Goal: Complete application form: Complete application form

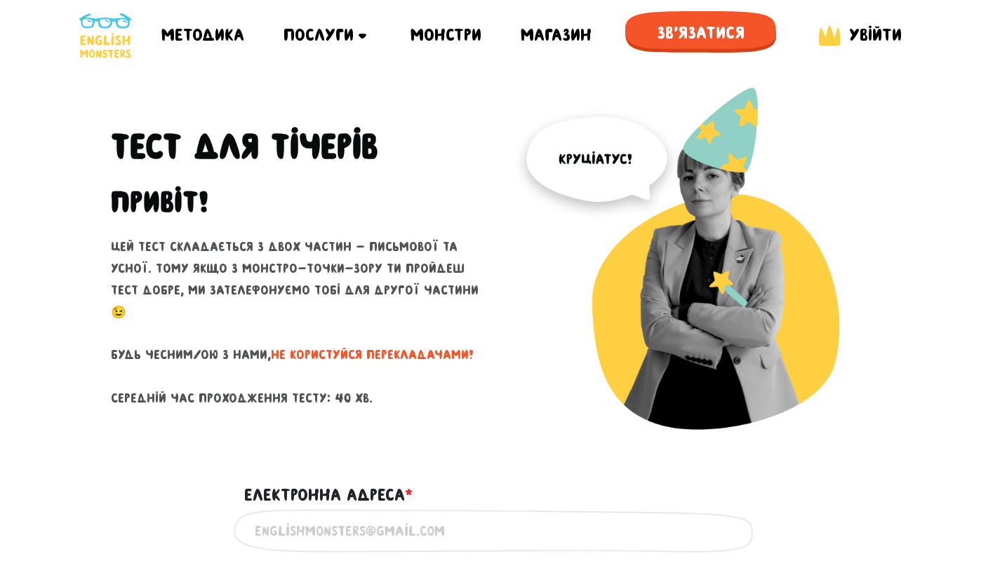
click at [375, 443] on div "Тест для тічерів Привіт! Цей тест складається з двох частин - письмової та усно…" at bounding box center [300, 276] width 400 height 378
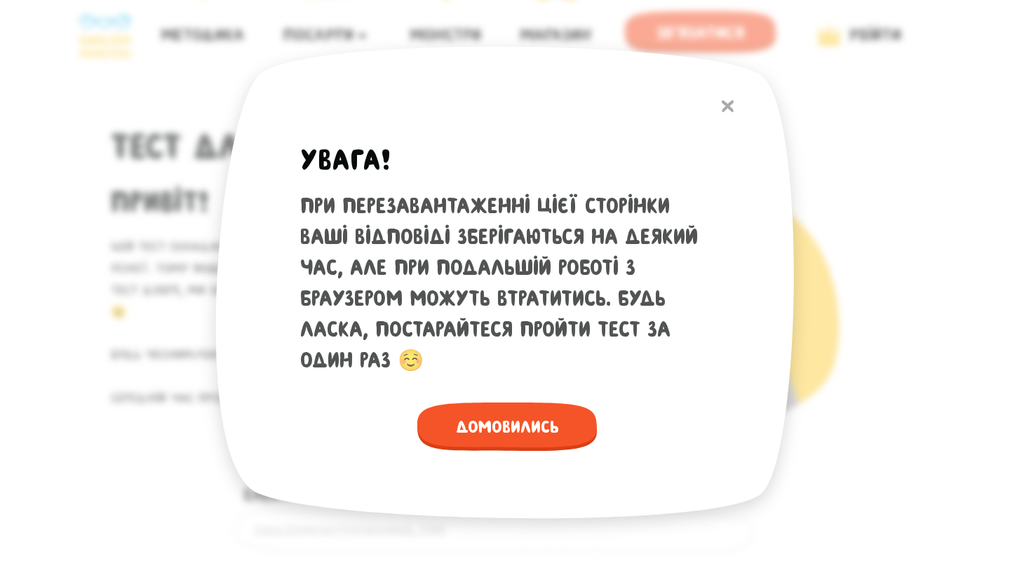
click at [725, 102] on img at bounding box center [728, 106] width 12 height 12
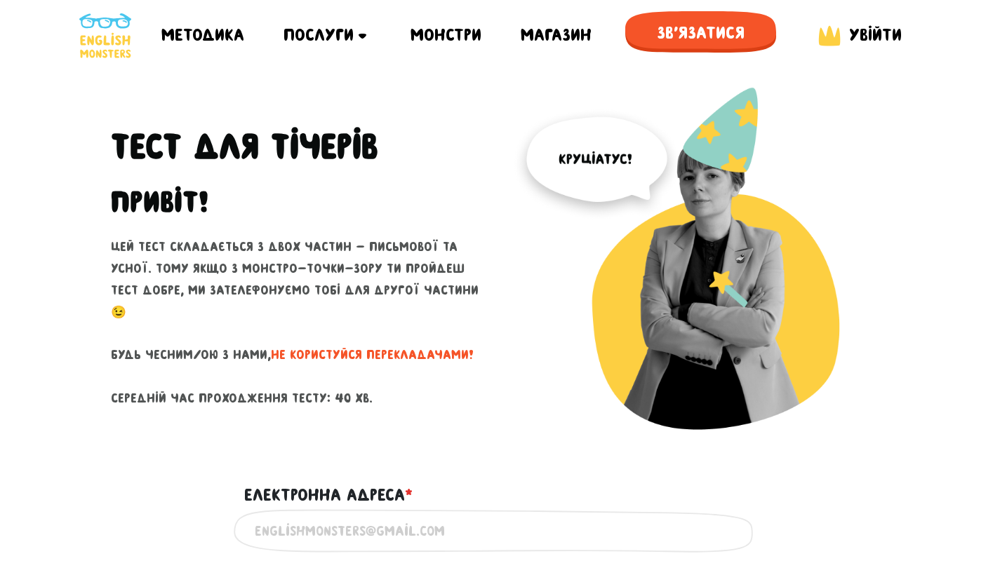
click at [539, 345] on img at bounding box center [700, 276] width 379 height 378
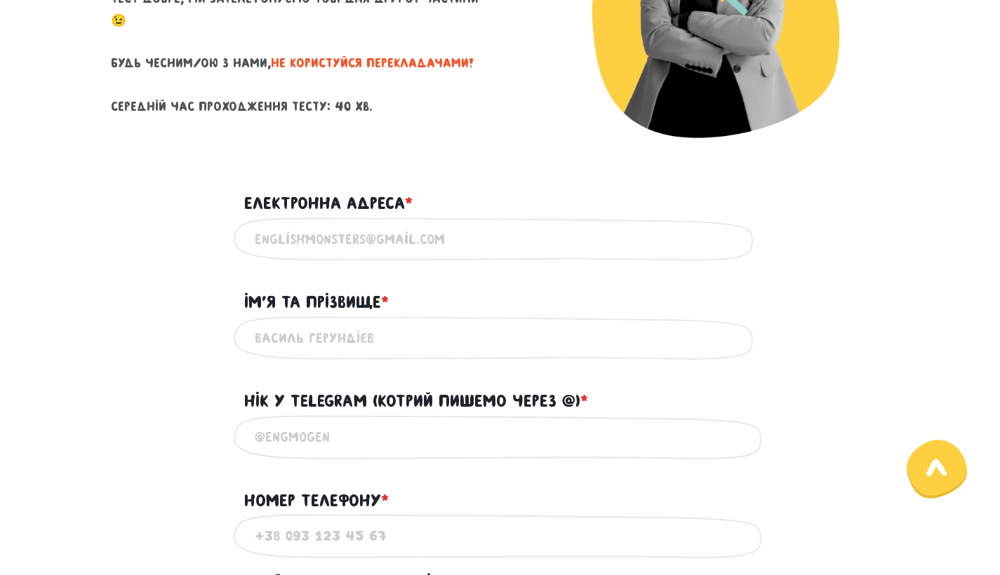
scroll to position [297, 0]
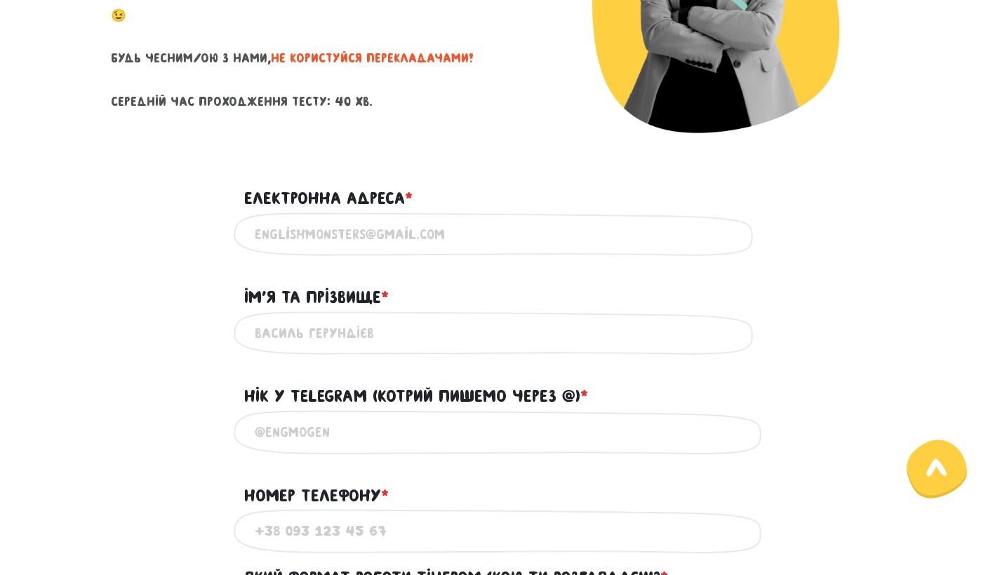
paste input "[EMAIL_ADDRESS][PERSON_NAME][DOMAIN_NAME]"
type input "[EMAIL_ADDRESS][PERSON_NAME][DOMAIN_NAME]"
type input "[PERSON_NAME]"
click at [165, 350] on div "[PERSON_NAME] Використовуй лише латиницю та кирилицю" at bounding box center [500, 333] width 800 height 44
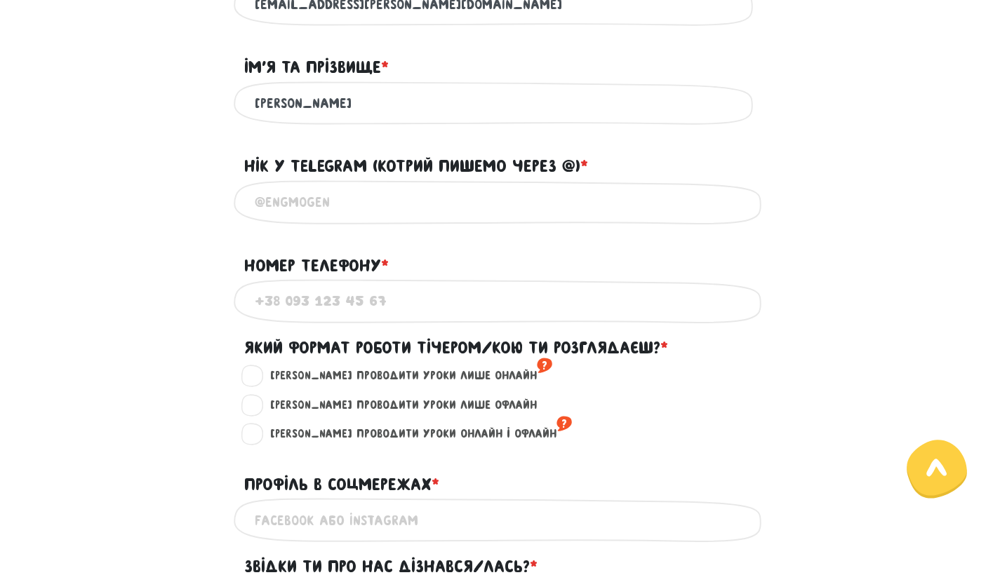
scroll to position [533, 0]
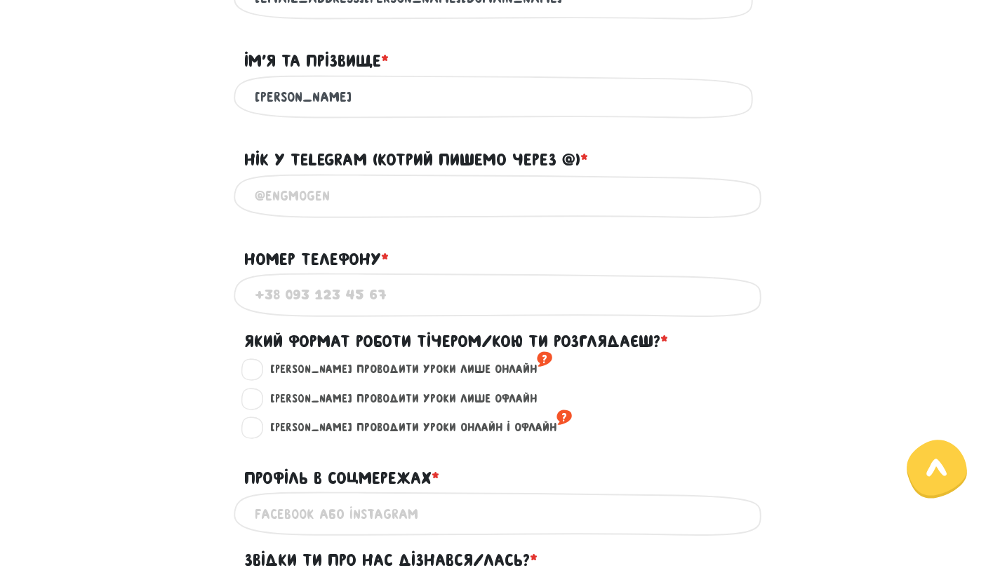
click at [317, 203] on input "Нік у Telegram (котрий пишемо через @) * ?" at bounding box center [500, 196] width 491 height 32
type input """
click at [274, 199] on input "@cristasia" at bounding box center [500, 196] width 491 height 32
click at [321, 195] on input "@christasia" at bounding box center [500, 196] width 491 height 32
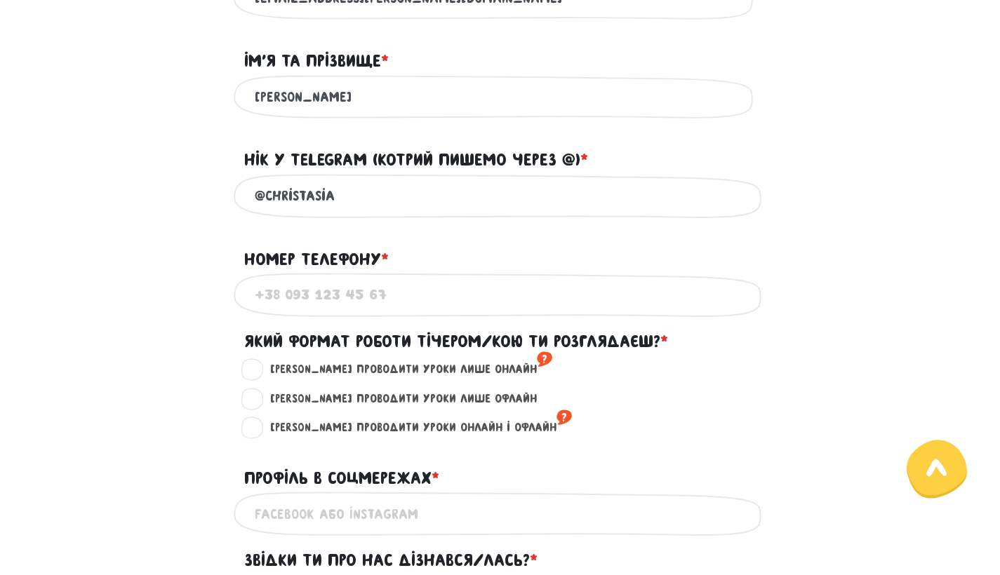
click at [326, 195] on input "@christasia" at bounding box center [500, 196] width 491 height 32
click at [358, 195] on input "@christasiya" at bounding box center [500, 196] width 491 height 32
type input "@christasiya1"
click at [201, 300] on div "Використовуй тільки цифри" at bounding box center [500, 295] width 800 height 44
type input "[PHONE_NUMBER]"
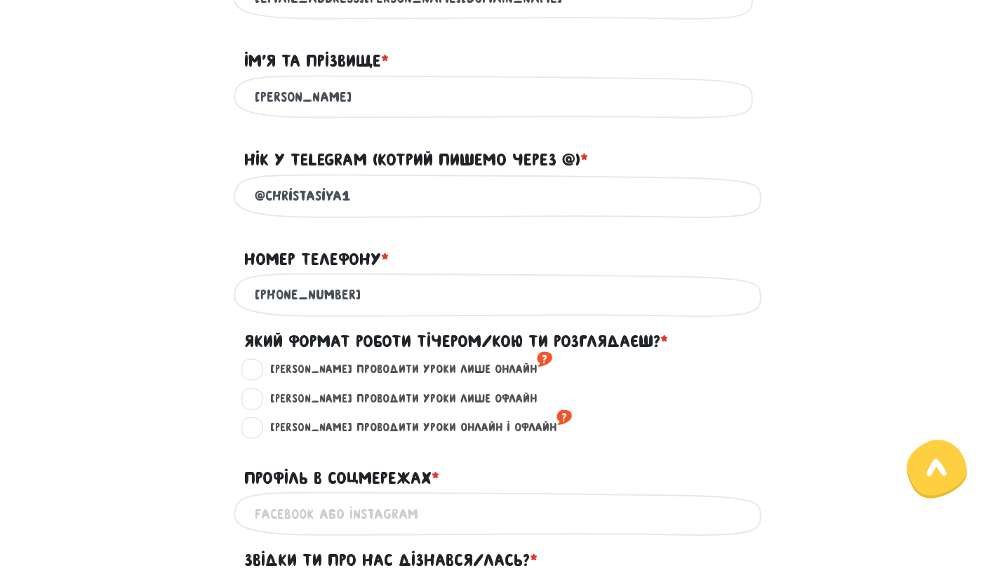
click at [263, 368] on label "[PERSON_NAME] проводити уроки лише онлайн ?" at bounding box center [405, 370] width 294 height 18
click at [259, 368] on input "[PERSON_NAME] проводити уроки лише онлайн ?" at bounding box center [253, 368] width 11 height 14
radio input "true"
click at [258, 369] on label "[PERSON_NAME] проводити уроки лише онлайн ?" at bounding box center [405, 370] width 294 height 18
click at [252, 369] on input "[PERSON_NAME] проводити уроки лише онлайн ?" at bounding box center [253, 368] width 11 height 14
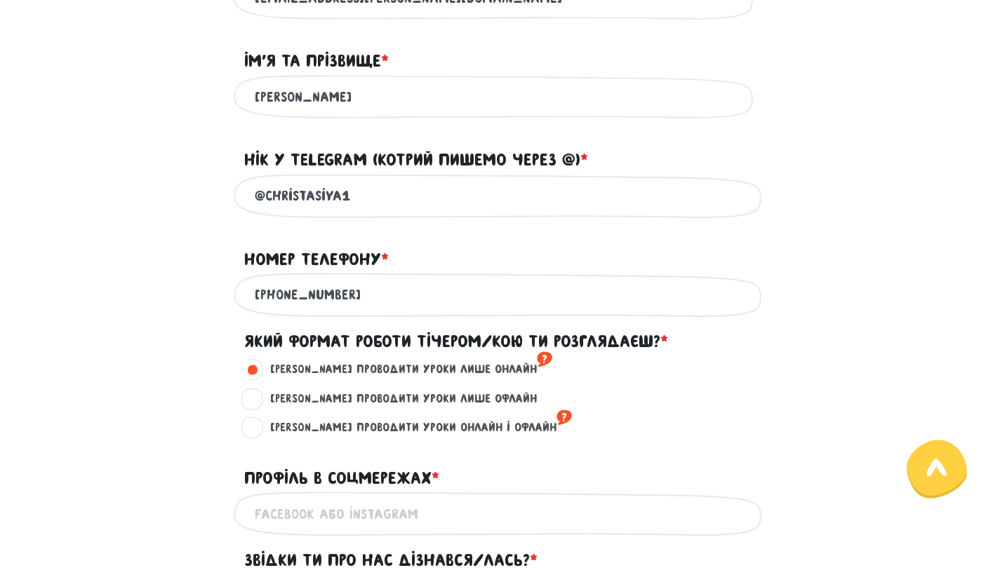
click at [174, 427] on div "[PERSON_NAME] проводити уроки онлайн і офлайн ? Оберіть хоча би один варіант" at bounding box center [500, 433] width 800 height 29
click at [180, 427] on div "[PERSON_NAME] проводити уроки онлайн і офлайн ? Оберіть хоча би один варіант" at bounding box center [500, 433] width 800 height 29
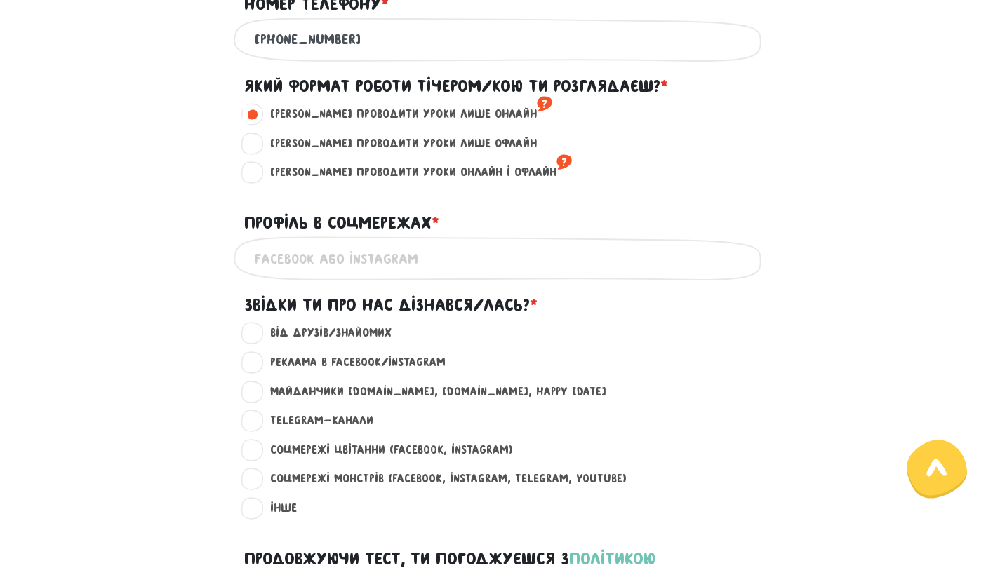
scroll to position [804, 0]
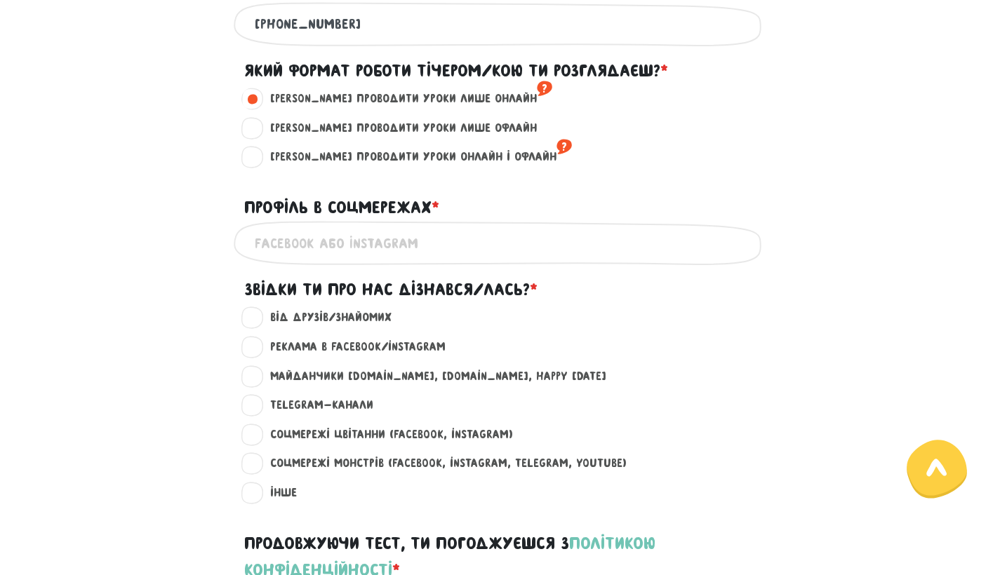
drag, startPoint x: 88, startPoint y: 151, endPoint x: 311, endPoint y: 247, distance: 242.9
click at [311, 247] on input "Профіль в соцмережах * ?" at bounding box center [500, 243] width 491 height 32
paste input "[URL][DOMAIN_NAME]"
type input "[URL][DOMAIN_NAME]"
drag, startPoint x: 311, startPoint y: 247, endPoint x: 208, endPoint y: 309, distance: 120.0
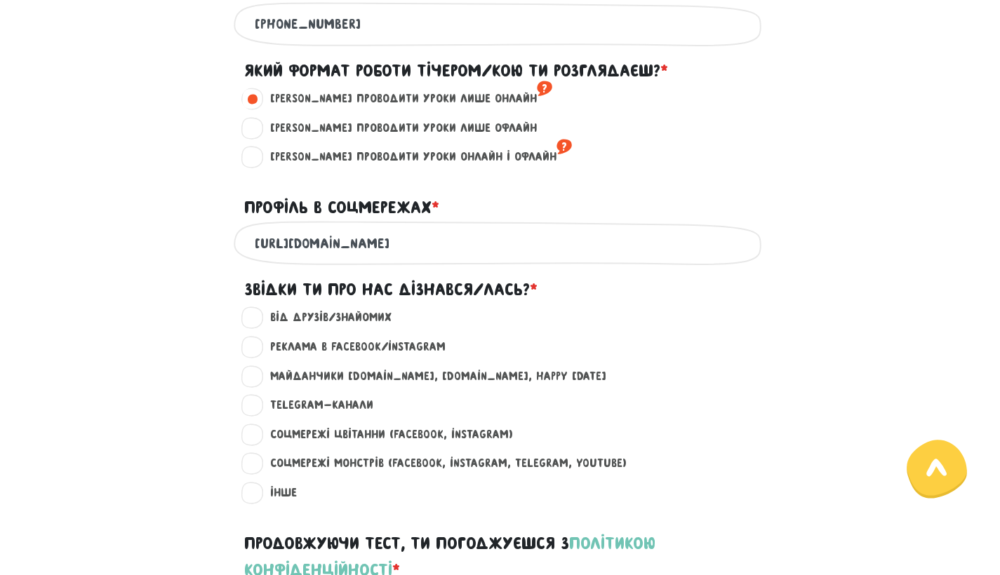
click at [208, 309] on div "Від друзів/знайомих ?" at bounding box center [500, 323] width 800 height 29
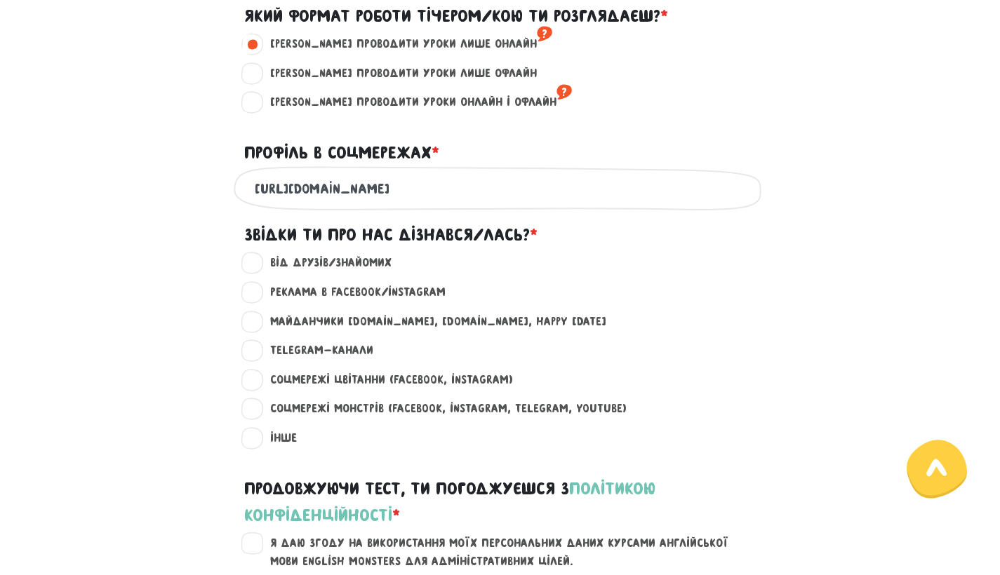
scroll to position [871, 0]
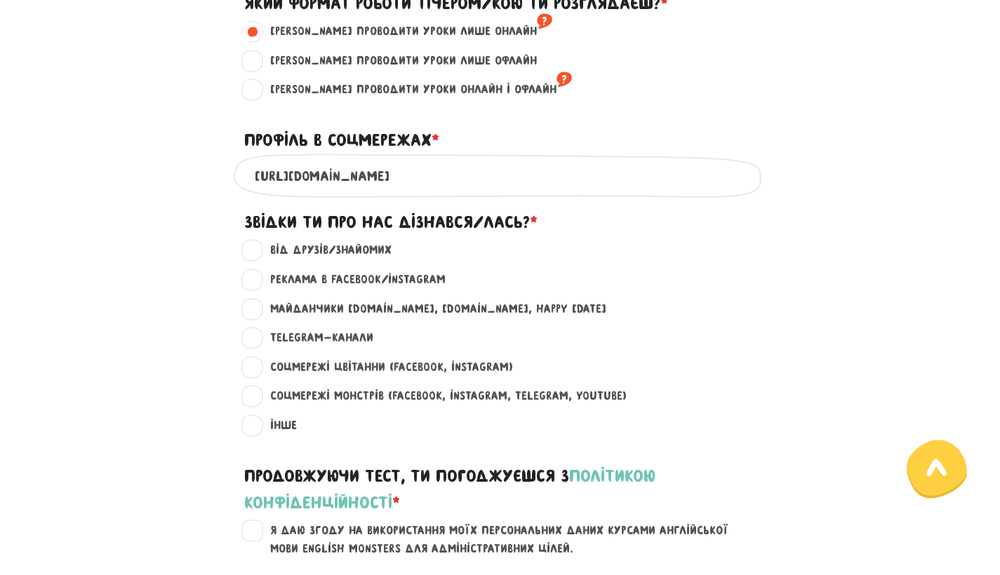
drag, startPoint x: 208, startPoint y: 309, endPoint x: 255, endPoint y: 252, distance: 74.3
click at [258, 252] on label "Від друзів/знайомих ?" at bounding box center [324, 250] width 133 height 18
click at [255, 252] on input "Від друзів/знайомих ?" at bounding box center [253, 248] width 11 height 14
radio input "true"
click at [258, 277] on label "Реклама в Facebook/Instagram ?" at bounding box center [351, 280] width 187 height 18
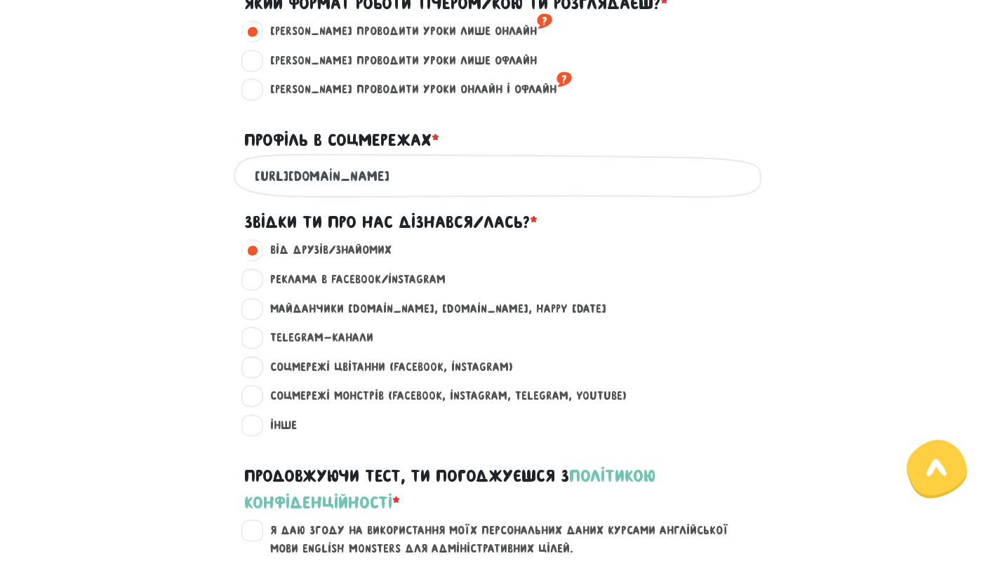
click at [250, 277] on input "Реклама в Facebook/Instagram ?" at bounding box center [253, 278] width 11 height 14
radio input "true"
click at [258, 241] on label "Від друзів/знайомих ?" at bounding box center [324, 250] width 133 height 18
click at [251, 241] on input "Від друзів/знайомих ?" at bounding box center [253, 248] width 11 height 14
radio input "true"
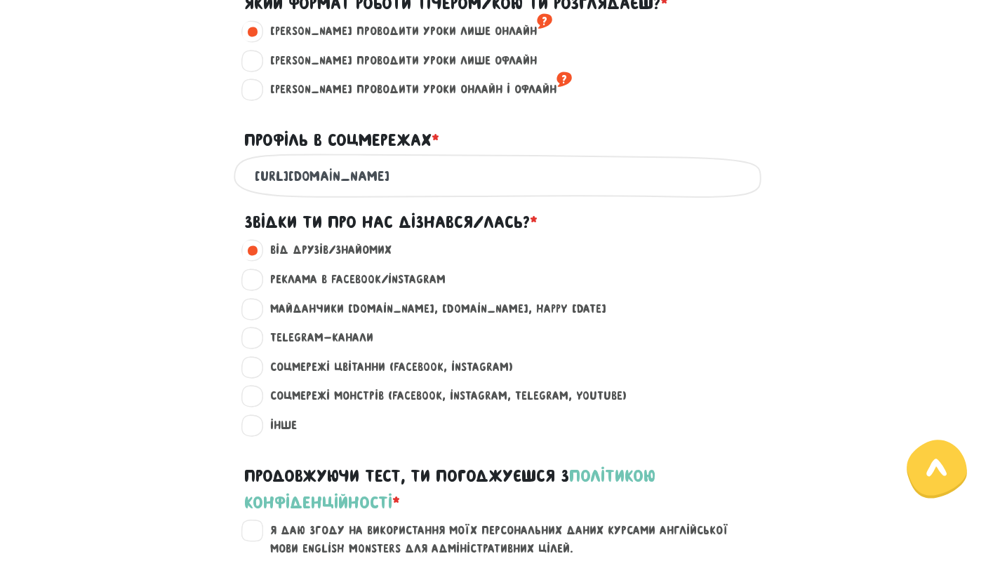
drag, startPoint x: 255, startPoint y: 252, endPoint x: 185, endPoint y: 314, distance: 94.0
click at [185, 314] on div "Майданчики [DOMAIN_NAME], [DOMAIN_NAME], happy [DATE] ?" at bounding box center [500, 314] width 800 height 29
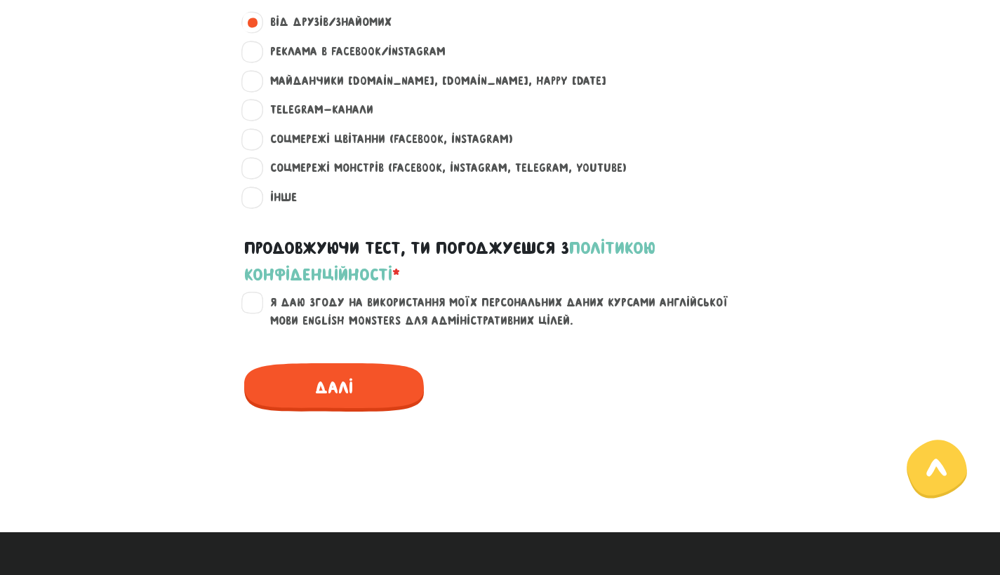
scroll to position [1101, 0]
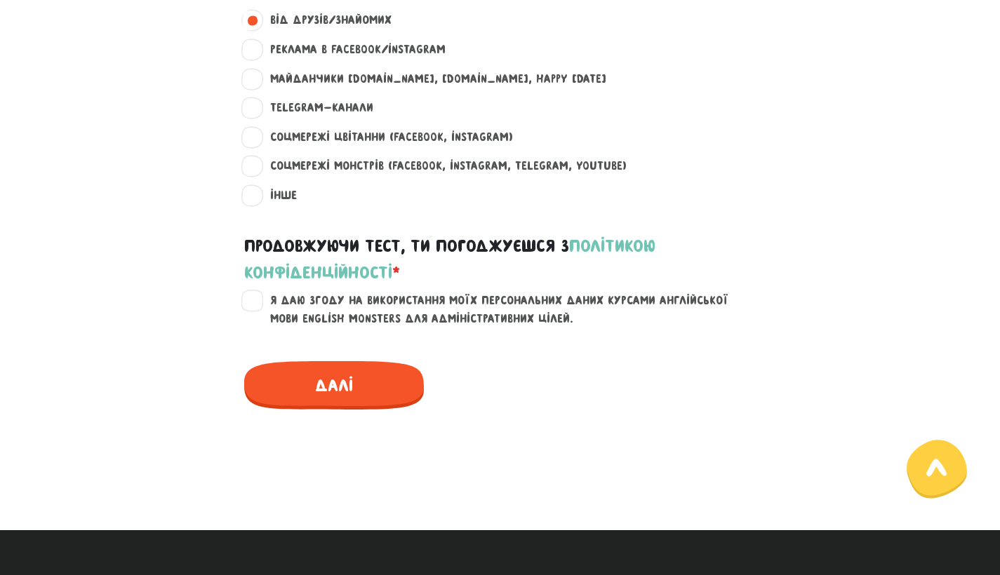
drag, startPoint x: 185, startPoint y: 314, endPoint x: 266, endPoint y: 288, distance: 85.2
click at [266, 292] on label "Я даю згоду на використання моїх персональних даних курсами англійської мови En…" at bounding box center [508, 310] width 501 height 36
click at [259, 292] on input "Я даю згоду на використання моїх персональних даних курсами англійської мови En…" at bounding box center [253, 299] width 11 height 14
click at [266, 292] on label "Я даю згоду на використання моїх персональних даних курсами англійської мови En…" at bounding box center [508, 310] width 501 height 36
click at [259, 292] on input "Я даю згоду на використання моїх персональних даних курсами англійської мови En…" at bounding box center [253, 299] width 11 height 14
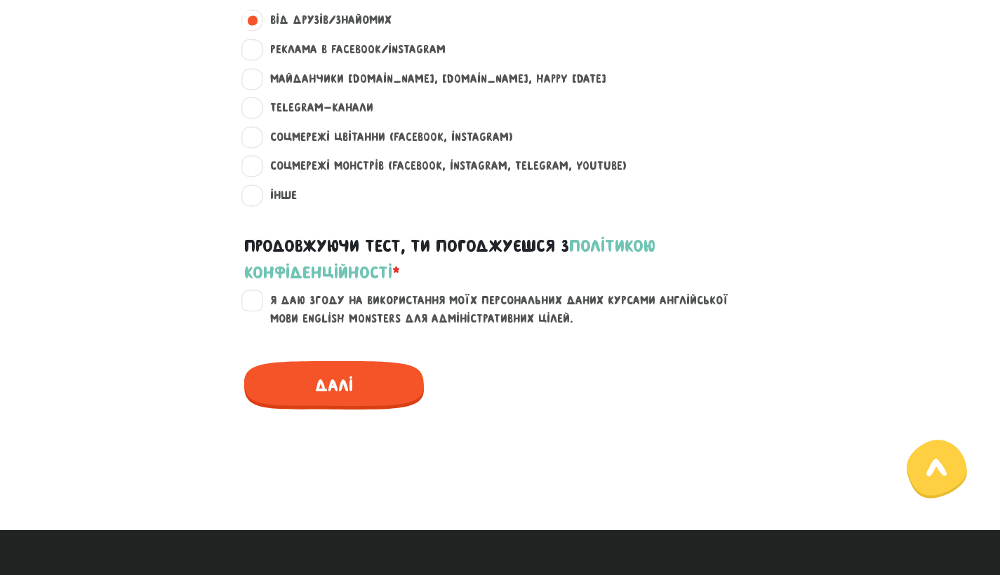
drag, startPoint x: 266, startPoint y: 288, endPoint x: 256, endPoint y: 300, distance: 14.9
click at [258, 300] on label "Я даю згоду на використання моїх персональних даних курсами англійської мови En…" at bounding box center [508, 310] width 501 height 36
click at [256, 300] on input "Я даю згоду на використання моїх персональних даних курсами англійської мови En…" at bounding box center [253, 299] width 11 height 14
checkbox input "true"
click at [308, 373] on span "Далі" at bounding box center [334, 385] width 180 height 48
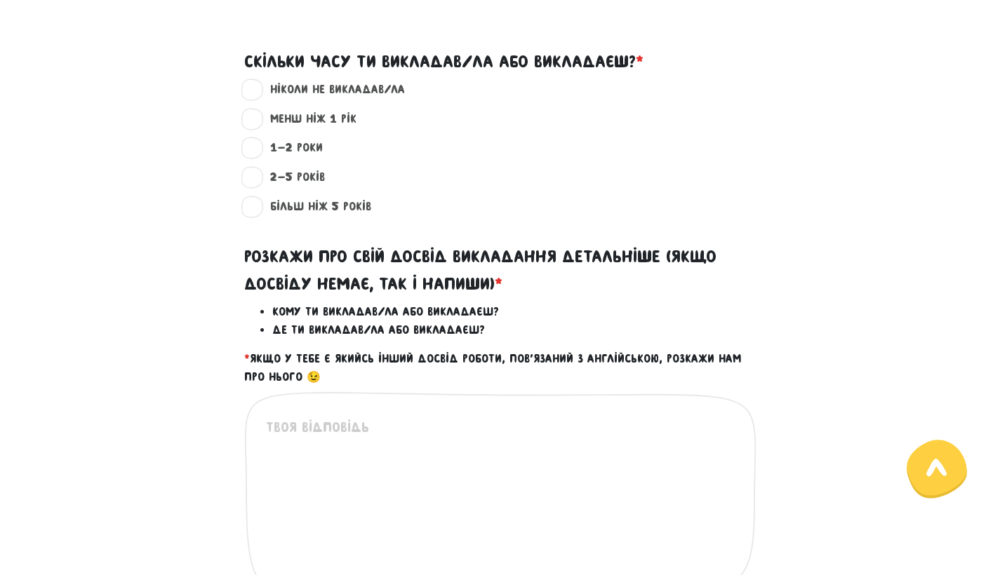
scroll to position [402, 0]
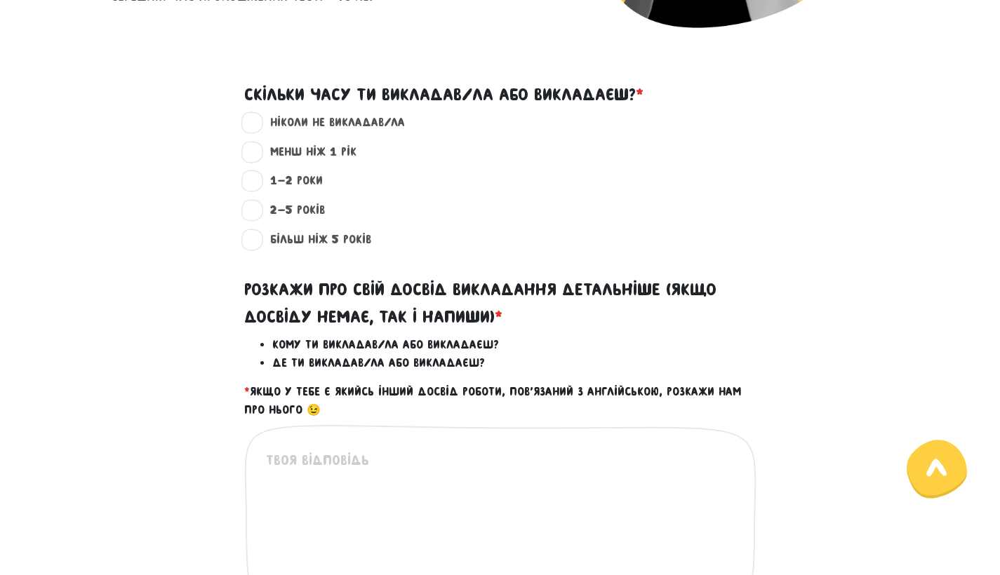
click at [258, 236] on label "більш ніж 5 років ?" at bounding box center [314, 240] width 113 height 18
click at [252, 236] on input "більш ніж 5 років ?" at bounding box center [253, 238] width 11 height 14
radio input "true"
drag, startPoint x: 308, startPoint y: 373, endPoint x: 159, endPoint y: 281, distance: 174.8
click at [159, 281] on div "Розкажи про свій досвід викладання детальніше (якщо досвіду немає, так і напиши…" at bounding box center [500, 339] width 800 height 159
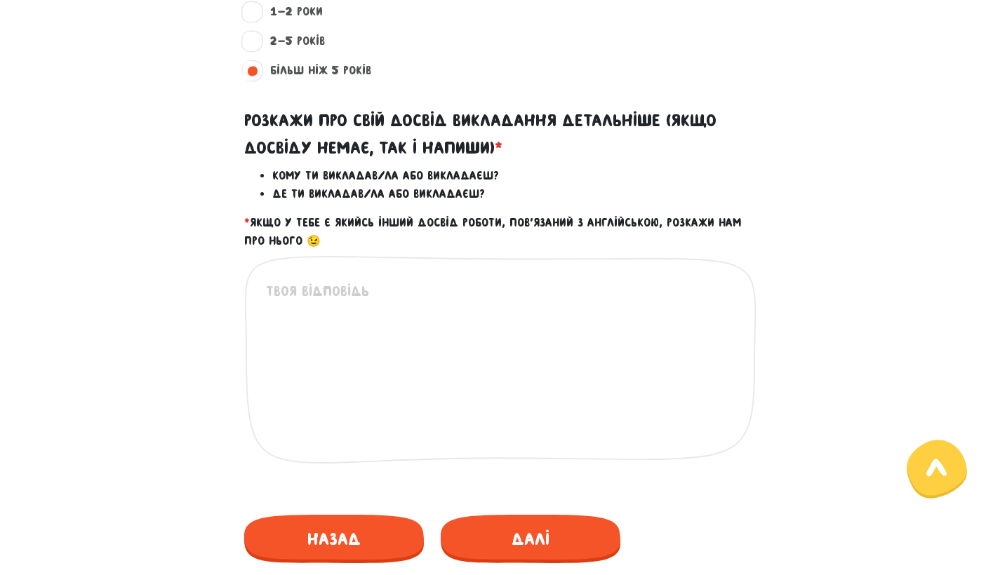
scroll to position [577, 0]
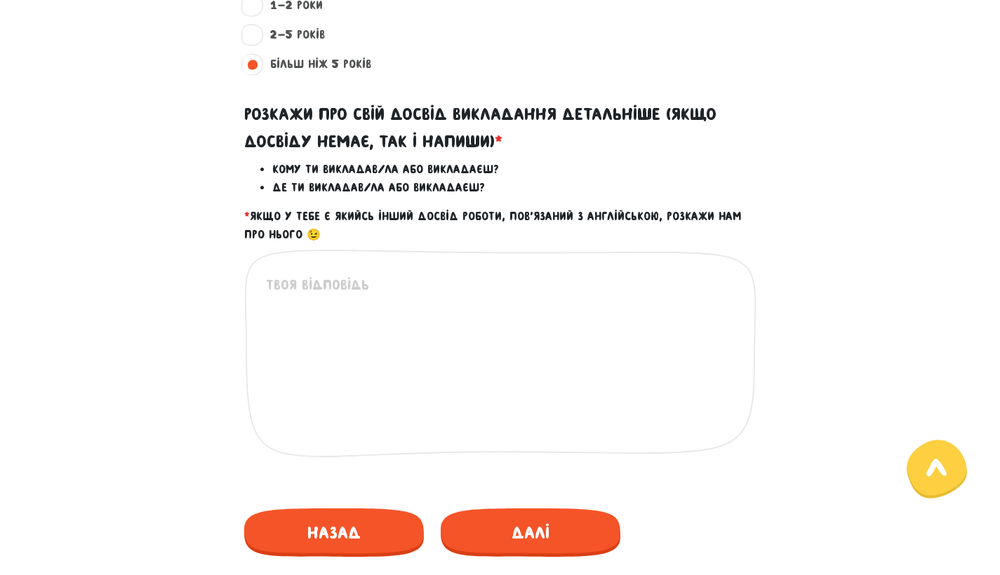
drag, startPoint x: 159, startPoint y: 281, endPoint x: 484, endPoint y: 235, distance: 328.0
click at [484, 235] on div "Розкажи про свій досвід викладання детальніше (якщо досвіду немає, так і напиши…" at bounding box center [500, 163] width 800 height 159
copy div "Розкажи про свій досвід викладання детальніше (якщо досвіду немає, так і напиши…"
drag, startPoint x: 484, startPoint y: 235, endPoint x: 468, endPoint y: 277, distance: 45.1
click at [468, 277] on textarea at bounding box center [501, 360] width 470 height 173
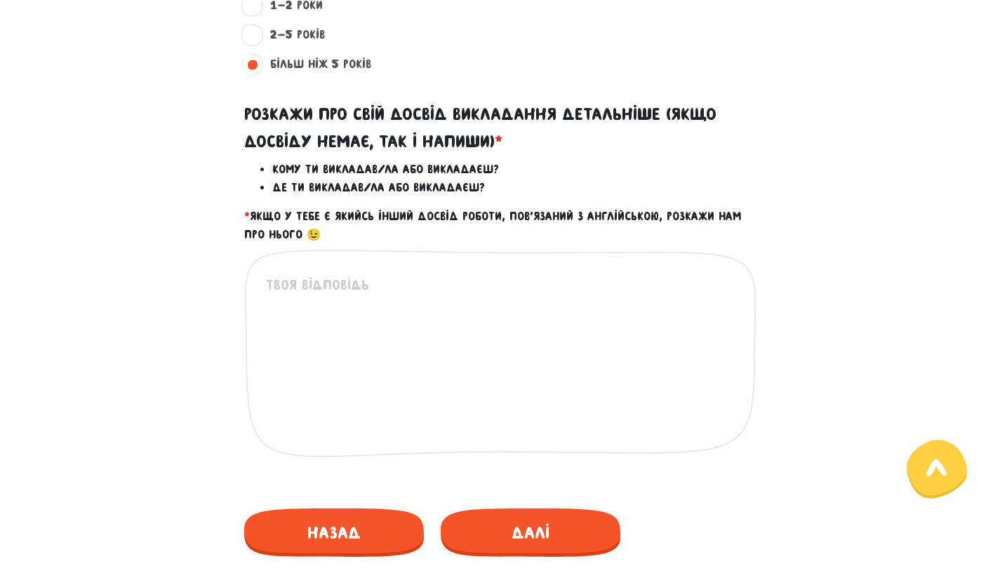
paste textarea "Loremips dolorsitam con adipi 1 elits, doeiusmodtempo incididuntutl etdolore. M…"
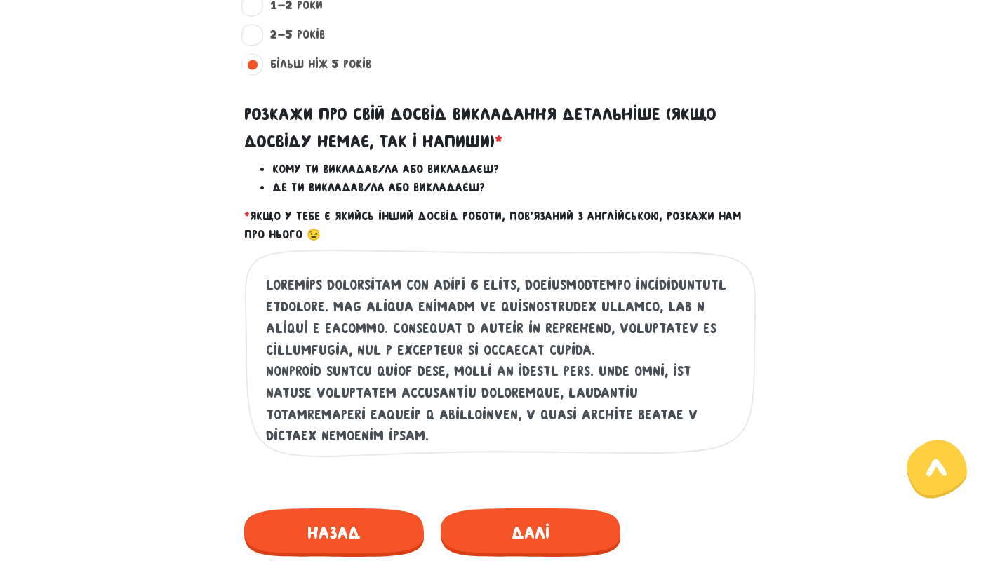
scroll to position [80, 0]
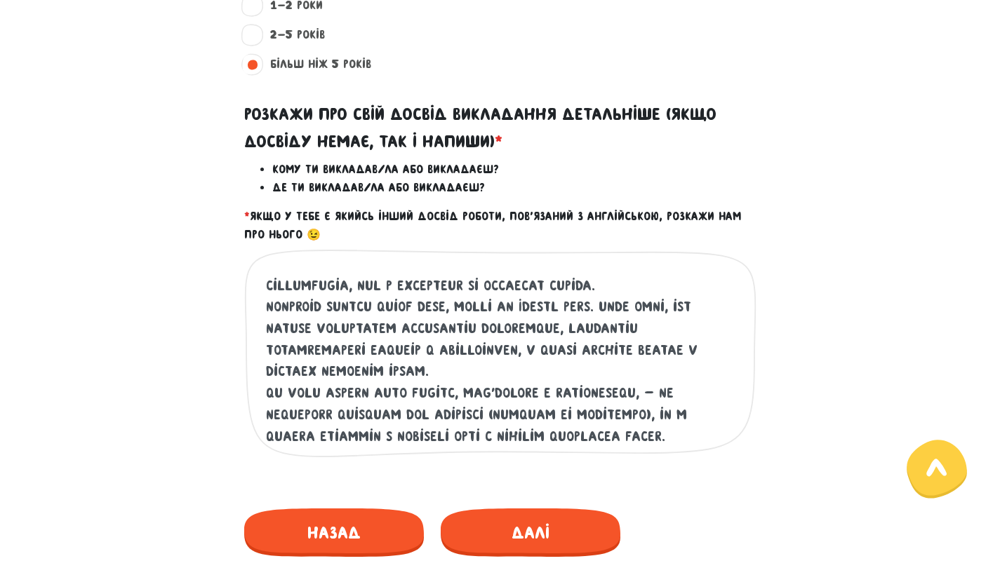
type textarea "Loremips dolorsitam con adipi 1 elits, doeiusmodtempo incididuntutl etdolore. M…"
click at [495, 532] on span "Далі" at bounding box center [531, 533] width 180 height 48
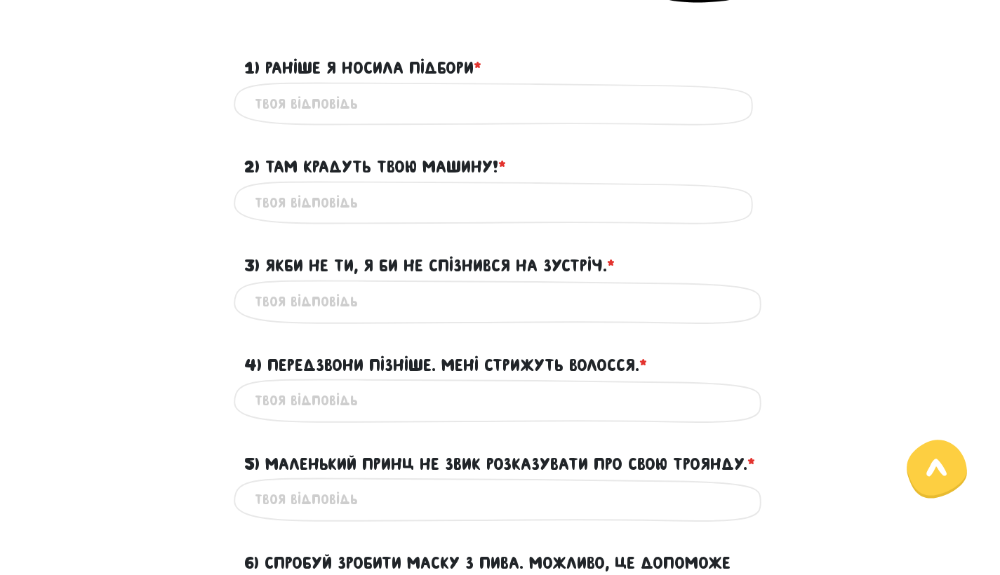
scroll to position [402, 0]
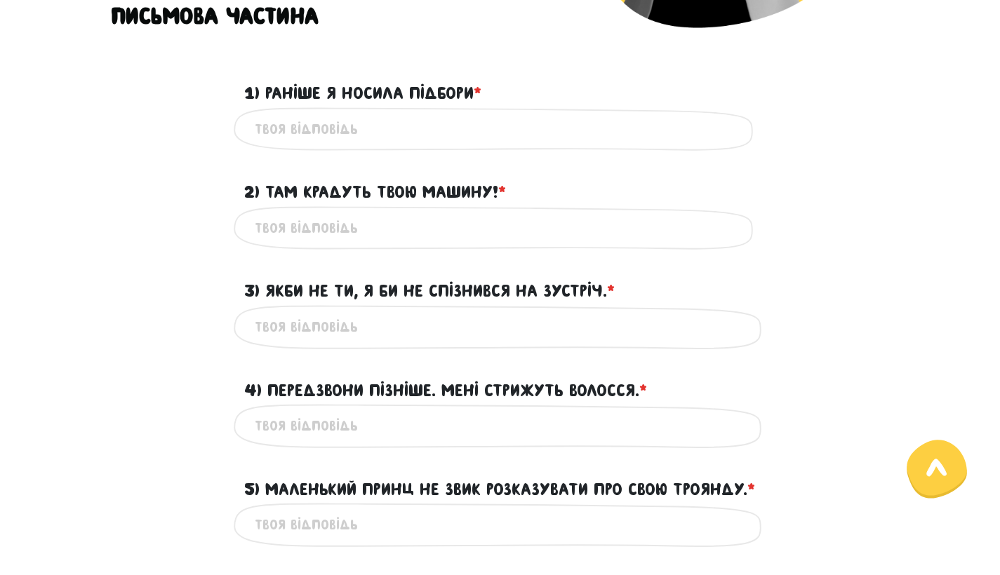
drag, startPoint x: 495, startPoint y: 532, endPoint x: 166, endPoint y: 179, distance: 483.0
click at [166, 179] on div "2) Там крадуть твою машину! * ?" at bounding box center [500, 183] width 800 height 43
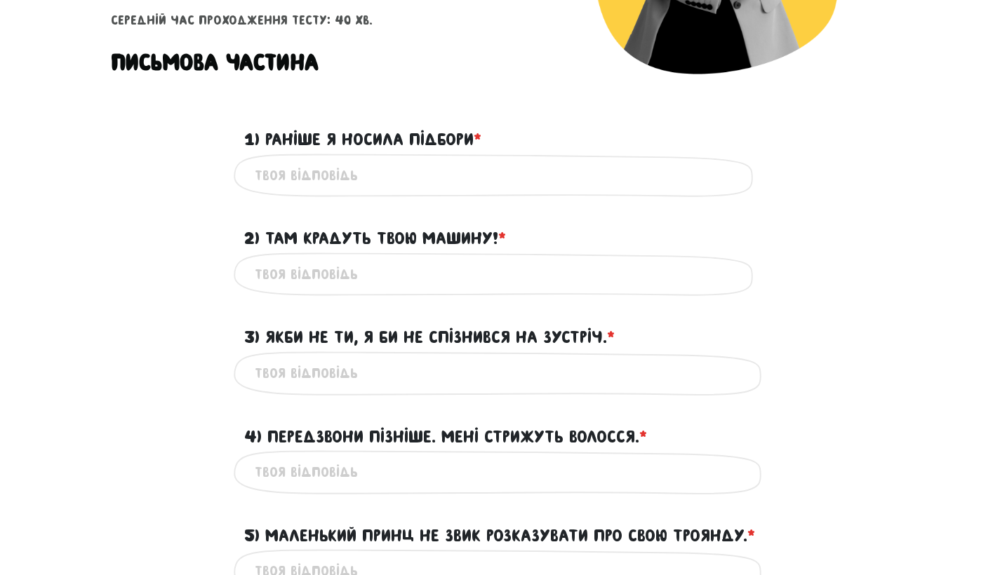
scroll to position [359, 0]
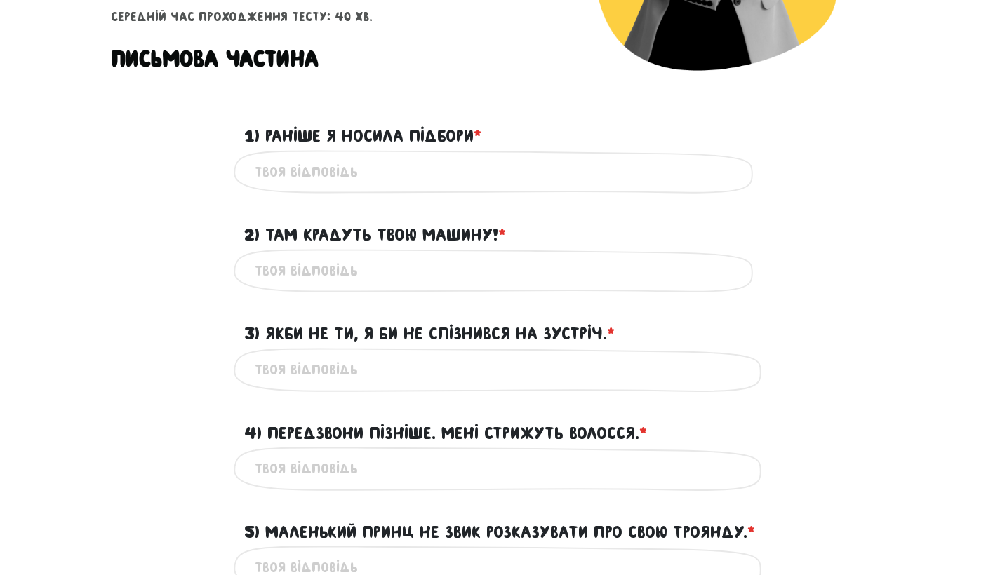
click at [478, 133] on span "*" at bounding box center [478, 135] width 8 height 19
click at [478, 156] on input "1) Раніше я носила підбори * ?" at bounding box center [500, 172] width 491 height 32
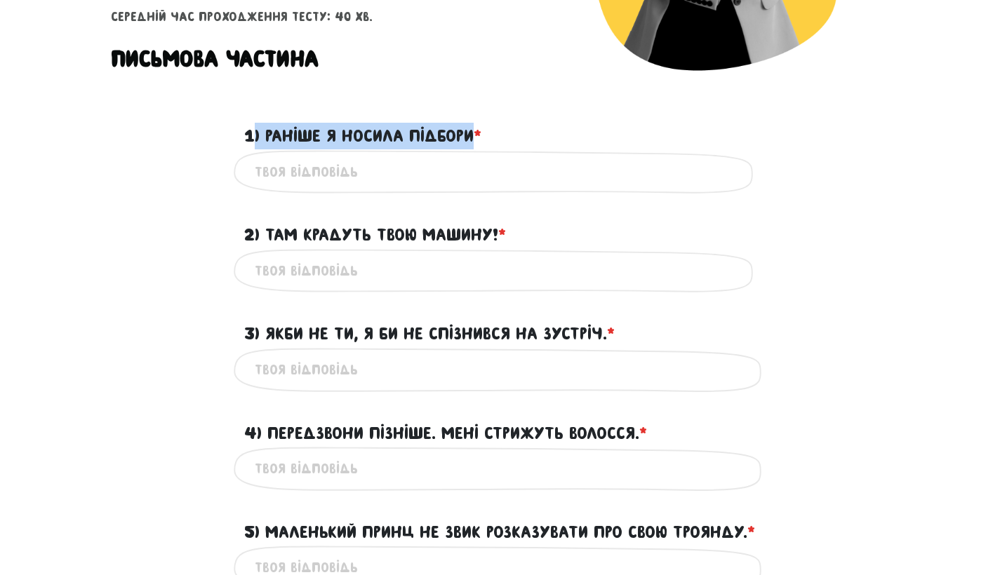
drag, startPoint x: 166, startPoint y: 179, endPoint x: 250, endPoint y: 133, distance: 96.1
click at [250, 133] on label "1) Раніше я носила підбори * ?" at bounding box center [362, 136] width 237 height 27
click at [255, 156] on input "1) Раніше я носила підбори * ?" at bounding box center [500, 172] width 491 height 32
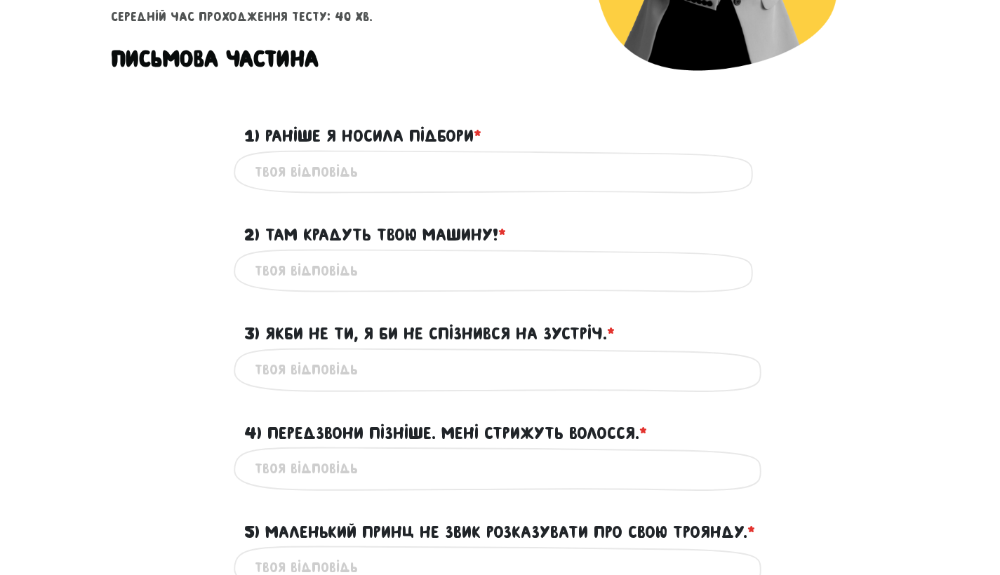
click at [362, 164] on input "1) Раніше я носила підбори * ?" at bounding box center [500, 172] width 491 height 32
paste input "Earlier I used to wear heels."
type input "Earlier I used to wear heels."
click at [417, 274] on input "2) Там крадуть твою машину! * ?" at bounding box center [500, 271] width 491 height 32
paste input "They’re stealing your car!"
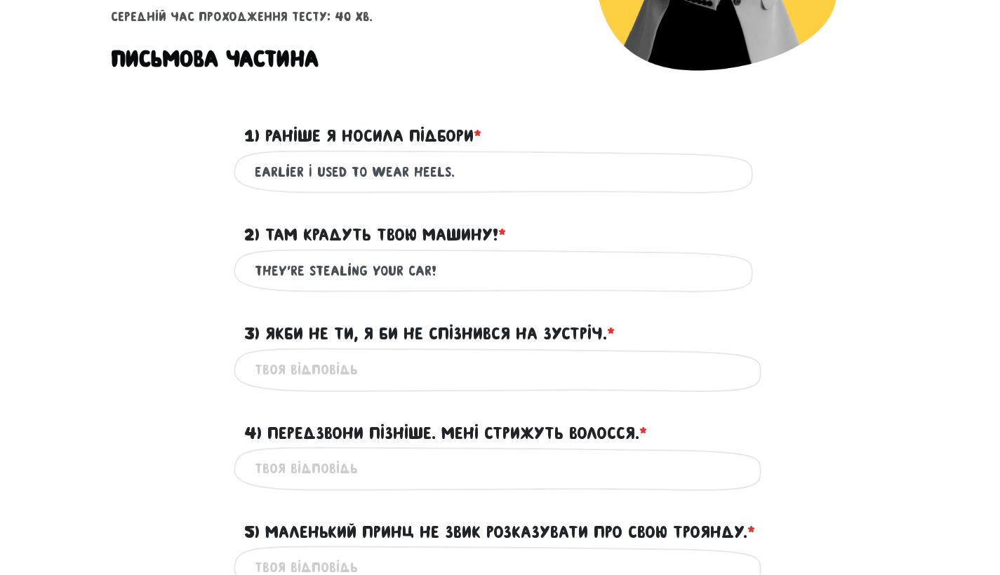
type input "They’re stealing your car!"
drag, startPoint x: 250, startPoint y: 133, endPoint x: 192, endPoint y: 351, distance: 225.8
click at [192, 351] on div "Це обов'язкове поле" at bounding box center [500, 370] width 800 height 44
drag, startPoint x: 192, startPoint y: 351, endPoint x: 326, endPoint y: 379, distance: 136.9
click at [326, 379] on input "3) Якби не ти, я би не спізнився на зустріч. * ?" at bounding box center [500, 370] width 491 height 32
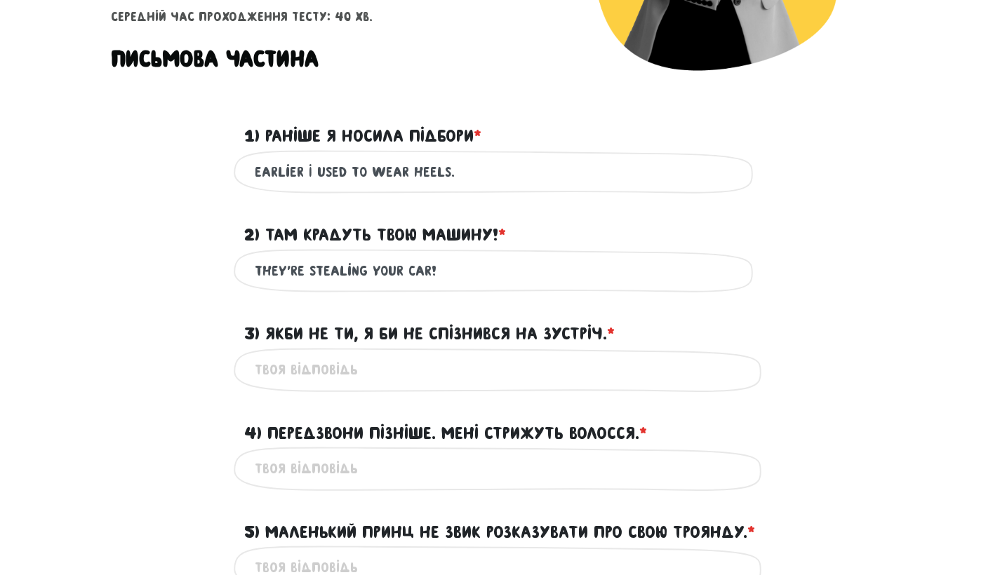
paste input "If it weren’t for you, I wouldn’t have been late for the meeting."
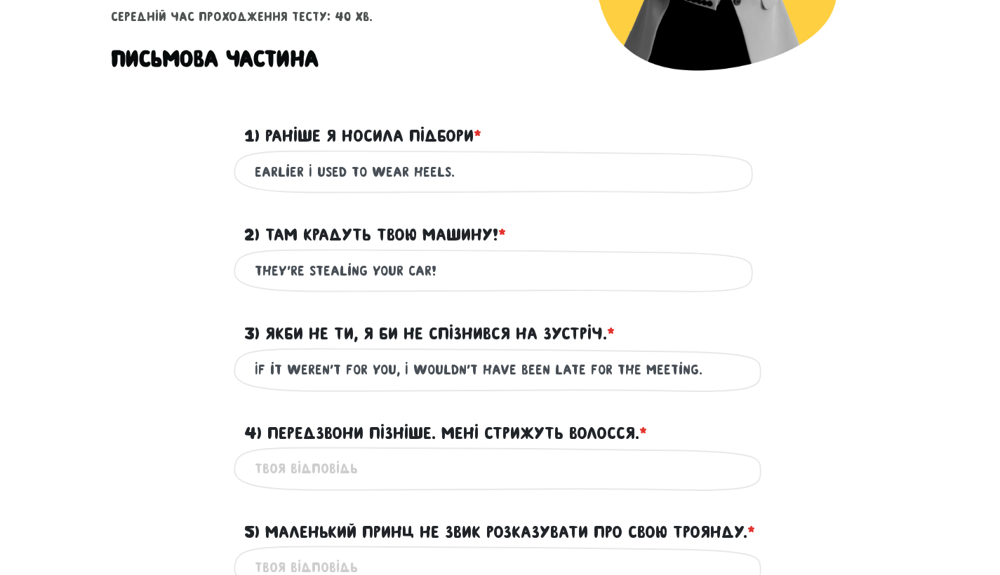
type input "If it weren’t for you, I wouldn’t have been late for the meeting."
click at [114, 374] on div "If it weren’t for you, I wouldn’t have been late for the meeting. Це обов'язков…" at bounding box center [500, 370] width 800 height 44
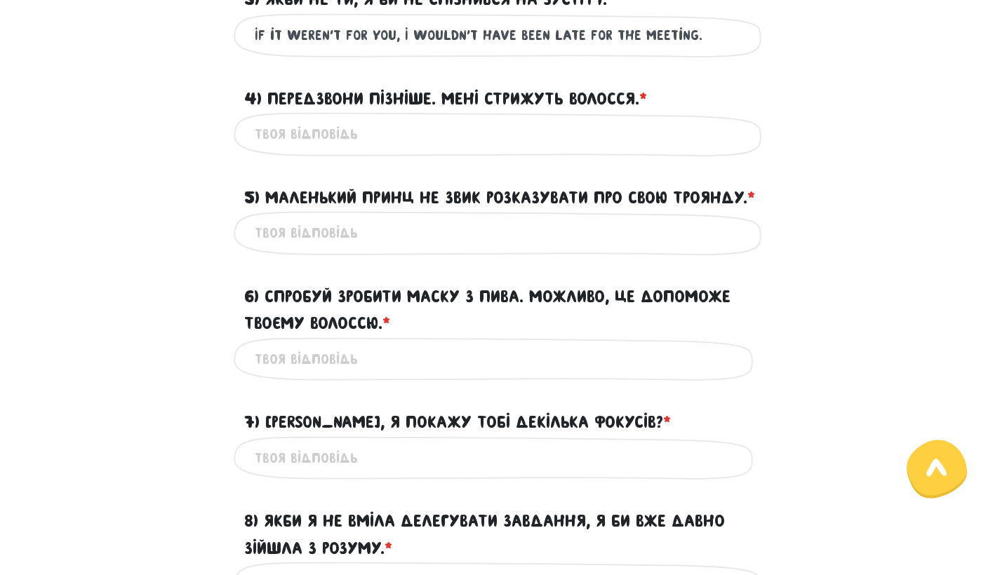
scroll to position [695, 0]
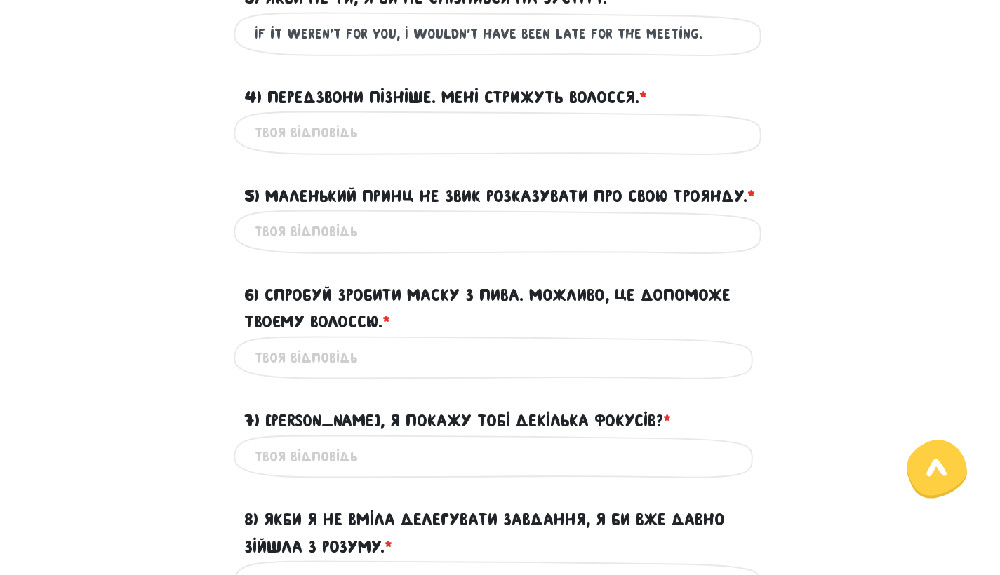
drag, startPoint x: 114, startPoint y: 374, endPoint x: 352, endPoint y: 138, distance: 335.3
click at [352, 138] on input "4) Передзвони пізніше. Мені стрижуть волосся. * ?" at bounding box center [500, 133] width 491 height 32
paste input "“Call me back later, I’m getting a haircut"
drag, startPoint x: 352, startPoint y: 138, endPoint x: 263, endPoint y: 135, distance: 89.1
click at [263, 135] on input "“Call me back later, I’m getting a haircut" at bounding box center [500, 133] width 491 height 32
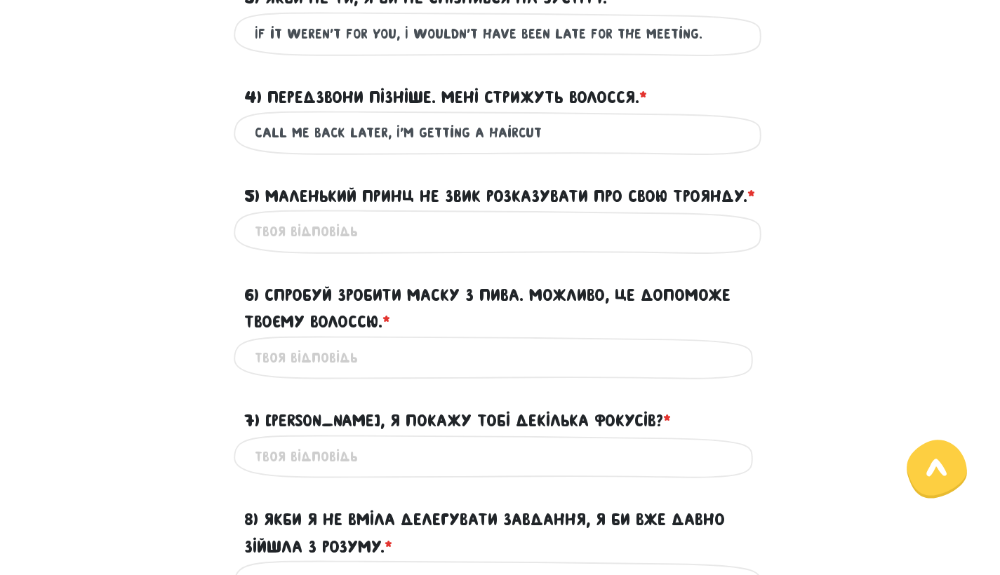
click at [556, 123] on input "Call me back later, I’m getting a haircut" at bounding box center [500, 133] width 491 height 32
click at [534, 134] on input "Call me back later, I’m getting a haircutю." at bounding box center [500, 133] width 491 height 32
type input "Call me back later, I’m getting a haircut."
drag, startPoint x: 263, startPoint y: 135, endPoint x: 356, endPoint y: 270, distance: 163.5
click at [356, 248] on input "5) Маленький Принц не звик розказувати про свою Троянду. * ?" at bounding box center [500, 232] width 491 height 32
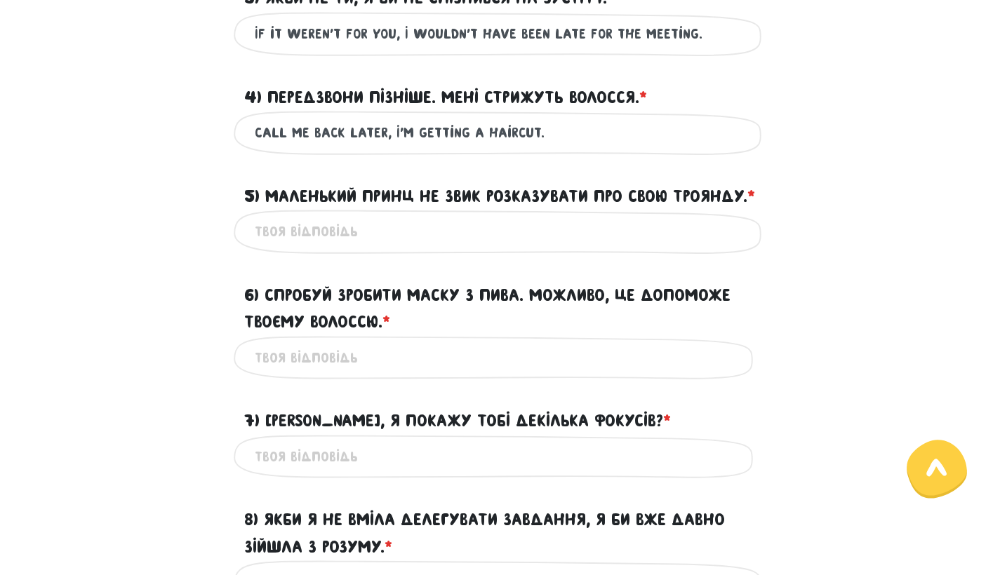
paste input "The Little Prince is not used to talking about his rose."
type input "The Little Prince is not used to talking about his rose."
click at [188, 302] on div "6) Спробуй зробити маску з пива. Можливо, це допоможе твоєму волоссю. * ?" at bounding box center [500, 300] width 800 height 71
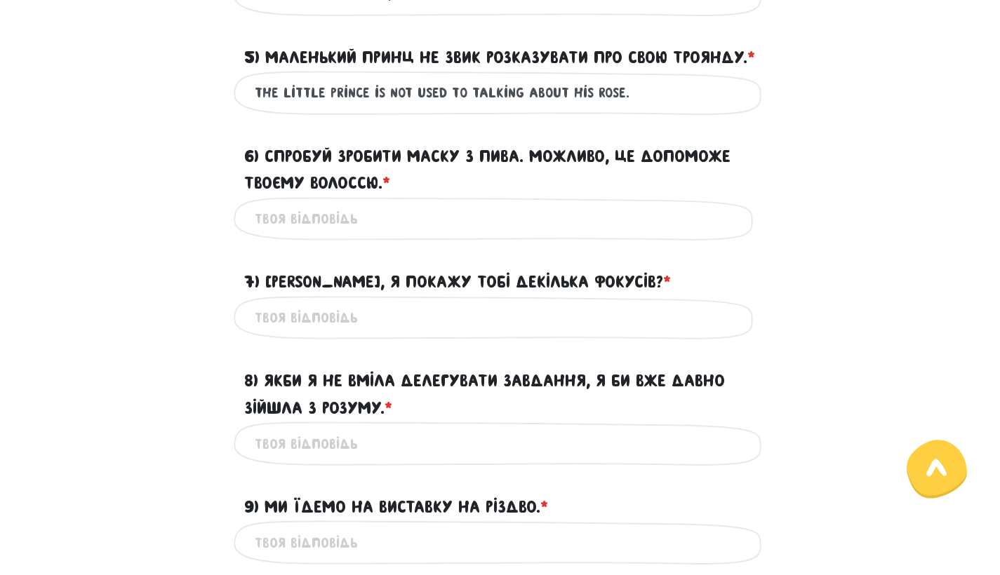
scroll to position [837, 0]
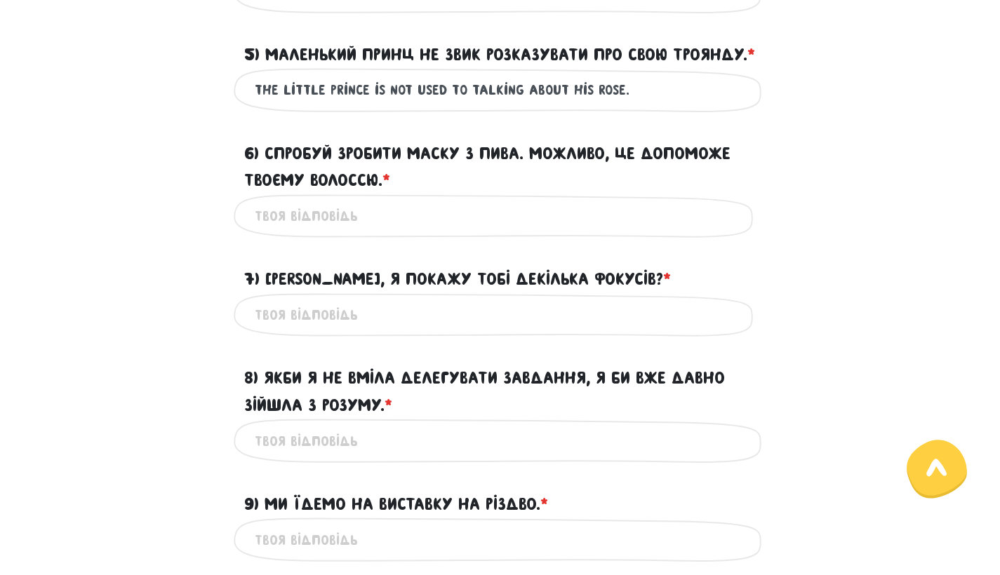
drag, startPoint x: 188, startPoint y: 302, endPoint x: 320, endPoint y: 245, distance: 143.6
click at [320, 232] on input "6) Спробуй зробити маску з пива. Можливо, це допоможе твоєму волоссю. * ?" at bounding box center [500, 217] width 491 height 32
paste input "Try making a beer mask. It might help your hair."
type input "Try making a beer mask. It might help your hair."
click at [192, 293] on div "7) [PERSON_NAME], я покажу тобі декілька фокусів? * ?" at bounding box center [500, 270] width 800 height 43
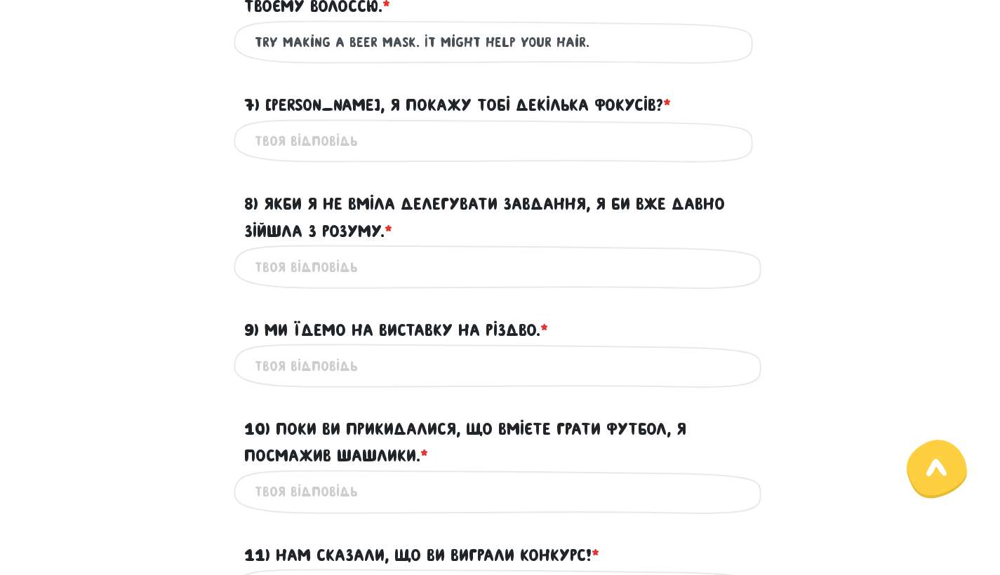
scroll to position [1014, 0]
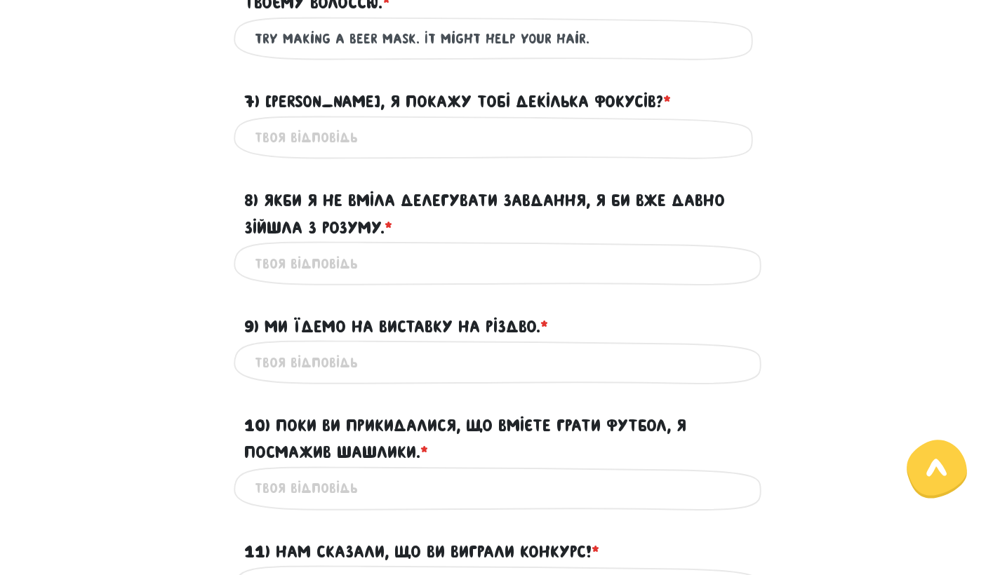
drag, startPoint x: 192, startPoint y: 294, endPoint x: 335, endPoint y: 167, distance: 191.3
click at [335, 154] on input "7) [PERSON_NAME], я покажу тобі декілька фокусів? * ?" at bounding box center [500, 138] width 491 height 32
paste input "Do you want me to show you a few tricks?"
type input "Do you want me to show you a few tricks?"
drag, startPoint x: 335, startPoint y: 167, endPoint x: 177, endPoint y: 252, distance: 178.6
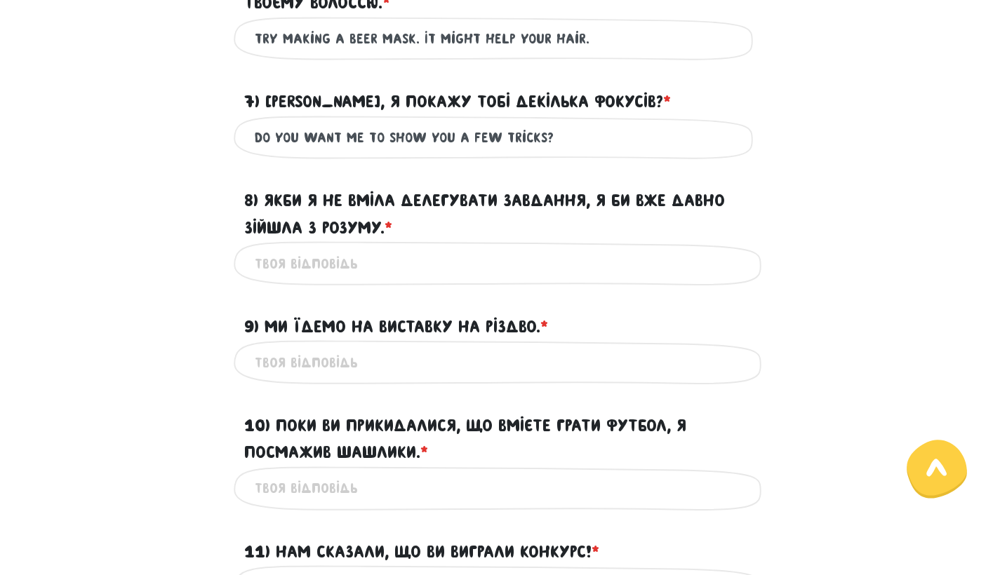
click at [177, 241] on div "8) Якби я не вміла делегувати завдання, я би вже давно зійшла з розуму. * ?" at bounding box center [500, 205] width 800 height 71
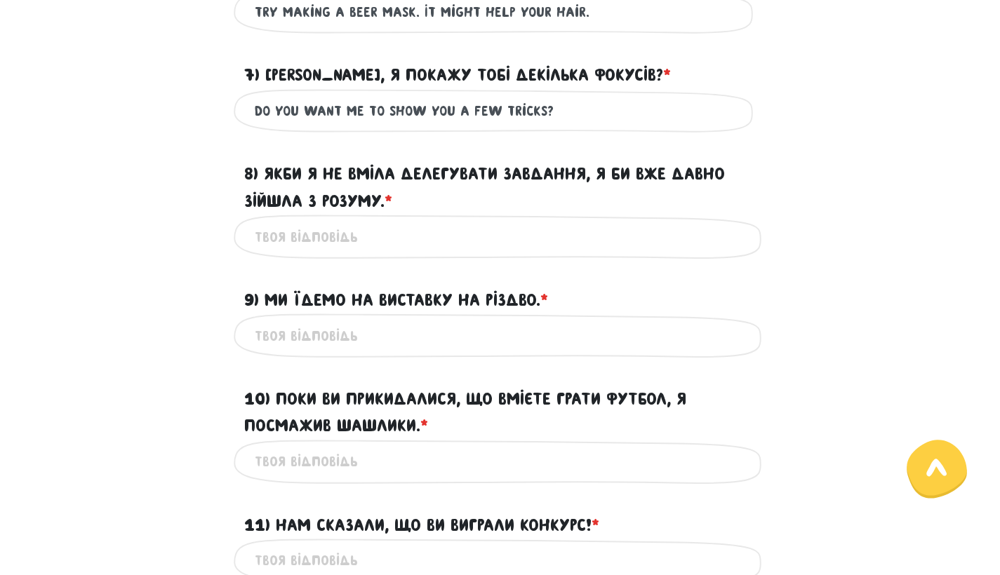
scroll to position [1043, 0]
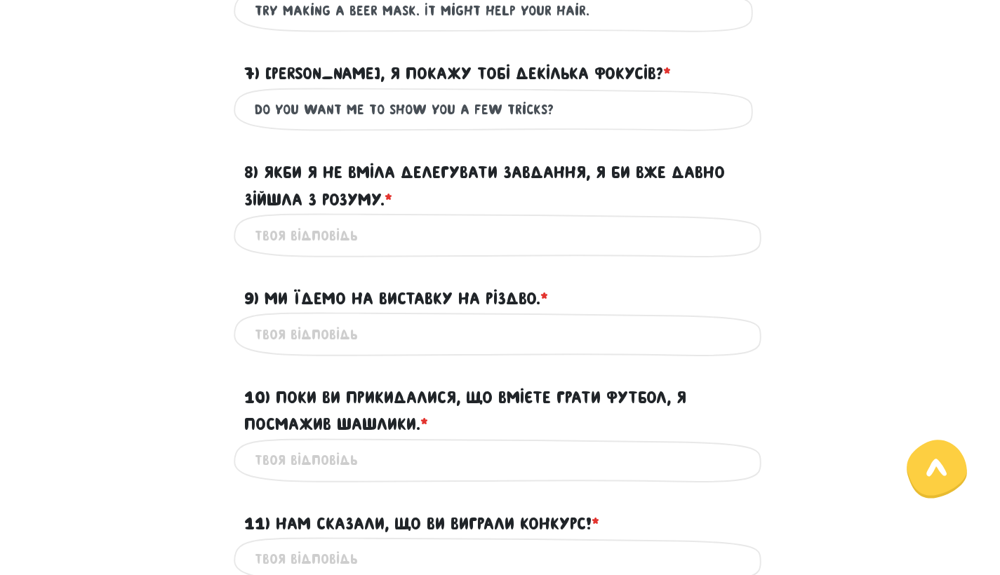
click at [369, 251] on input "8) Якби я не вміла делегувати завдання, я би вже давно зійшла з розуму. * ?" at bounding box center [500, 236] width 491 height 32
paste input "If I didn’t know how to delegate tasks, I would have gone crazy a long time ago."
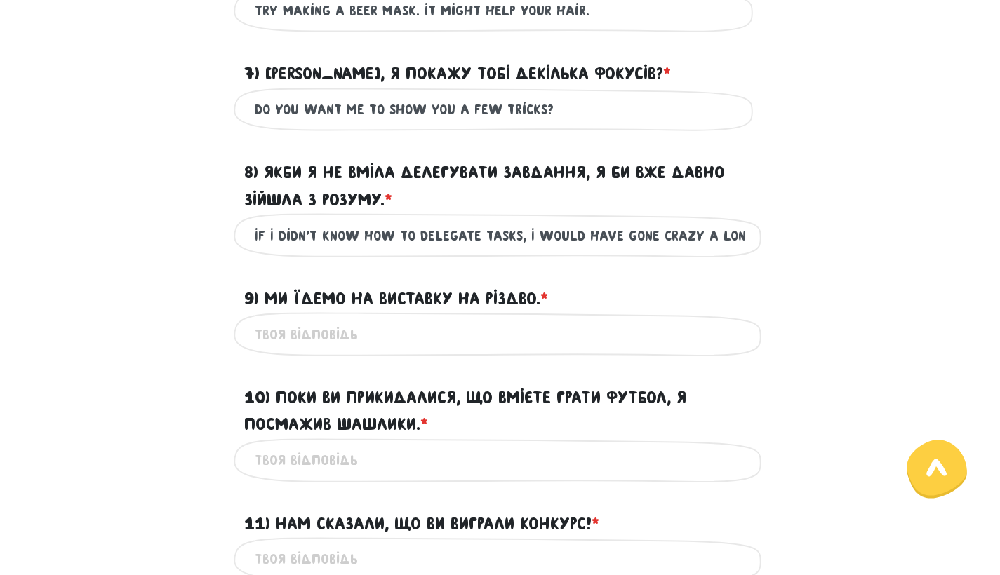
type input "If I didn’t know how to delegate tasks, I would have gone crazy a long time ago."
drag, startPoint x: 177, startPoint y: 252, endPoint x: 172, endPoint y: 303, distance: 51.5
click at [172, 303] on div "9) Ми їдемо на виставку на Різдво. * ?" at bounding box center [500, 290] width 800 height 43
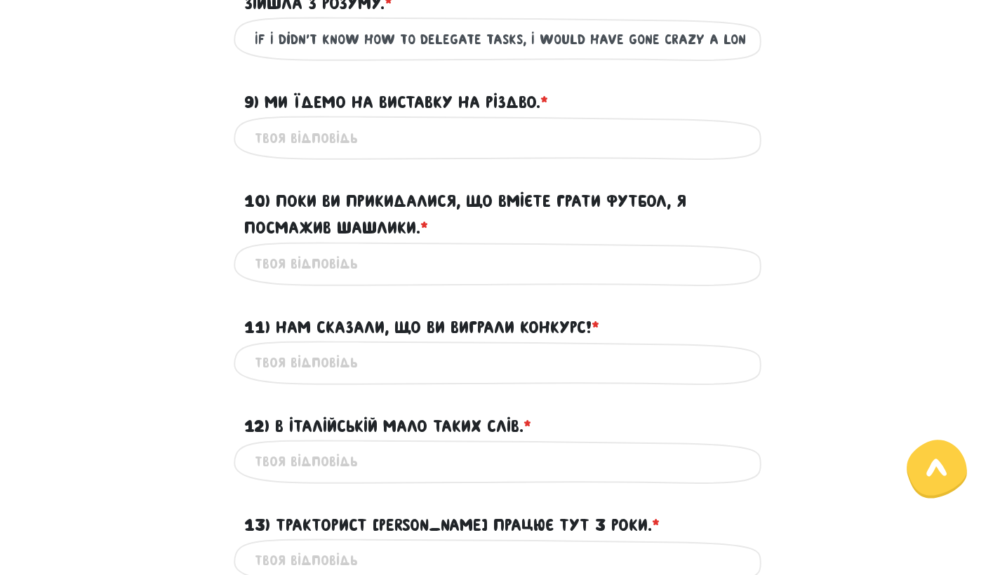
scroll to position [1242, 0]
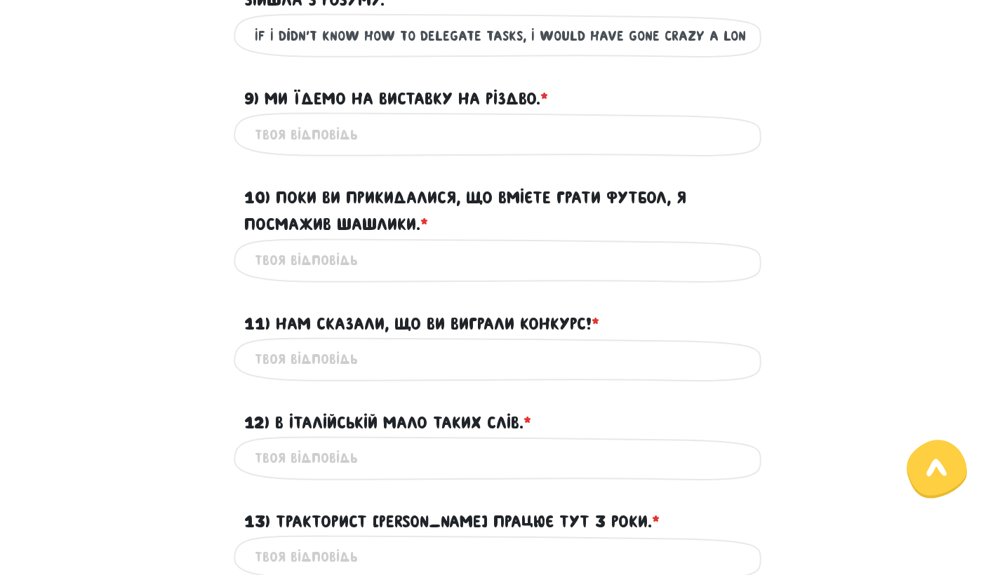
drag, startPoint x: 172, startPoint y: 303, endPoint x: 360, endPoint y: 150, distance: 242.4
click at [360, 150] on input "9) Ми їдемо на виставку на Різдво. * ?" at bounding box center [500, 135] width 491 height 32
paste input "We are going to the exhibition at Christmas."
type input "We are going to the exhibition at Christmas."
drag, startPoint x: 360, startPoint y: 150, endPoint x: 192, endPoint y: 298, distance: 223.7
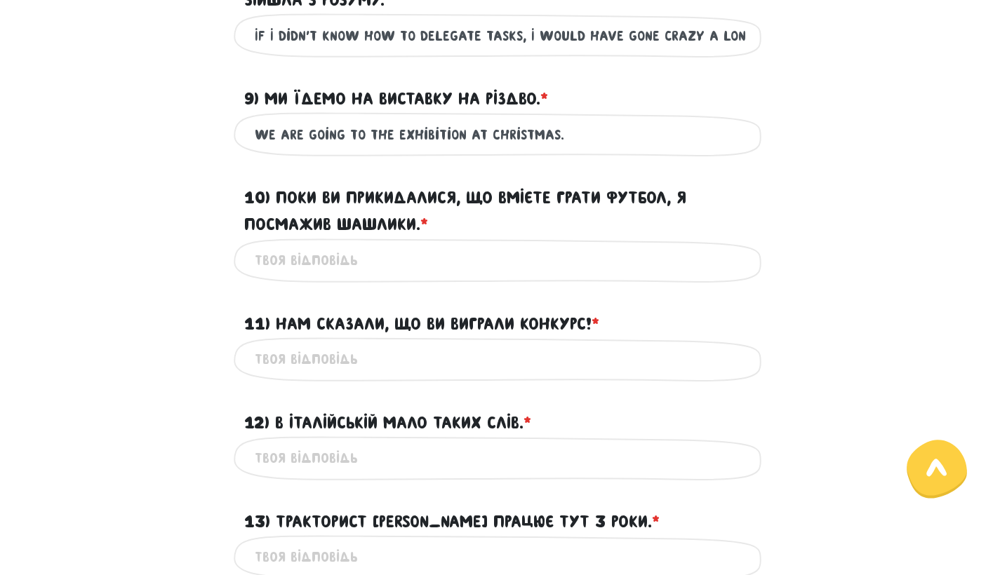
click at [192, 283] on div "Це обов'язкове поле" at bounding box center [500, 261] width 800 height 44
click at [450, 267] on div "Це обов'язкове поле" at bounding box center [500, 261] width 533 height 44
drag, startPoint x: 192, startPoint y: 298, endPoint x: 442, endPoint y: 282, distance: 250.3
click at [442, 276] on input "10) Поки ви прикидалися, що вмієте грати футбол, я посмажив шашлики. * ?" at bounding box center [500, 261] width 491 height 32
paste input "While you were pretending to know how to play football, I was grilling kebabs"
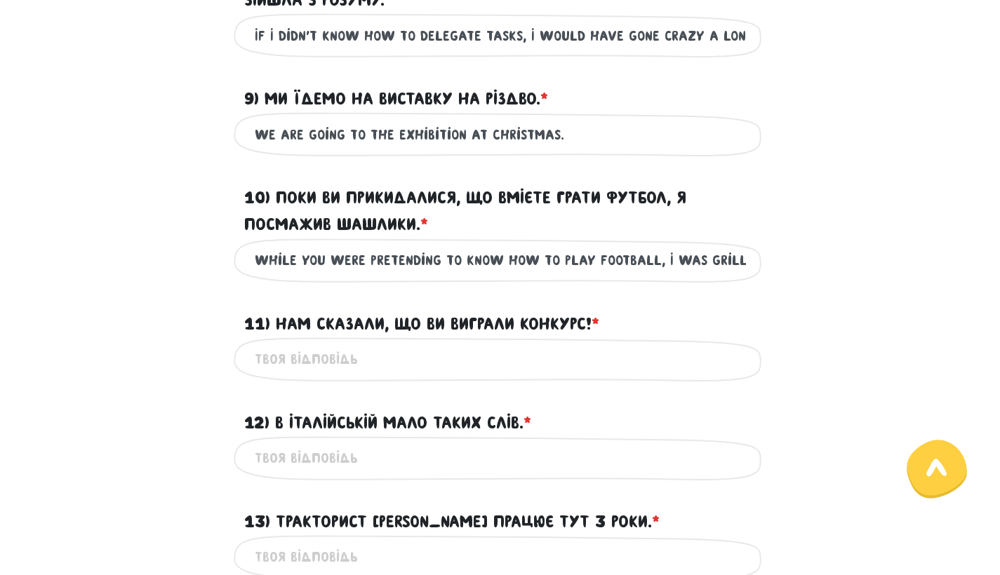
type input "While you were pretending to know how to play football, I was grilling kebabs"
drag, startPoint x: 442, startPoint y: 282, endPoint x: 170, endPoint y: 320, distance: 274.8
click at [170, 320] on div "11) Нам сказали, що ви виграли конкурс! * ?" at bounding box center [500, 315] width 800 height 43
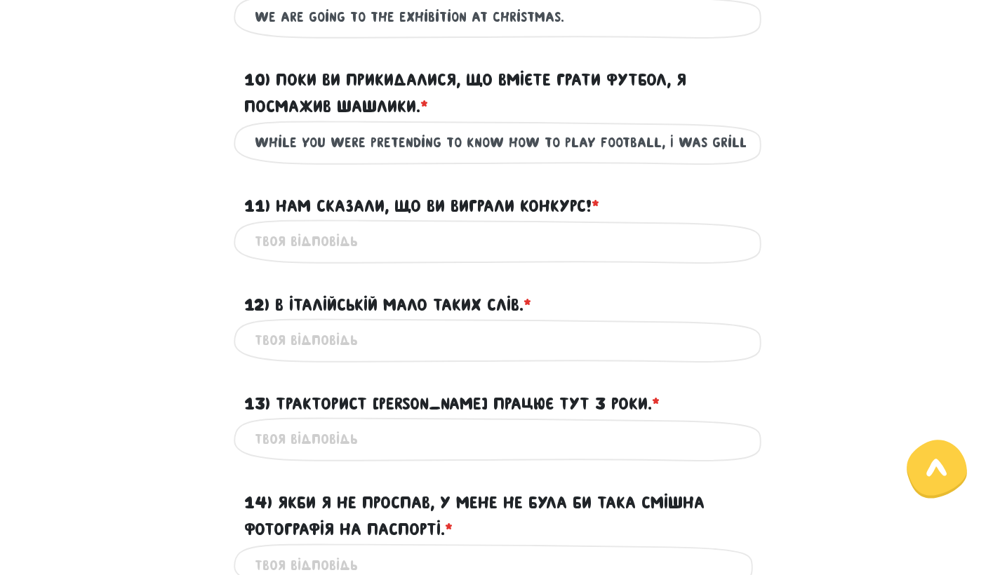
scroll to position [1368, 0]
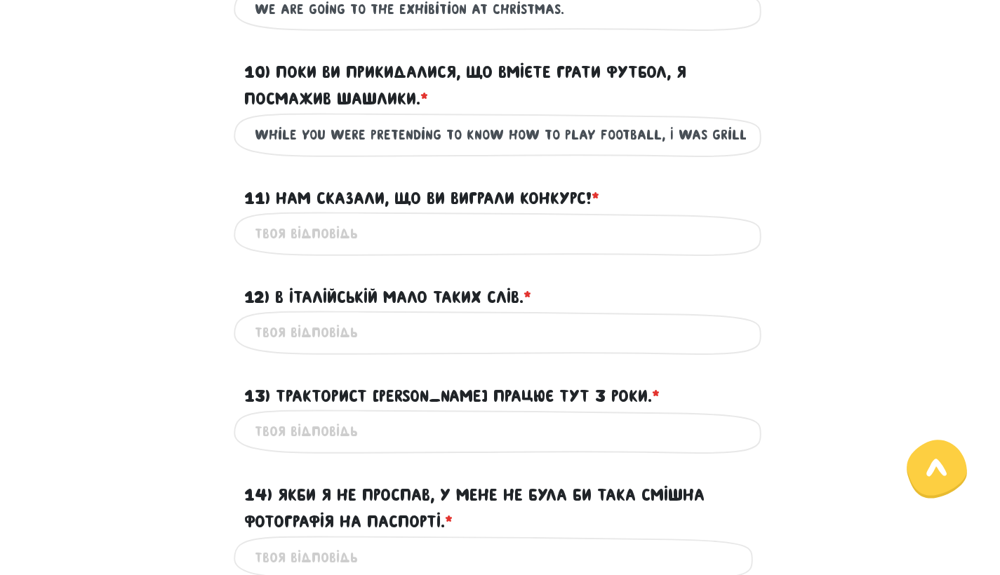
drag, startPoint x: 170, startPoint y: 320, endPoint x: 558, endPoint y: 261, distance: 393.1
click at [558, 250] on input "11) Нам сказали, що ви виграли конкурс! * ?" at bounding box center [500, 234] width 491 height 32
paste input "We were told that you won the contest!"
type input "We were told that you won the contest!"
drag, startPoint x: 558, startPoint y: 261, endPoint x: 406, endPoint y: 350, distance: 176.4
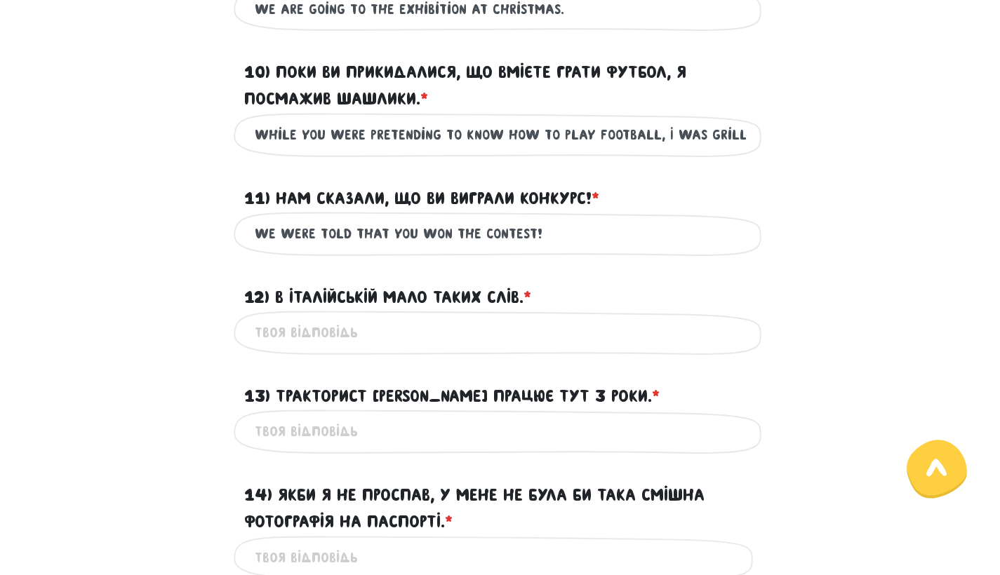
click at [406, 349] on input "12) В італійській мало таких слів. * ?" at bounding box center [500, 333] width 491 height 32
paste input "In Italian, there are few such words."
type input "In Italian, there are few such words."
drag, startPoint x: 406, startPoint y: 350, endPoint x: 172, endPoint y: 382, distance: 236.5
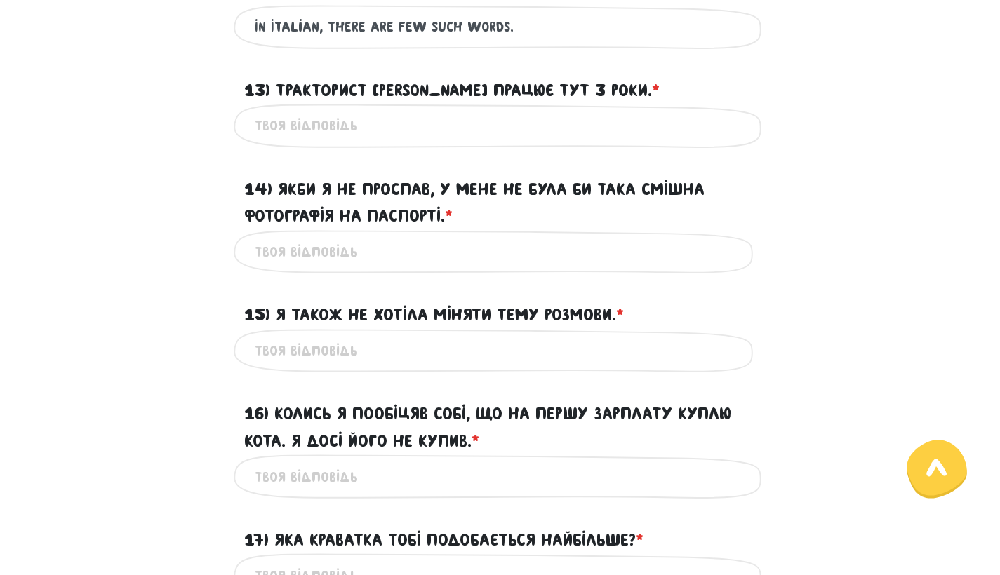
scroll to position [1675, 0]
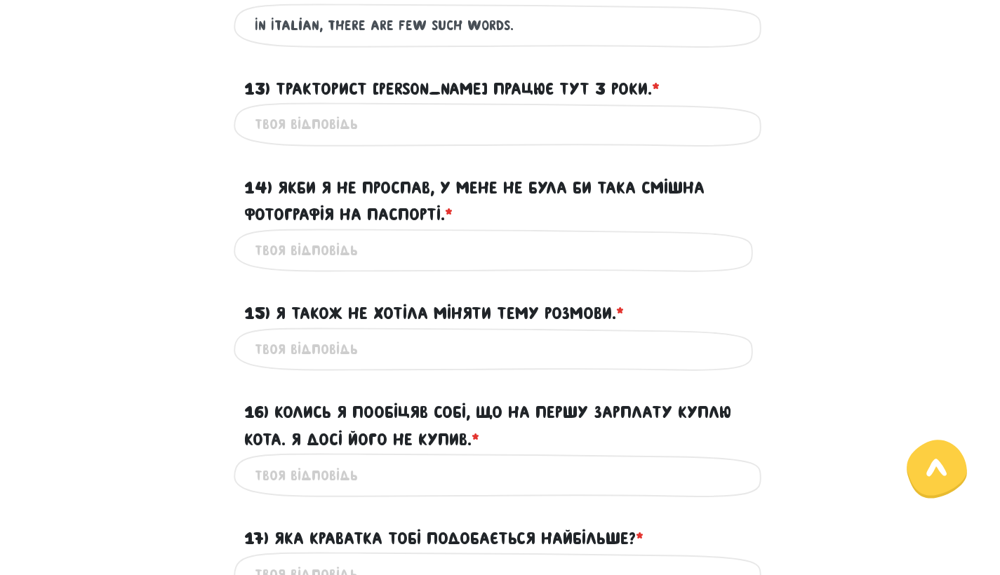
click at [368, 147] on div "Це обов'язкове поле" at bounding box center [500, 124] width 533 height 44
drag, startPoint x: 172, startPoint y: 382, endPoint x: 362, endPoint y: 151, distance: 299.6
click at [362, 140] on input "13) Тракторист [PERSON_NAME] працює тут 3 роки. * ?" at bounding box center [500, 125] width 491 height 32
paste input "Tractor driver [PERSON_NAME] has been working here for 3 years."
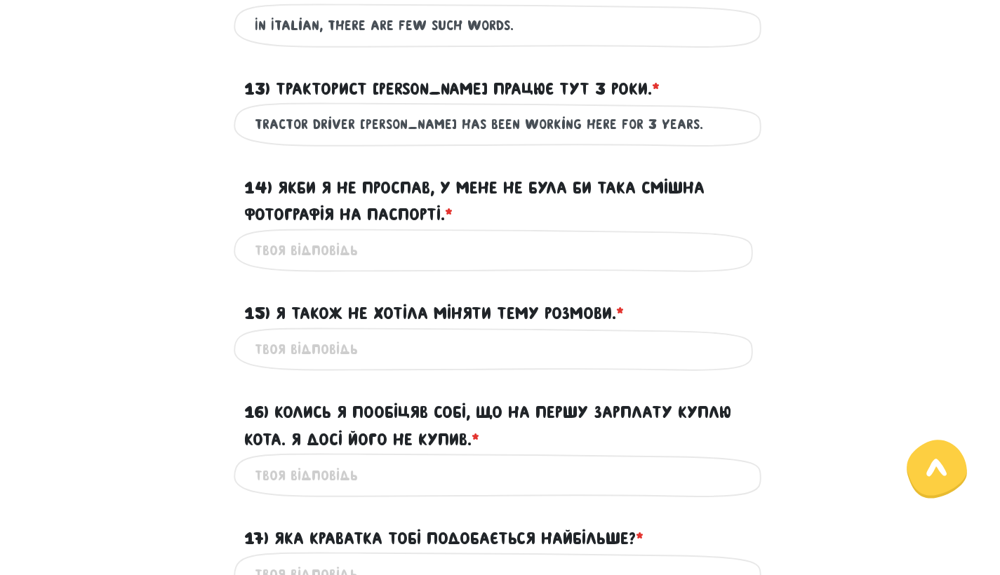
type input "Tractor driver [PERSON_NAME] has been working here for 3 years."
drag, startPoint x: 362, startPoint y: 151, endPoint x: 187, endPoint y: 282, distance: 219.0
click at [187, 273] on div "Це обов'язкове поле" at bounding box center [500, 251] width 800 height 44
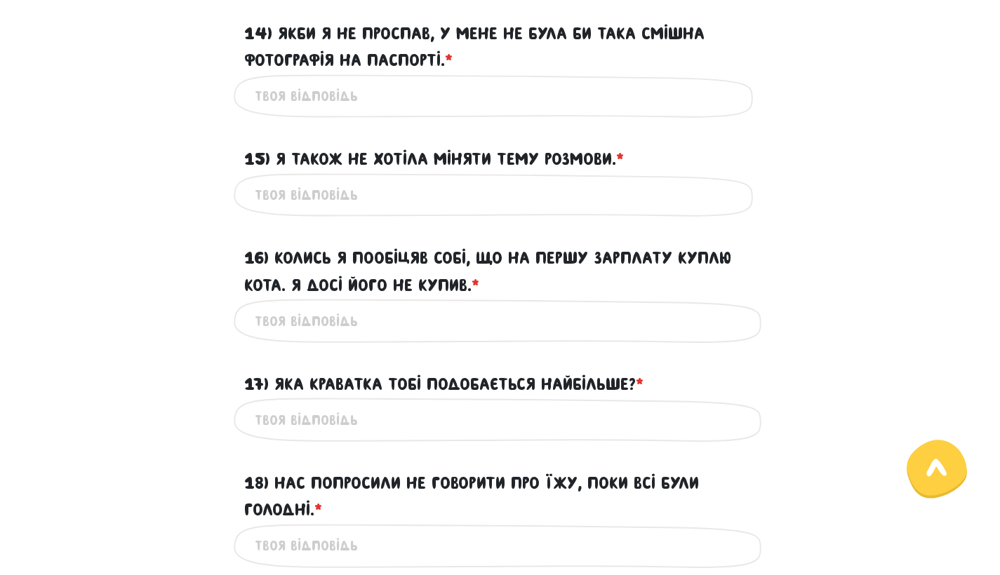
scroll to position [1832, 0]
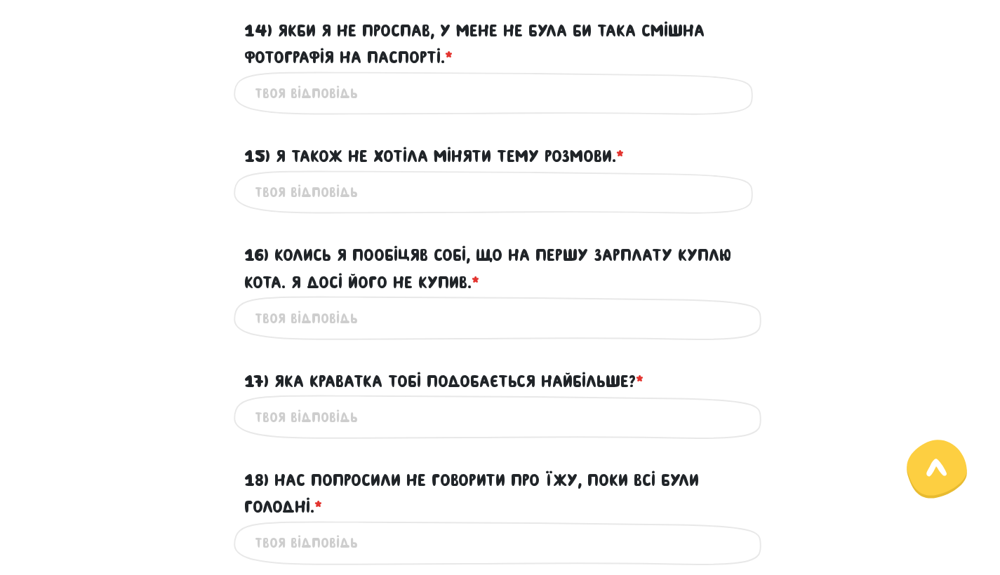
drag, startPoint x: 187, startPoint y: 282, endPoint x: 363, endPoint y: 115, distance: 243.2
click at [363, 109] on input "14) Якби я не проспав, у мене не була би така смішна фотографія на паспорті. * ?" at bounding box center [500, 94] width 491 height 32
paste input "“If I hadn’t overslept, I wouldn’t have such a funny passport photo."
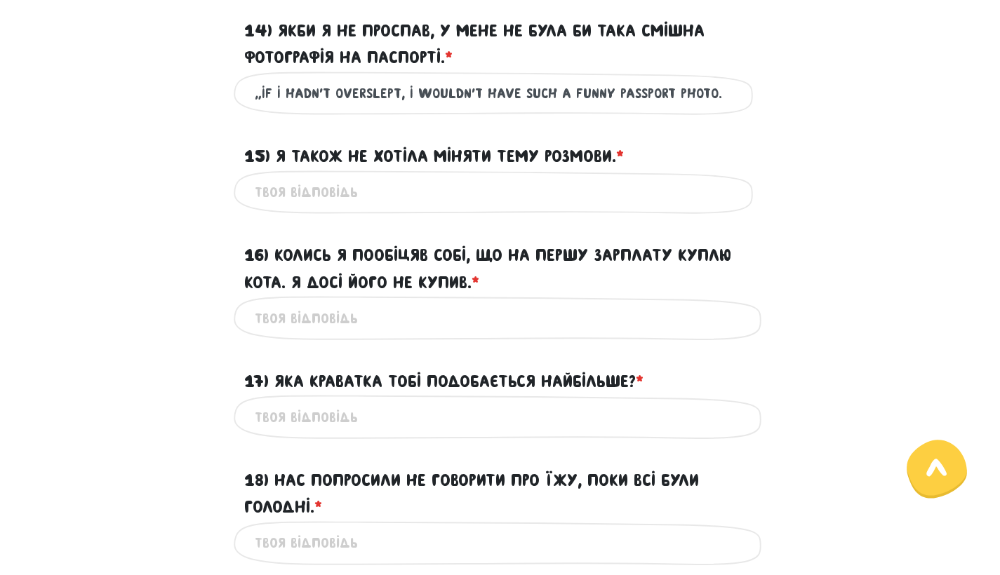
drag, startPoint x: 363, startPoint y: 115, endPoint x: 260, endPoint y: 118, distance: 103.2
click at [260, 109] on input "“If I hadn’t overslept, I wouldn’t have such a funny passport photo." at bounding box center [500, 94] width 491 height 32
type input "If I hadn’t overslept, I wouldn’t have such a funny passport photo."
click at [382, 203] on input "15) Я також не хотіла міняти тему розмови. * ?" at bounding box center [500, 193] width 491 height 32
paste input "“I also didn’t want to change the topic of the conversation."
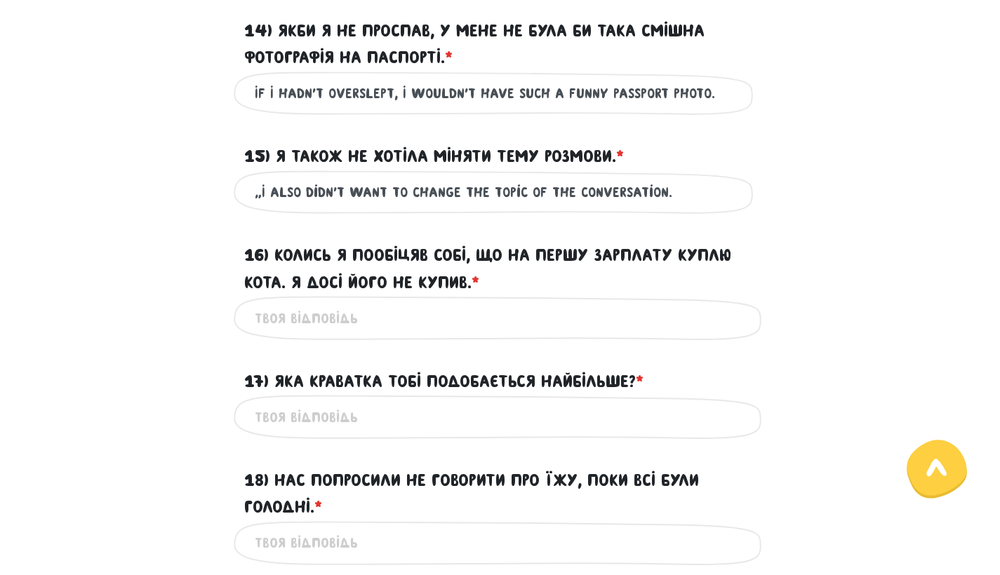
drag, startPoint x: 260, startPoint y: 118, endPoint x: 259, endPoint y: 216, distance: 98.2
click at [259, 208] on input "“I also didn’t want to change the topic of the conversation." at bounding box center [500, 193] width 491 height 32
click at [257, 208] on input "I also didn’t want to change the topic of the conversation." at bounding box center [500, 193] width 491 height 32
type input "I also didn’t want to change the topic of the conversation."
drag, startPoint x: 257, startPoint y: 218, endPoint x: 222, endPoint y: 269, distance: 61.1
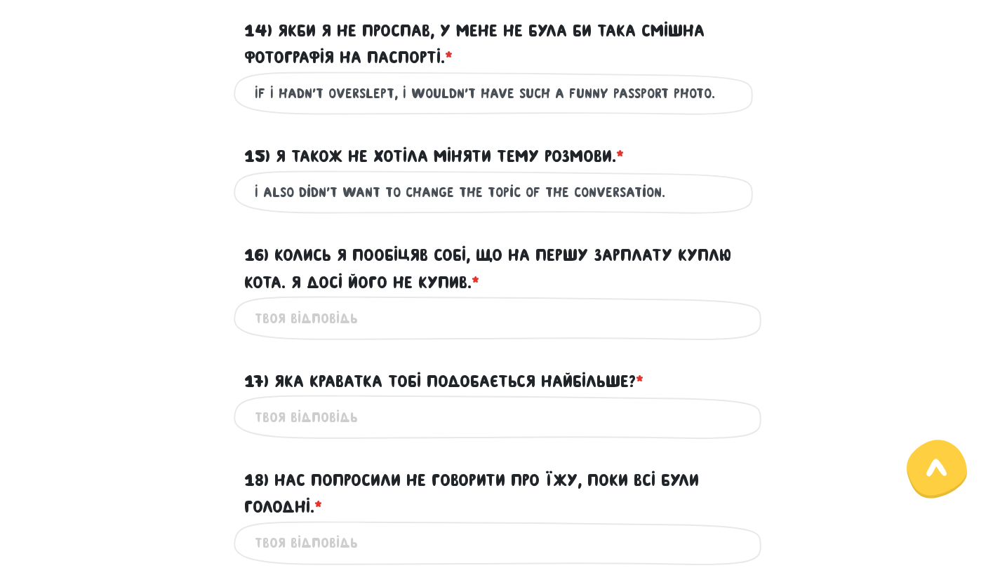
click at [222, 269] on div "16) Колись я пообіцяв собі, що на першу зарплату куплю кота. Я досі його не куп…" at bounding box center [500, 260] width 800 height 71
click at [422, 334] on input "16) Колись я пообіцяв собі, що на першу зарплату куплю кота. Я досі його не куп…" at bounding box center [500, 318] width 491 height 32
paste input "Once I promised myself that I would buy a cat with my first paycheck. I still h…"
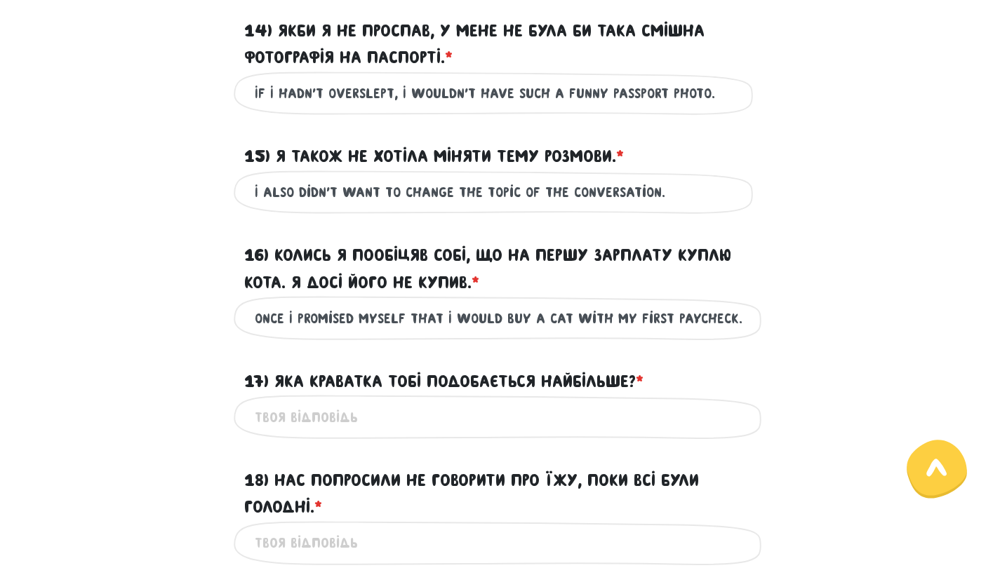
type input "Once I promised myself that I would buy a cat with my first paycheck. I still h…"
drag, startPoint x: 422, startPoint y: 339, endPoint x: 199, endPoint y: 406, distance: 233.0
click at [199, 395] on div "17) Яка краватка тобі подобається найбільше? * ?" at bounding box center [500, 372] width 800 height 43
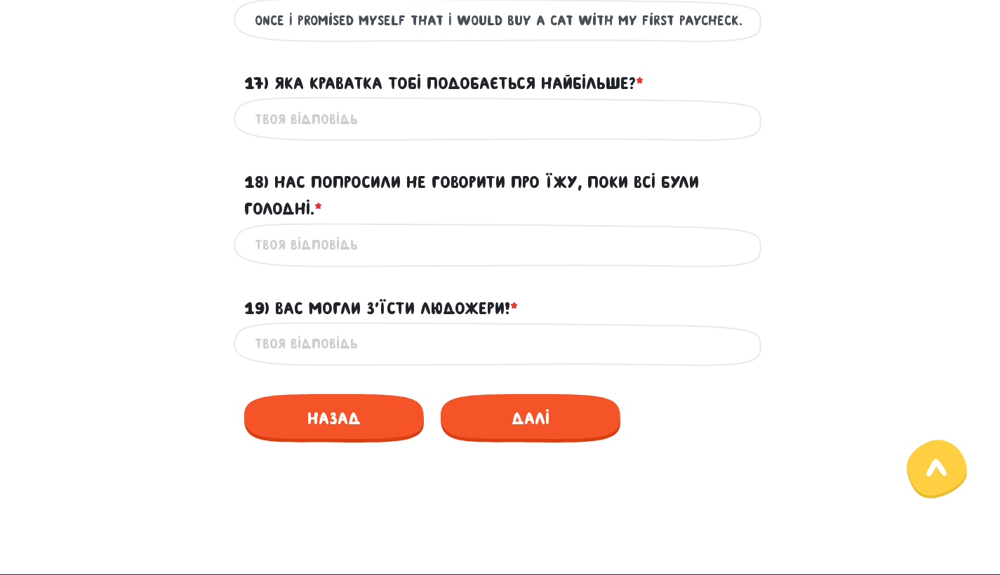
scroll to position [2133, 0]
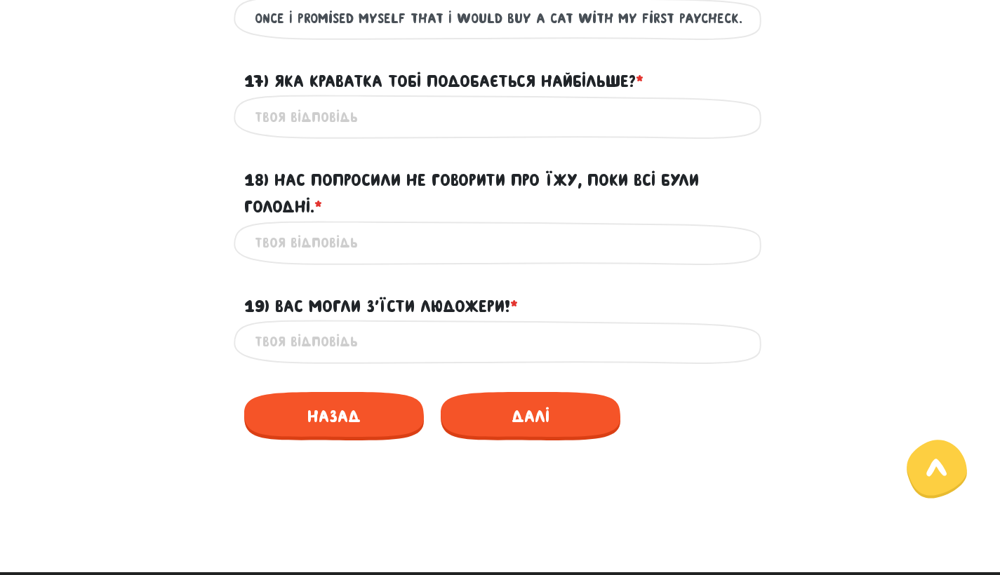
drag, startPoint x: 199, startPoint y: 406, endPoint x: 375, endPoint y: 140, distance: 319.5
click at [375, 133] on input "17) Яка краватка тобі подобається найбільше? * ?" at bounding box center [500, 117] width 491 height 32
paste input "Which tie do you like the most?"
type input "Which tie do you like the most?"
drag, startPoint x: 375, startPoint y: 140, endPoint x: 556, endPoint y: 247, distance: 210.4
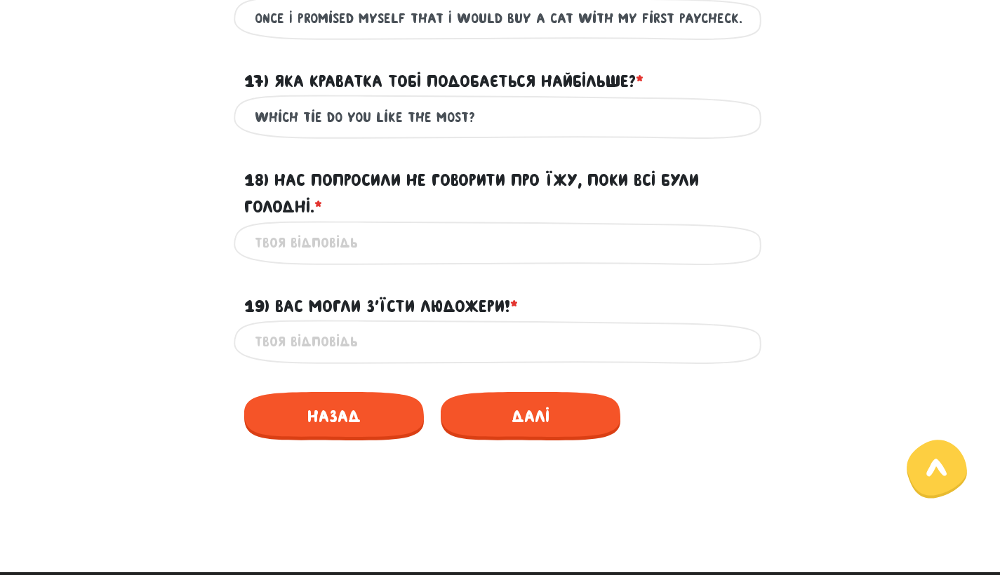
click at [556, 247] on div "Це обов'язкове поле" at bounding box center [500, 243] width 533 height 44
drag, startPoint x: 556, startPoint y: 247, endPoint x: 505, endPoint y: 269, distance: 55.9
click at [505, 259] on input "18) Нас попросили не говорити про їжу, поки всі були голодні. * ?" at bounding box center [500, 243] width 491 height 32
paste input "We were asked not to talk about food while everyone was hungry."
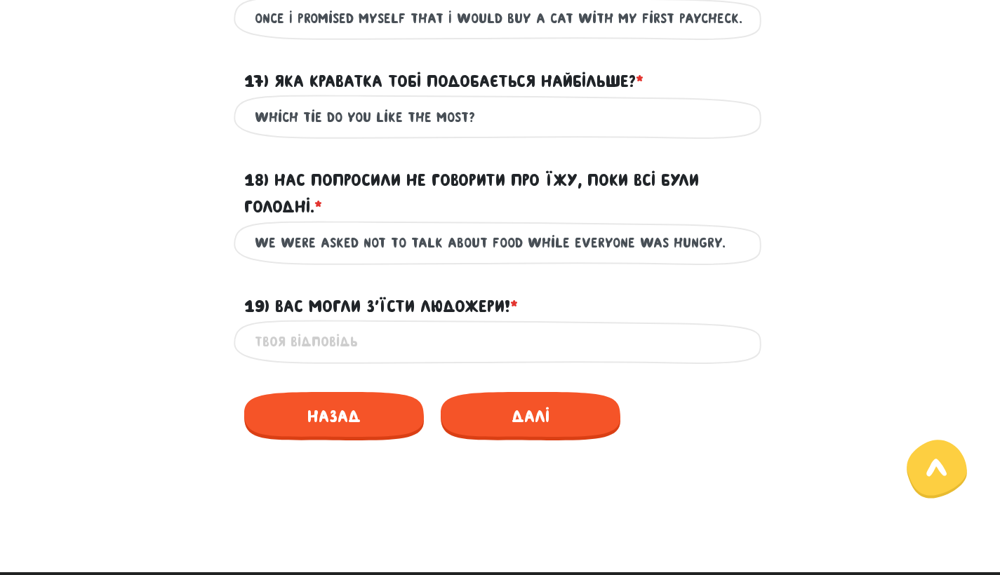
type input "We were asked not to talk about food while everyone was hungry."
drag, startPoint x: 505, startPoint y: 269, endPoint x: 468, endPoint y: 368, distance: 105.7
click at [468, 358] on input "19) Вас могли з’їсти людожери! * ?" at bounding box center [500, 342] width 491 height 32
paste input "You could have been eaten by cannibals!"
type input "You could have been eaten by cannibals!"
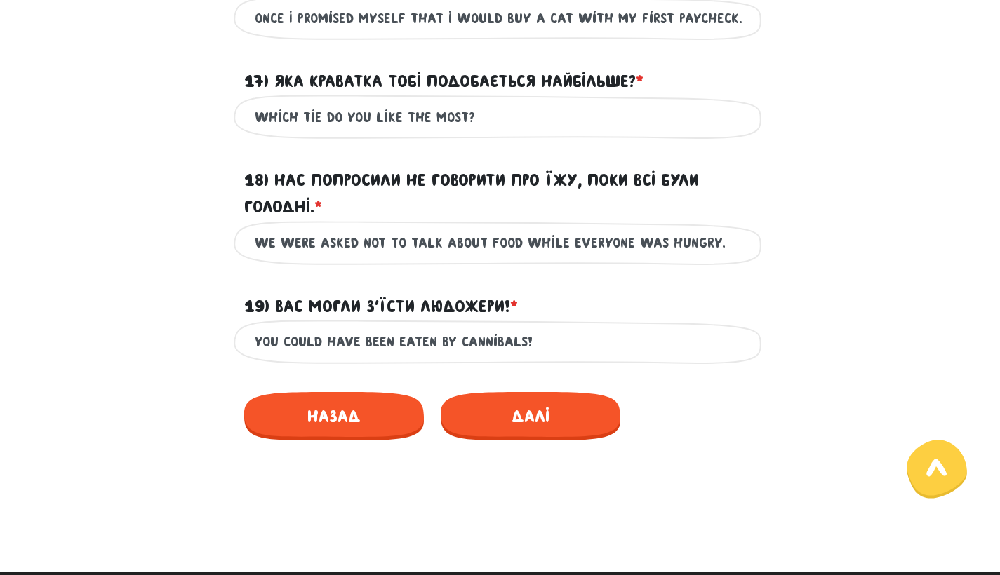
click at [485, 441] on span "Далі" at bounding box center [531, 416] width 180 height 48
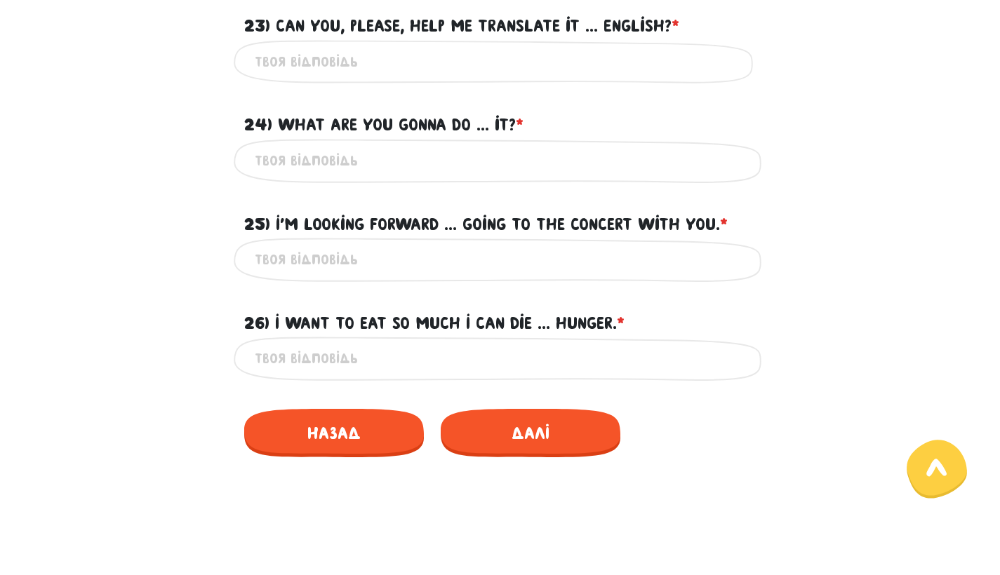
scroll to position [783, 0]
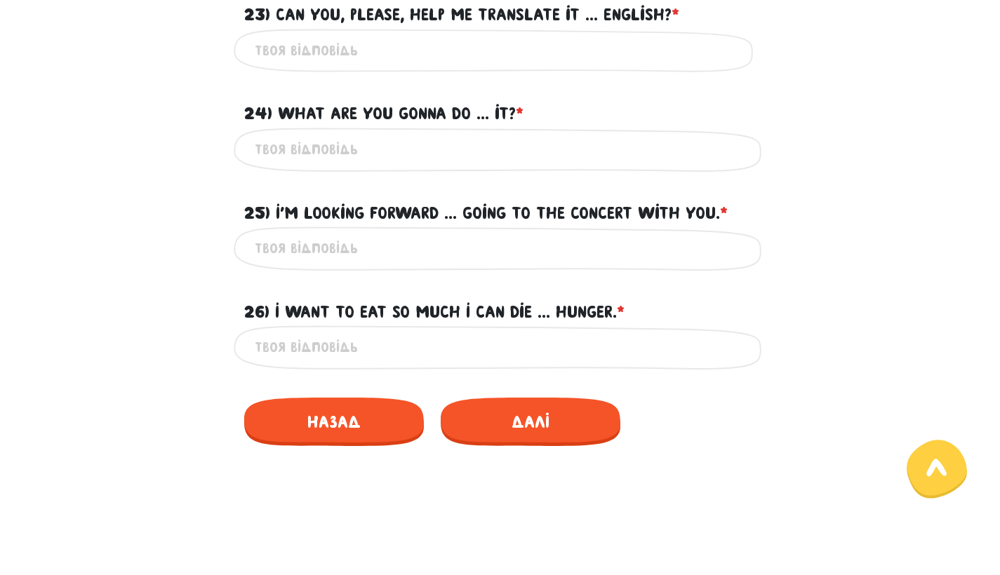
drag, startPoint x: 485, startPoint y: 448, endPoint x: 864, endPoint y: 289, distance: 411.0
click at [864, 289] on div "26) I want to eat so much I can die ... hunger. * ?" at bounding box center [500, 303] width 800 height 43
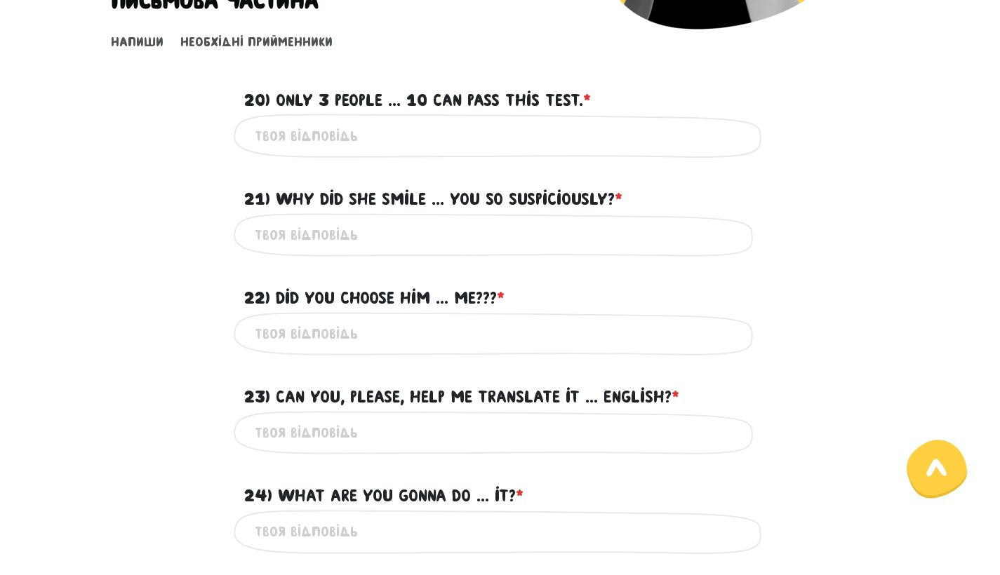
scroll to position [401, 0]
drag, startPoint x: 864, startPoint y: 289, endPoint x: 378, endPoint y: 132, distance: 510.3
click at [378, 132] on input "20) Only 3 people ... 10 can pass this test. * ?" at bounding box center [500, 135] width 491 height 32
type input "out of"
click at [371, 227] on input "21) Why did she smile ... you so suspiciously? * ?" at bounding box center [500, 235] width 491 height 32
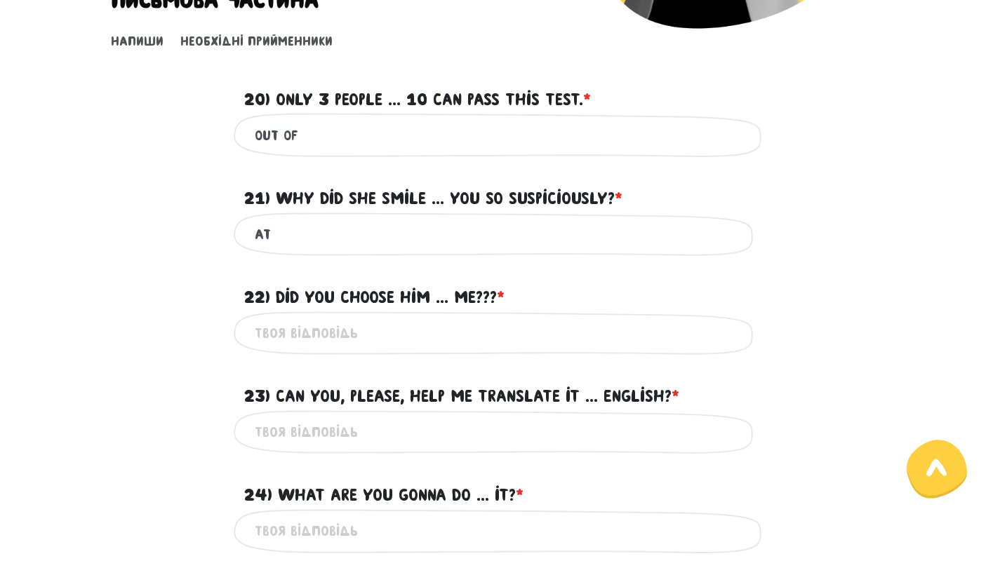
type input "at"
drag, startPoint x: 378, startPoint y: 132, endPoint x: 317, endPoint y: 327, distance: 204.4
click at [317, 327] on input "22) Did you choose him ... me??? * ?" at bounding box center [500, 334] width 491 height 32
type input "over"
drag, startPoint x: 317, startPoint y: 327, endPoint x: 455, endPoint y: 424, distance: 169.1
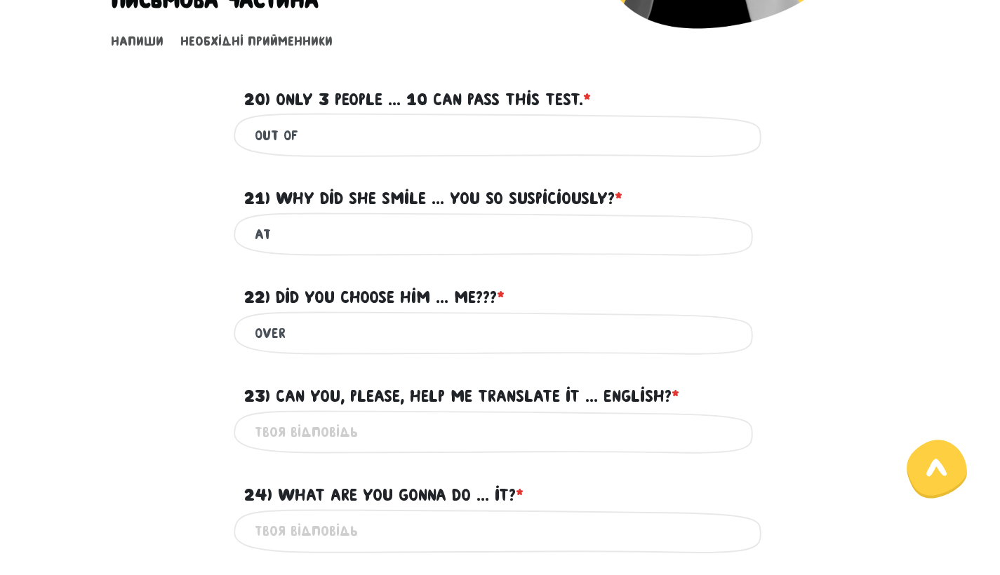
click at [455, 424] on input "23) Can you, please, help me translate it ... English? * ?" at bounding box center [500, 433] width 491 height 32
type input "into"
drag, startPoint x: 455, startPoint y: 424, endPoint x: 105, endPoint y: 492, distance: 357.3
click at [105, 492] on div "24) What are you gonna do ... it? * ?" at bounding box center [500, 486] width 800 height 43
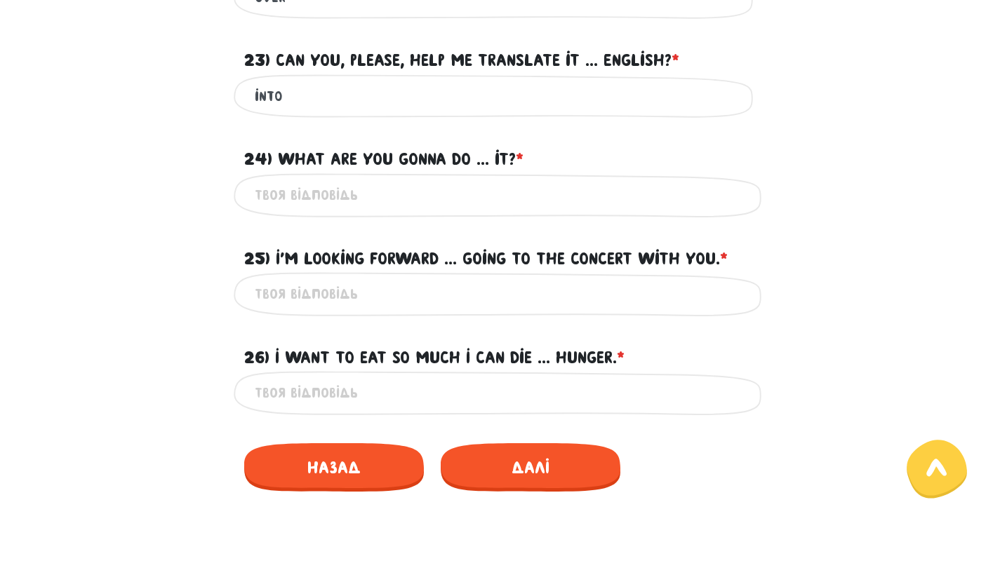
scroll to position [739, 0]
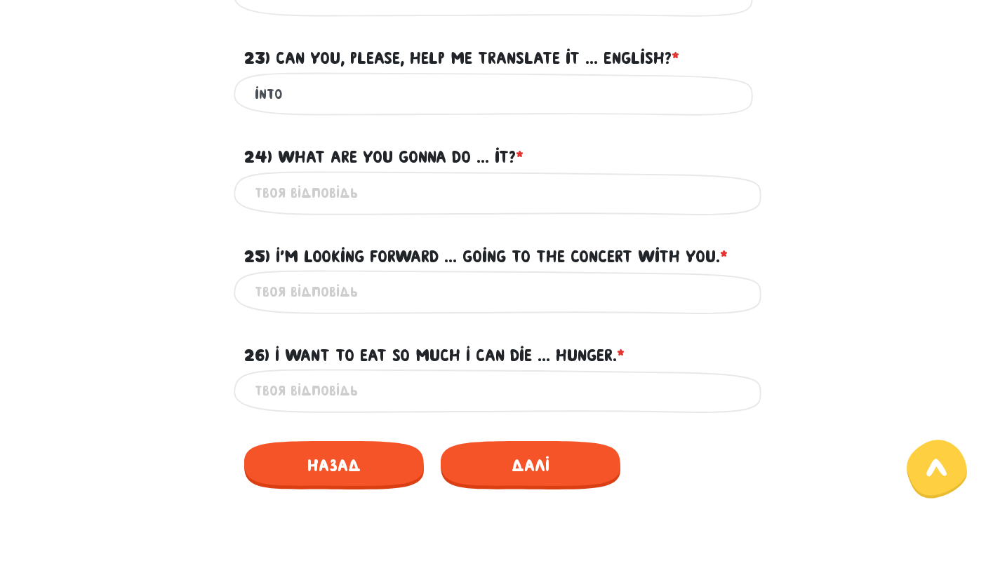
drag, startPoint x: 105, startPoint y: 492, endPoint x: 336, endPoint y: 191, distance: 380.3
click at [336, 191] on input "24) What are you gonna do ... it? * ?" at bounding box center [500, 193] width 491 height 32
type input "with"
drag, startPoint x: 336, startPoint y: 191, endPoint x: 340, endPoint y: 295, distance: 104.6
click at [340, 295] on input "25) I'm looking forward ... going to the concert with you. * ?" at bounding box center [500, 292] width 491 height 32
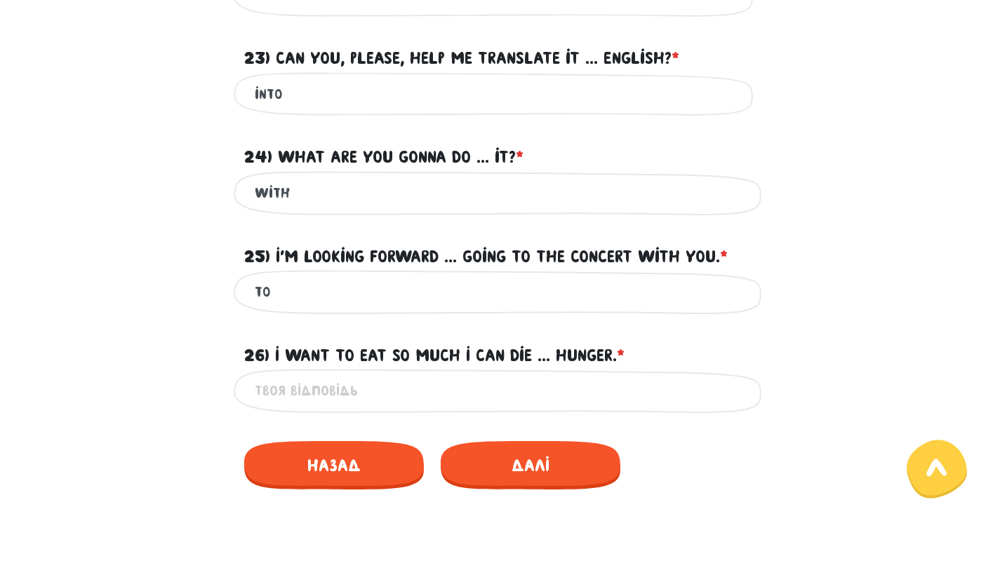
type input "to"
drag, startPoint x: 340, startPoint y: 295, endPoint x: 418, endPoint y: 375, distance: 111.6
click at [418, 375] on input "26) I want to eat so much I can die ... hunger. * ?" at bounding box center [500, 391] width 491 height 32
type input "of"
click at [566, 483] on link "Далі" at bounding box center [531, 465] width 180 height 48
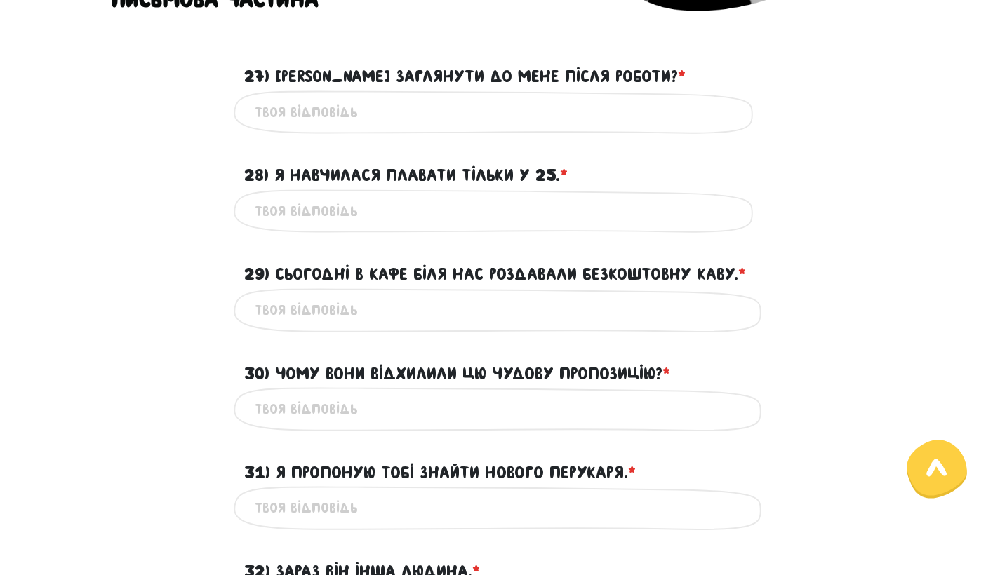
scroll to position [402, 0]
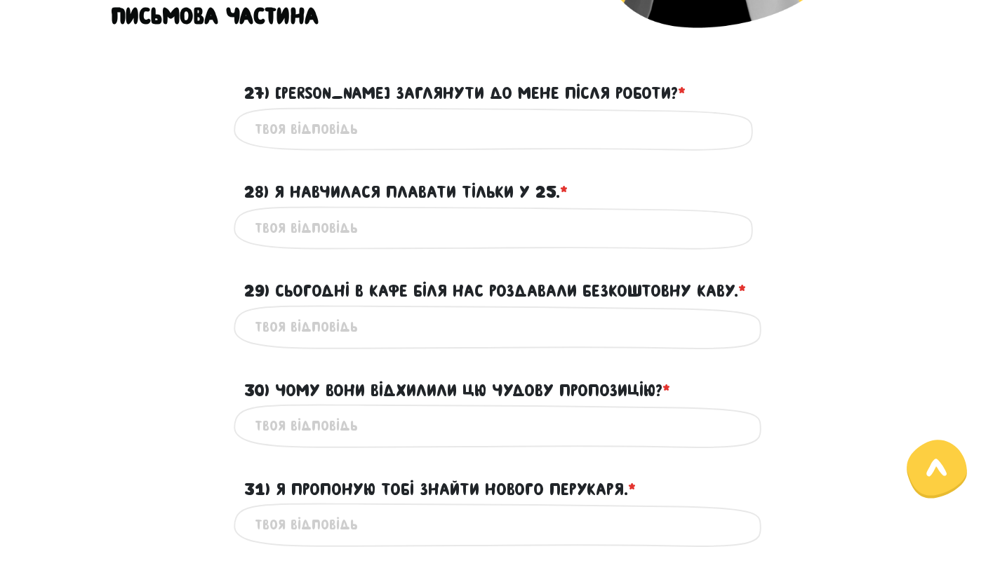
click at [147, 282] on div "29) Сьогодні в кафе біля нас роздавали безкоштовну каву. * ?" at bounding box center [500, 282] width 800 height 43
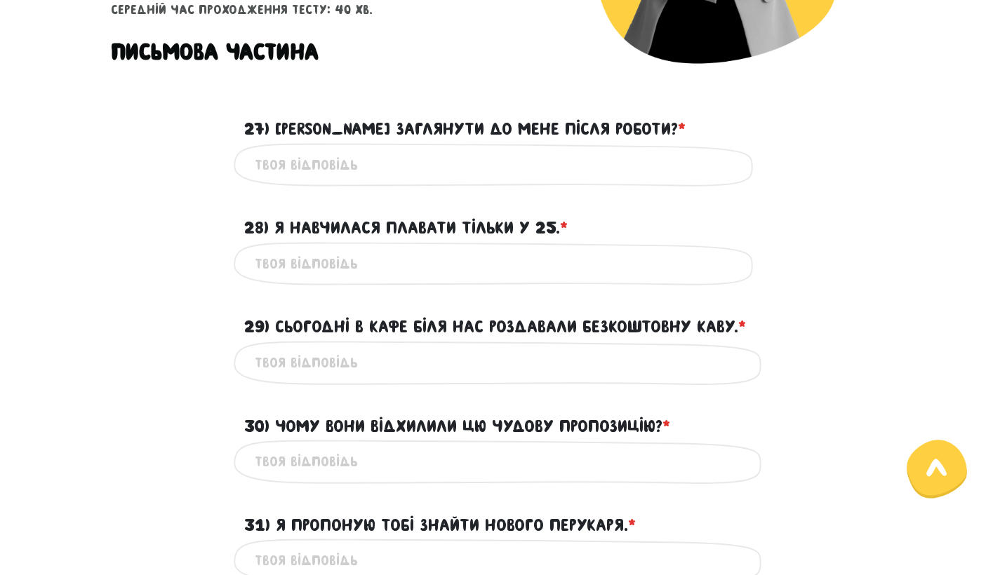
scroll to position [362, 0]
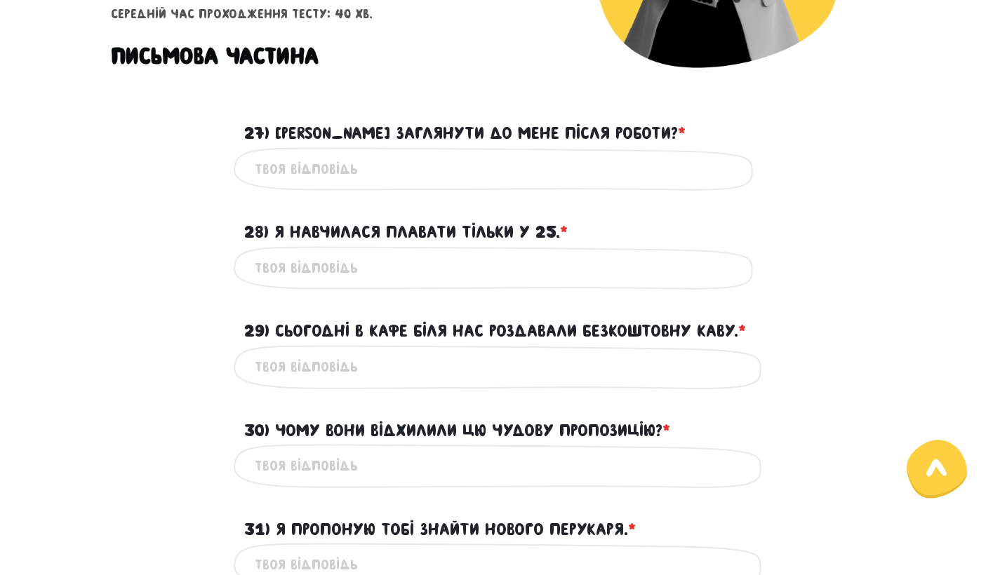
drag, startPoint x: 147, startPoint y: 282, endPoint x: 368, endPoint y: 172, distance: 246.3
click at [368, 172] on input "27) [PERSON_NAME] заглянути до мене після роботи? * ?" at bounding box center [500, 170] width 491 height 32
paste input "Can you come over to my place after work?"
type input "Can you come over to my place after work?"
click at [341, 269] on input "28) Я навчилася плавати тільки у 25. * ?" at bounding box center [500, 269] width 491 height 32
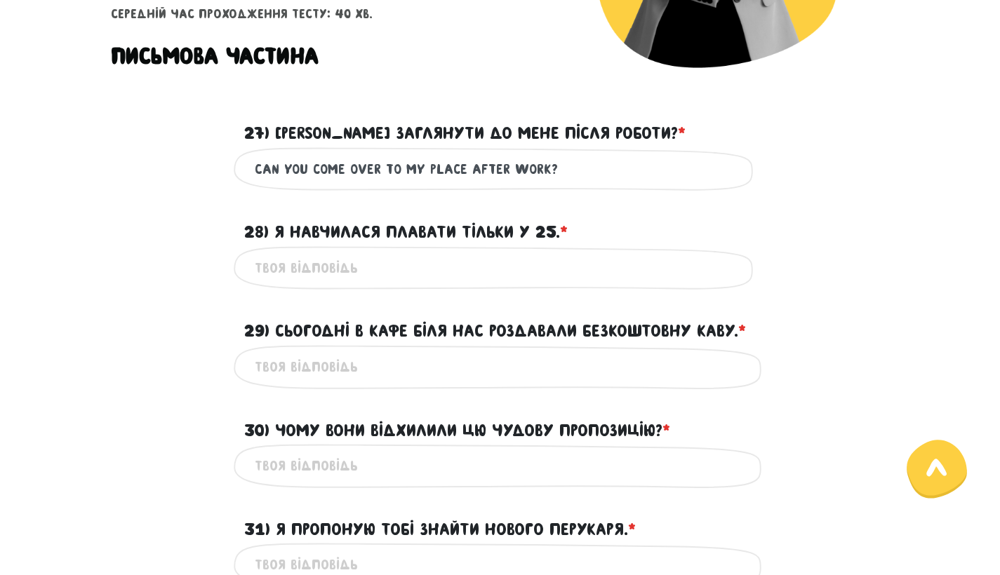
paste input "I learned how to swim only at 25."
type input "I learned how to swim only at 25."
drag, startPoint x: 368, startPoint y: 172, endPoint x: 387, endPoint y: 366, distance: 195.3
click at [387, 366] on input "29) Сьогодні в кафе біля нас роздавали безкоштовну каву. * ?" at bounding box center [500, 367] width 491 height 32
paste input "[DATE] at the café near us they were giving out free coffee"
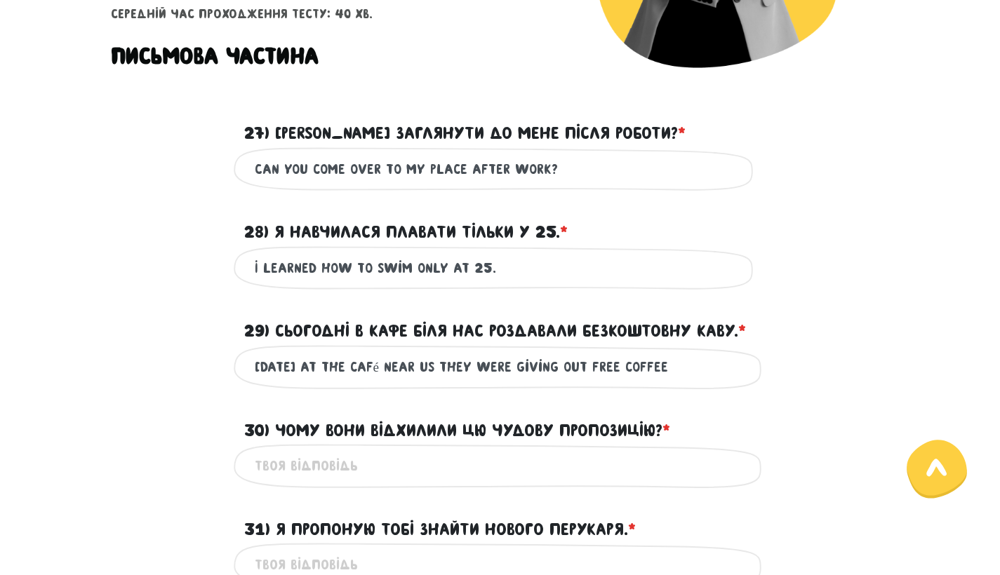
drag, startPoint x: 387, startPoint y: 366, endPoint x: 216, endPoint y: 417, distance: 178.5
click at [216, 417] on div "30) Чому вони відхилили цю чудову пропозицію? * ?" at bounding box center [500, 422] width 800 height 43
drag, startPoint x: 216, startPoint y: 417, endPoint x: 373, endPoint y: 367, distance: 164.9
click at [373, 367] on input "[DATE] at the café near us they were giving out free coffee" at bounding box center [500, 367] width 491 height 32
type input "[DATE] at the cafe near us they were giving out free coffee"
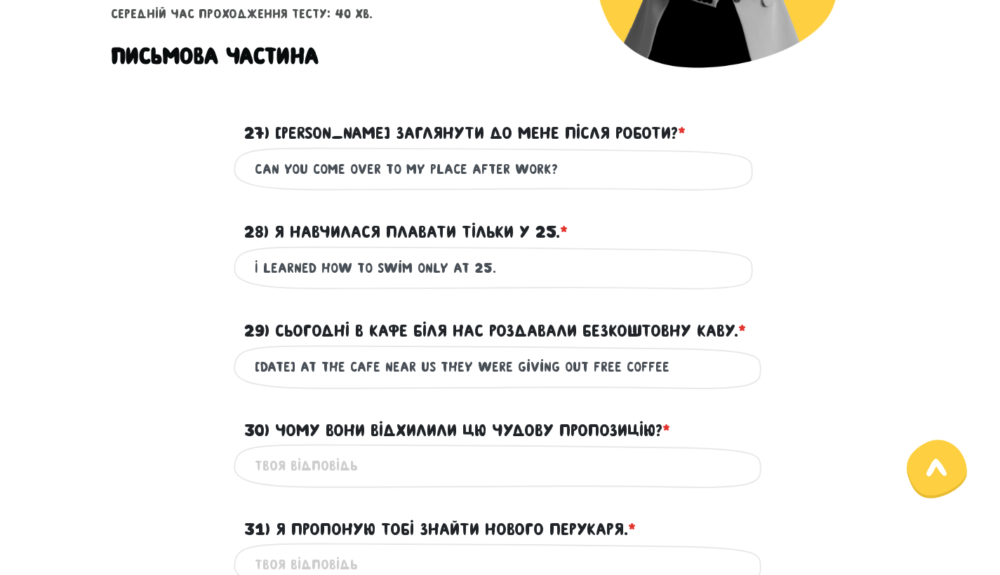
drag, startPoint x: 373, startPoint y: 367, endPoint x: 243, endPoint y: 410, distance: 136.7
click at [243, 410] on div "30) Чому вони відхилили цю чудову пропозицію? * ?" at bounding box center [500, 422] width 533 height 43
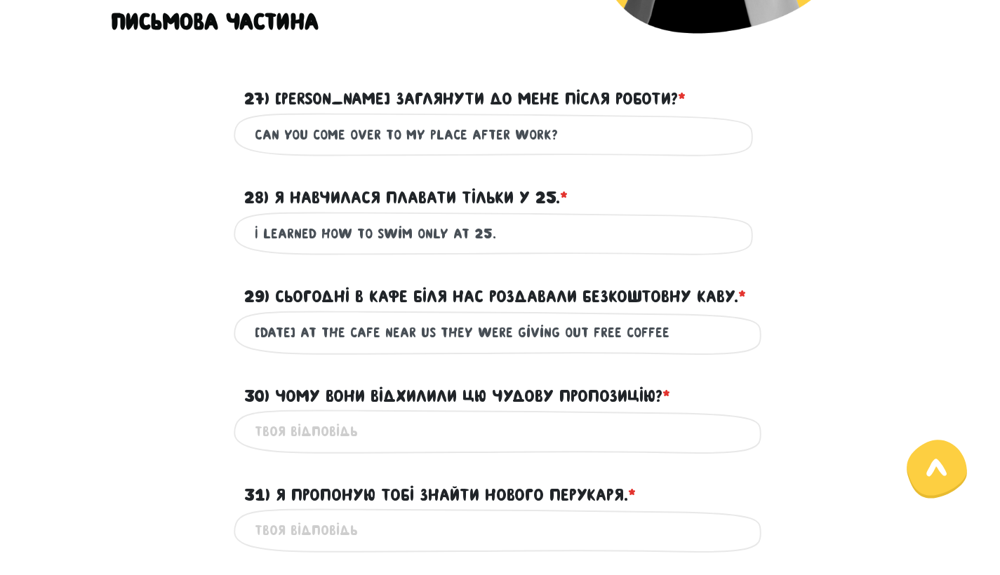
click at [205, 396] on div "30) Чому вони відхилили цю чудову пропозицію? * ?" at bounding box center [500, 387] width 800 height 43
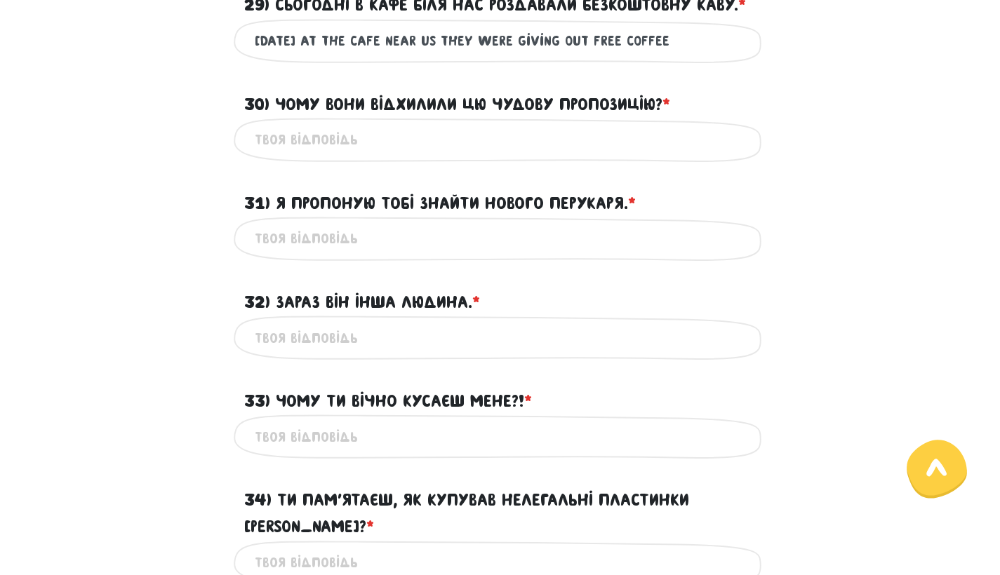
scroll to position [704, 0]
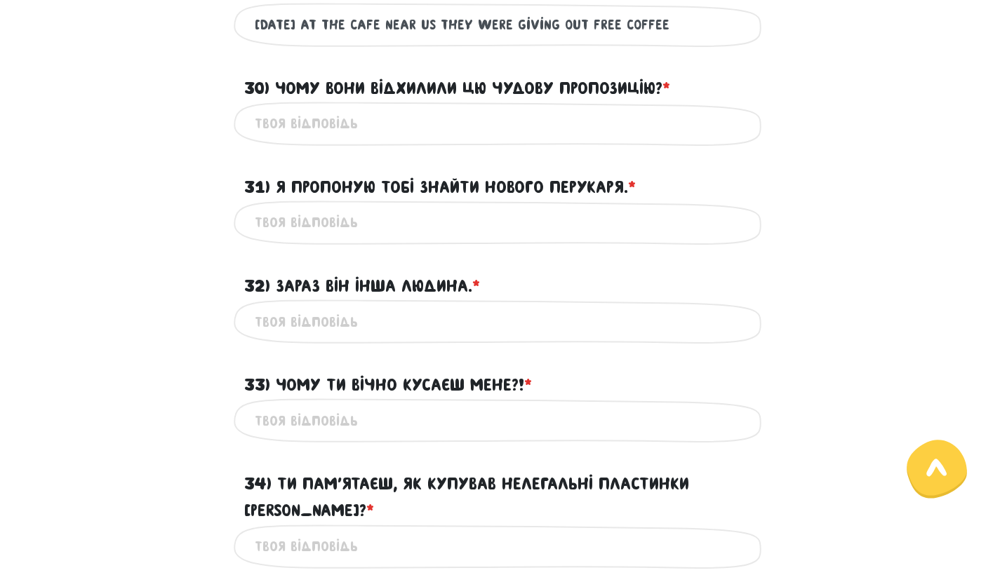
click at [397, 113] on input "30) Чому вони відхилили цю чудову пропозицію? * ?" at bounding box center [500, 124] width 491 height 32
paste input "Why did they reject this wonderful offer?"
type input "Why did they reject this wonderful offer?"
click at [492, 222] on input "31) Я пропоную тобі знайти нового перукаря. * ?" at bounding box center [500, 223] width 491 height 32
paste input "suggest you find a new hairdresser."
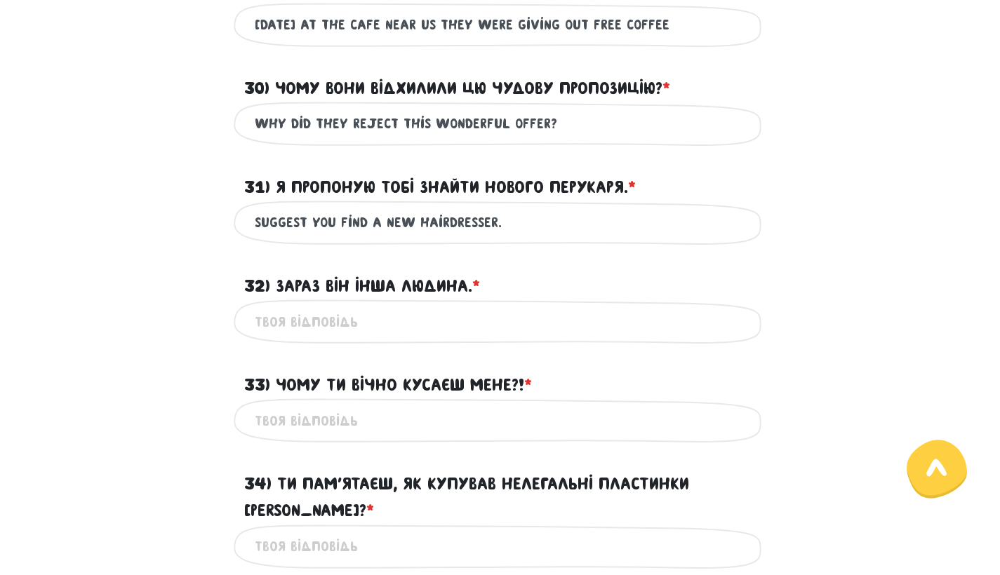
type input "suggest you find a new hairdresser."
drag, startPoint x: 205, startPoint y: 396, endPoint x: 408, endPoint y: 323, distance: 215.5
click at [408, 323] on input "32) Зараз він інша людина. * ?" at bounding box center [500, 322] width 491 height 32
paste input "Now he’s a different person."
type input "Now he’s a different person."
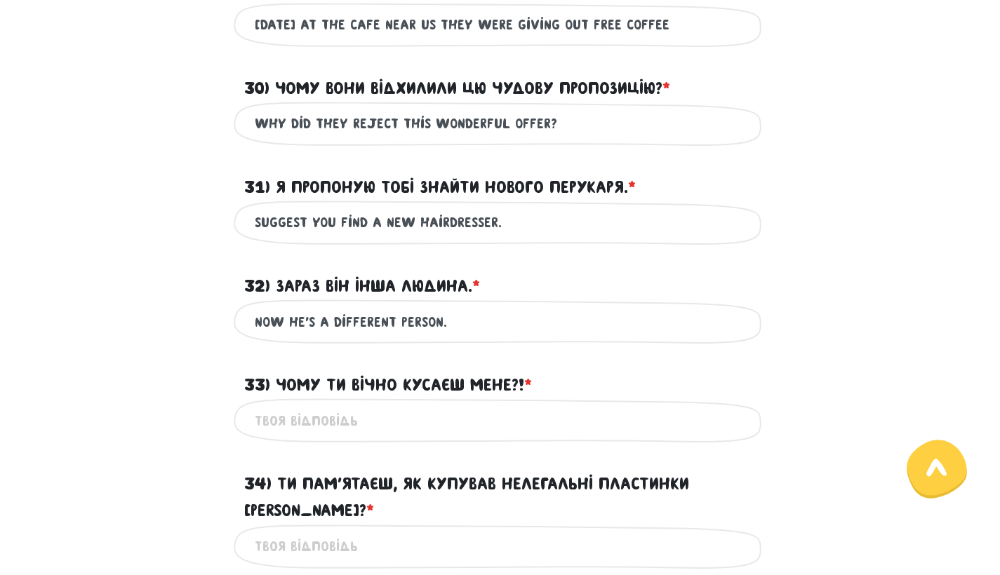
drag, startPoint x: 408, startPoint y: 323, endPoint x: 156, endPoint y: 349, distance: 253.3
click at [156, 349] on form "Тест для тічерів 5/7 Привіт! Цей тест складається з двох частин - письмової та …" at bounding box center [500, 119] width 779 height 1472
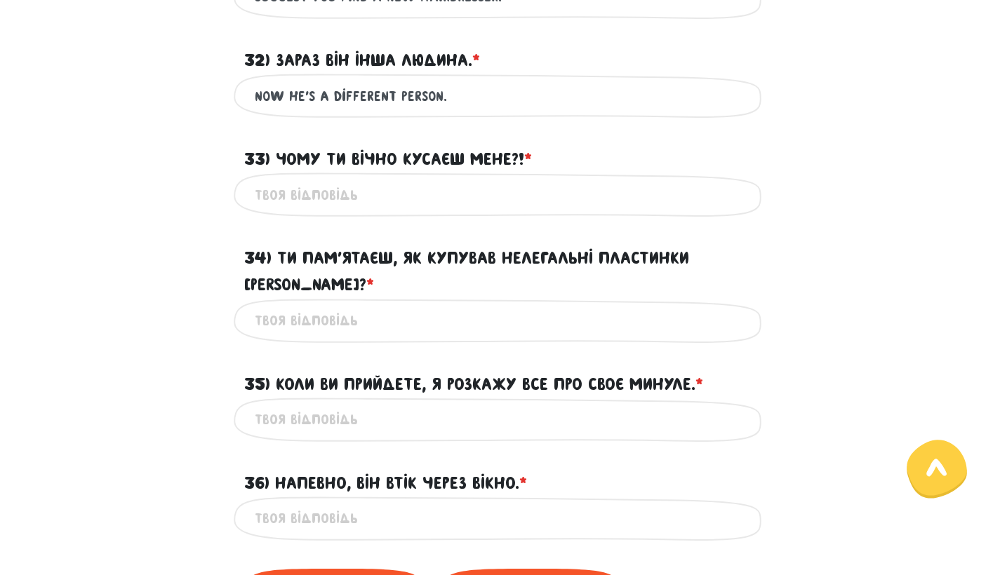
scroll to position [934, 0]
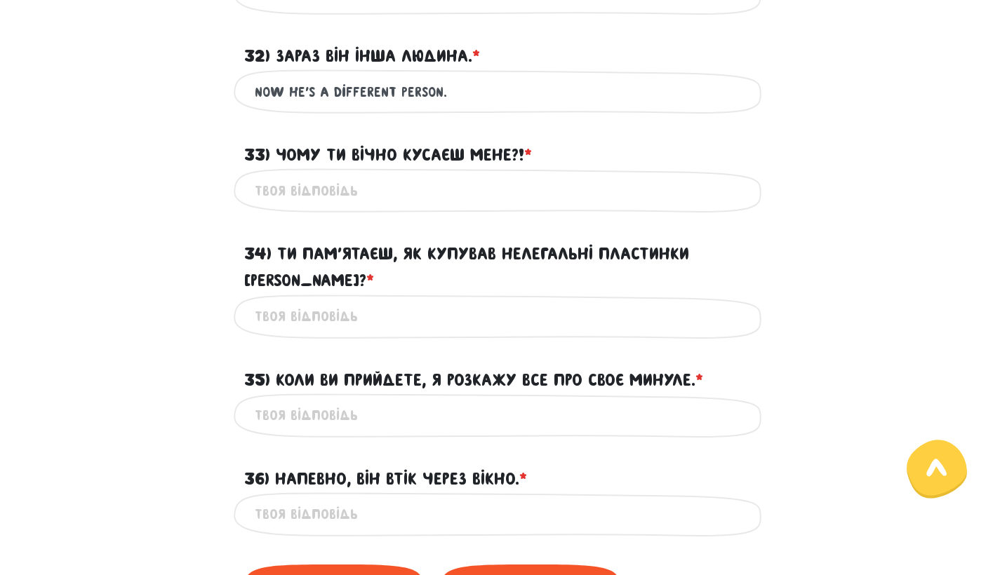
drag, startPoint x: 156, startPoint y: 349, endPoint x: 403, endPoint y: 184, distance: 297.3
click at [403, 184] on input "33) Чому ти вічно кусаєш мене?! * ?" at bounding box center [500, 191] width 491 height 32
paste input "Why do you always bite me?!"
type input "Why do you always bite me?!"
drag, startPoint x: 403, startPoint y: 184, endPoint x: 445, endPoint y: 284, distance: 108.8
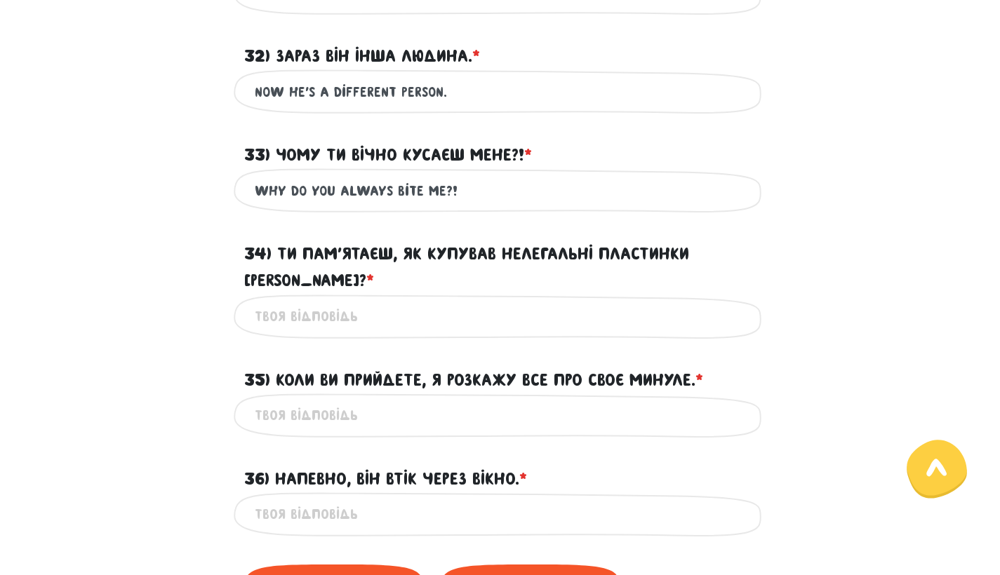
click at [445, 301] on input "34) Ти пам’ятаєш, як купував нелегальні пластинки [PERSON_NAME]? * ?" at bounding box center [500, 317] width 491 height 32
paste input "Do you remember how I used to buy illegal Beatles records?"
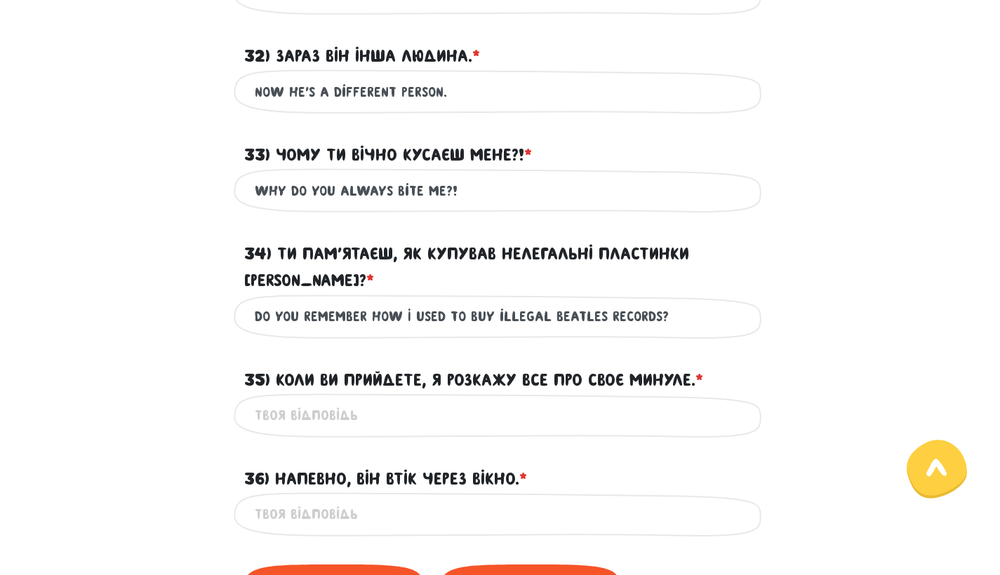
type input "Do you remember how I used to buy illegal Beatles records?"
drag, startPoint x: 445, startPoint y: 284, endPoint x: 211, endPoint y: 347, distance: 242.0
click at [211, 350] on div "35) Коли ви прийдете, я розкажу все про своє минуле. * ?" at bounding box center [500, 371] width 800 height 43
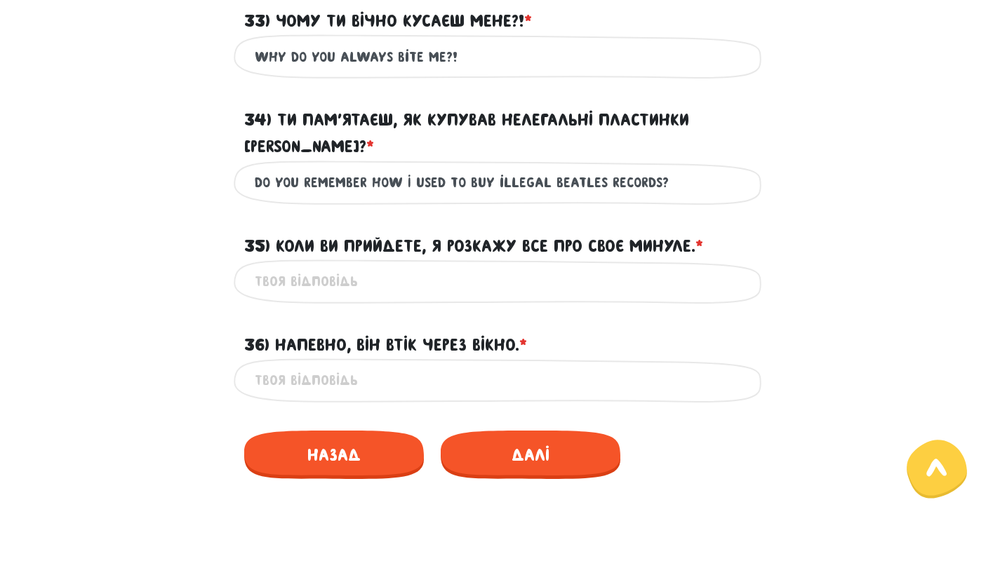
scroll to position [1084, 0]
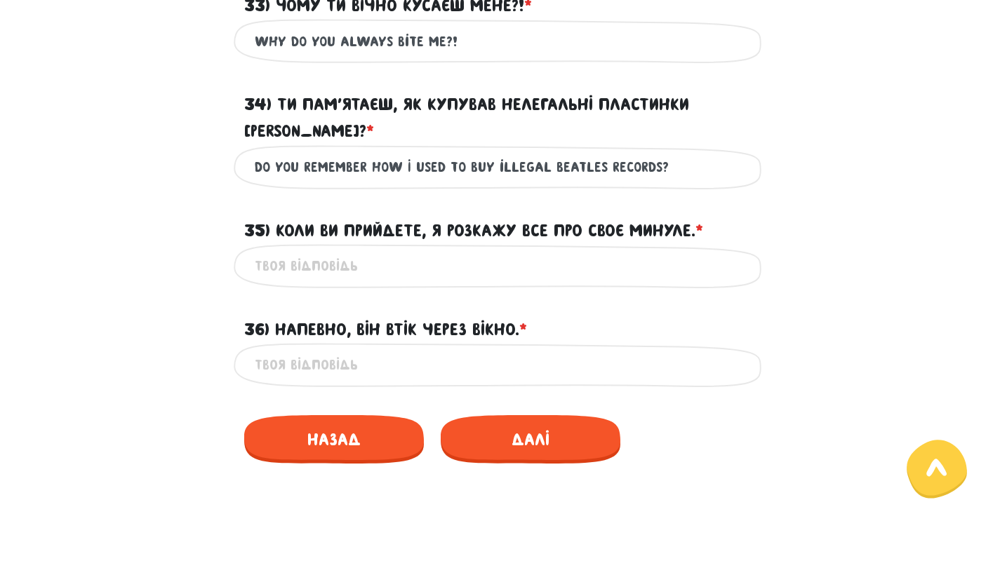
drag, startPoint x: 211, startPoint y: 347, endPoint x: 405, endPoint y: 243, distance: 219.7
click at [405, 250] on input "35) Коли ви прийдете, я розкажу все про своє минуле. * ?" at bounding box center [500, 266] width 491 height 32
paste input "When you come, I will tell you everything about my past."
type input "When you come, I will tell you everything about my past."
click at [371, 349] on input "36) Напевно, він втік через вікно. * ?" at bounding box center [500, 365] width 491 height 32
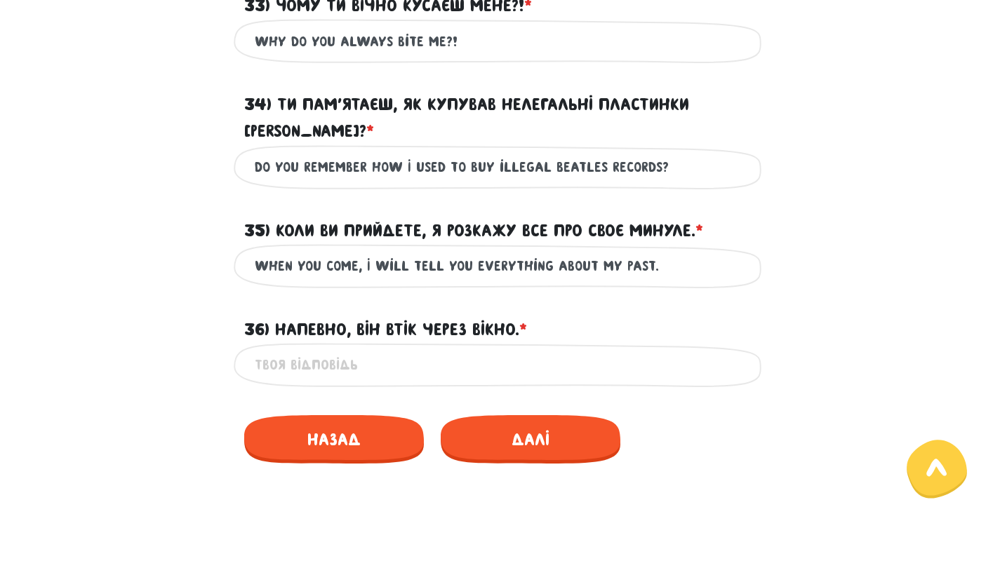
paste input "He probably escaped through the window."
type input "He probably escaped through the window."
click at [492, 431] on span "Далі" at bounding box center [531, 439] width 180 height 48
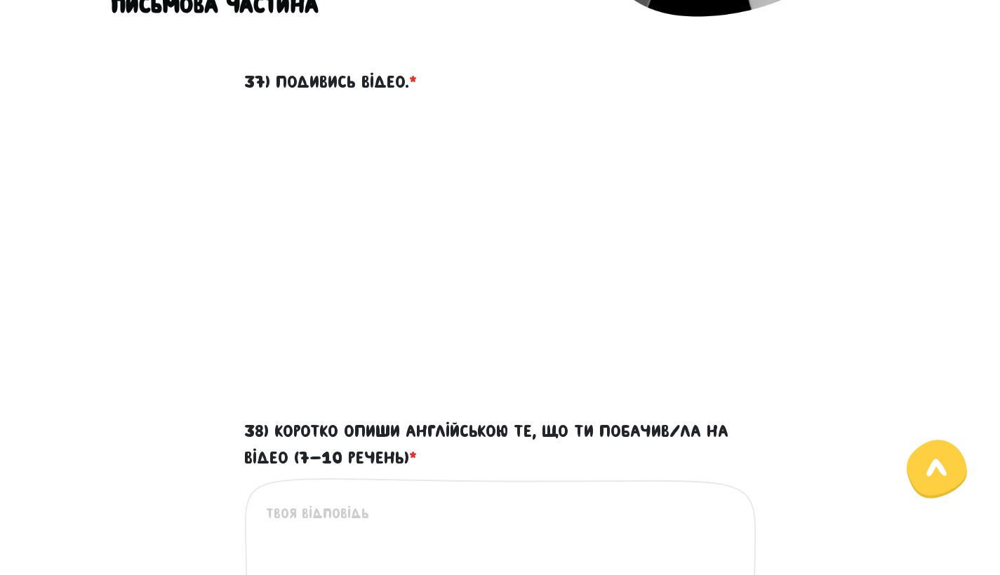
scroll to position [402, 0]
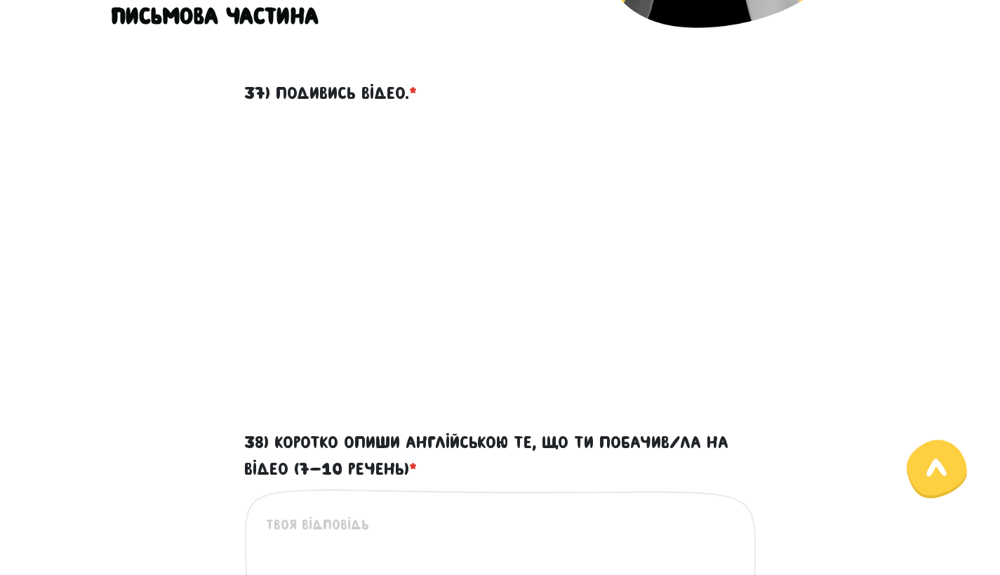
click at [183, 372] on div "37) Подивись відео. *" at bounding box center [500, 243] width 800 height 361
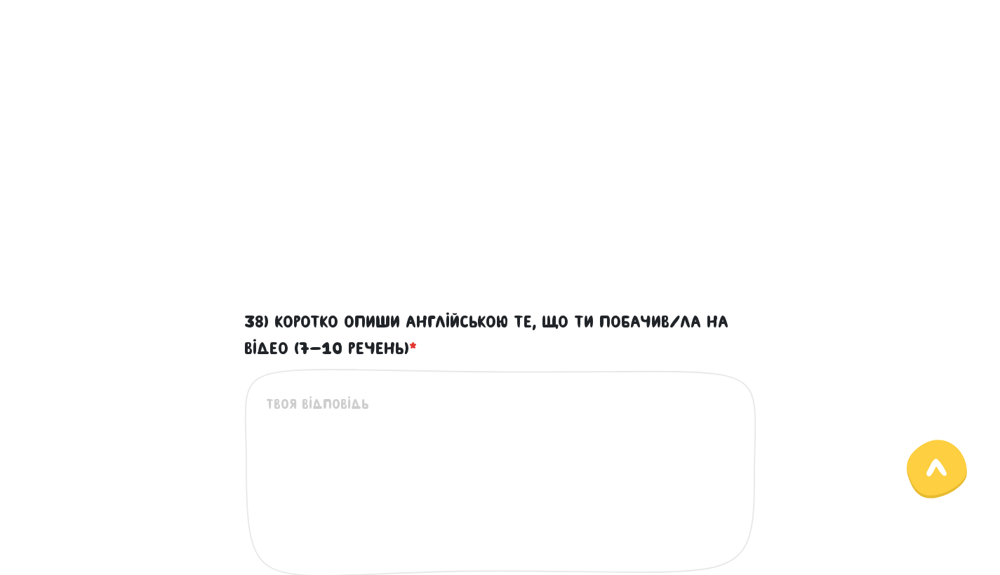
scroll to position [525, 0]
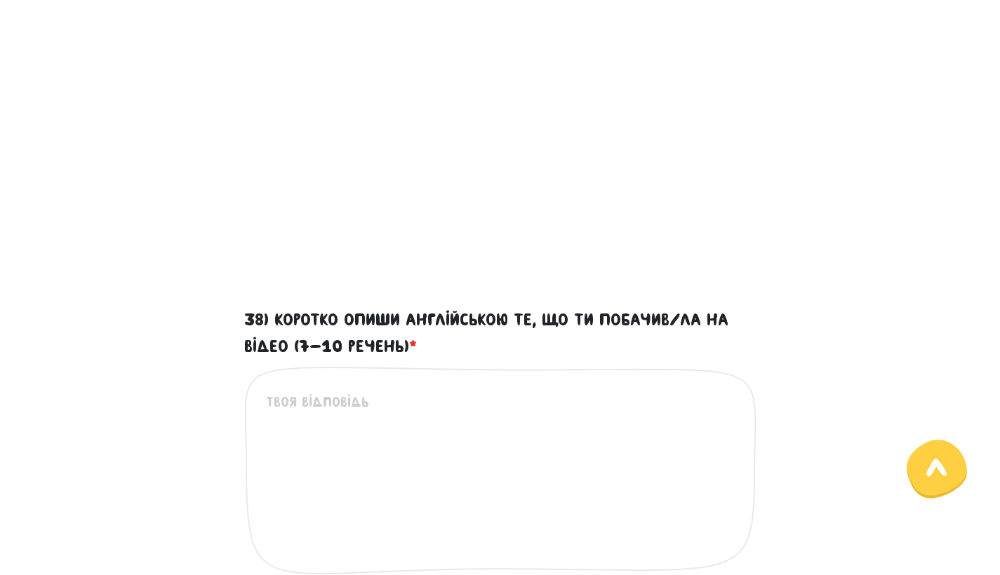
drag, startPoint x: 183, startPoint y: 372, endPoint x: 836, endPoint y: 181, distance: 680.5
click at [836, 181] on div "37) Подивись відео. *" at bounding box center [500, 120] width 800 height 361
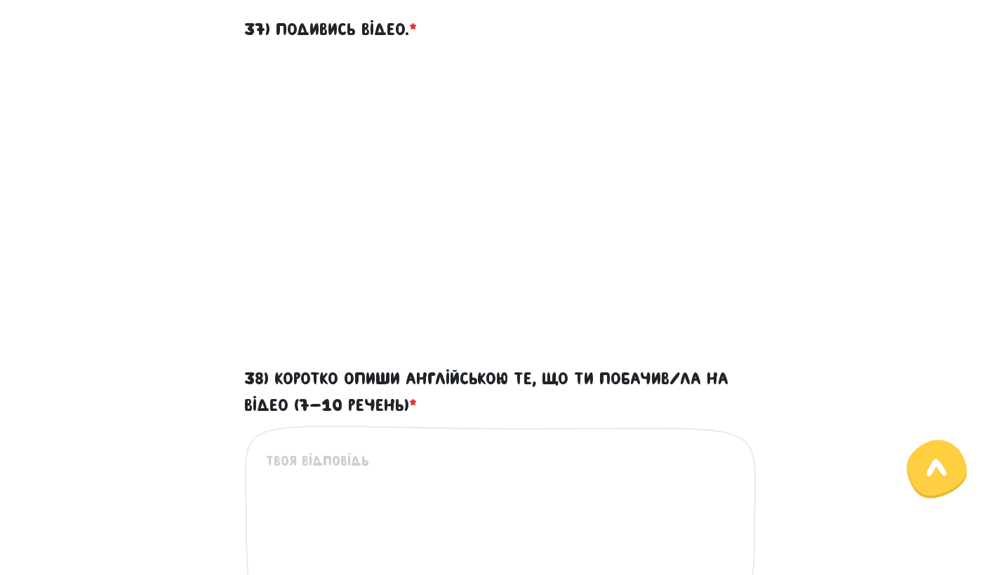
scroll to position [459, 0]
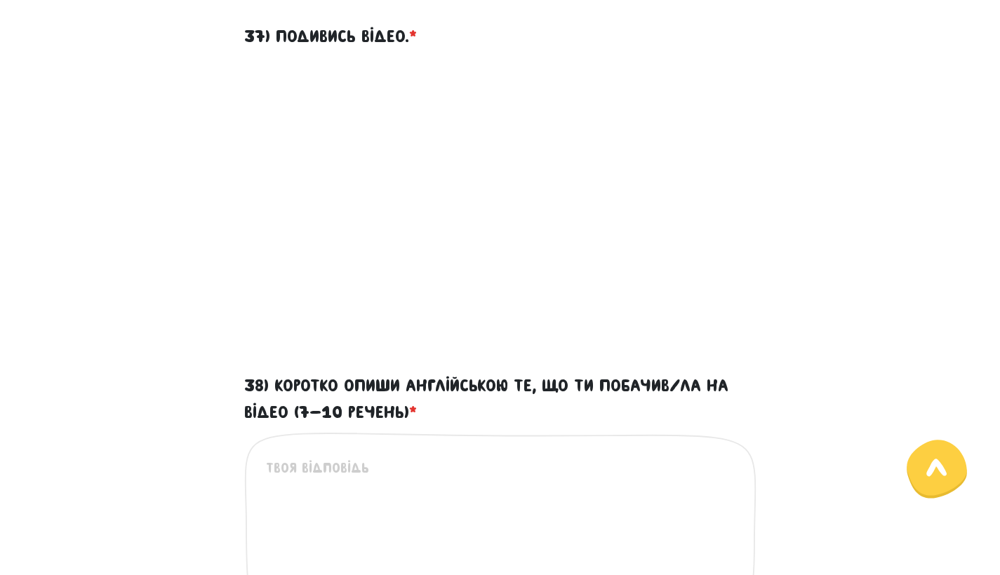
drag, startPoint x: 836, startPoint y: 181, endPoint x: 477, endPoint y: 471, distance: 461.5
click at [477, 471] on textarea "38) Коротко опиши англійською те, що ти побачив/ла на відео (7-10 речень) *" at bounding box center [501, 543] width 470 height 173
paste textarea "In the video, we see a woman and a girl in a car. At first, it seems that every…"
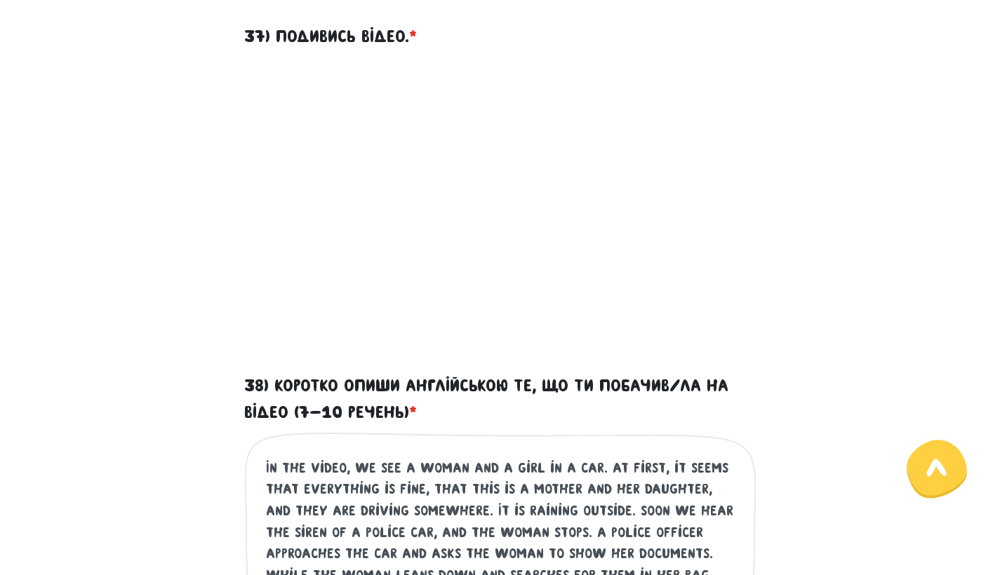
scroll to position [786, 0]
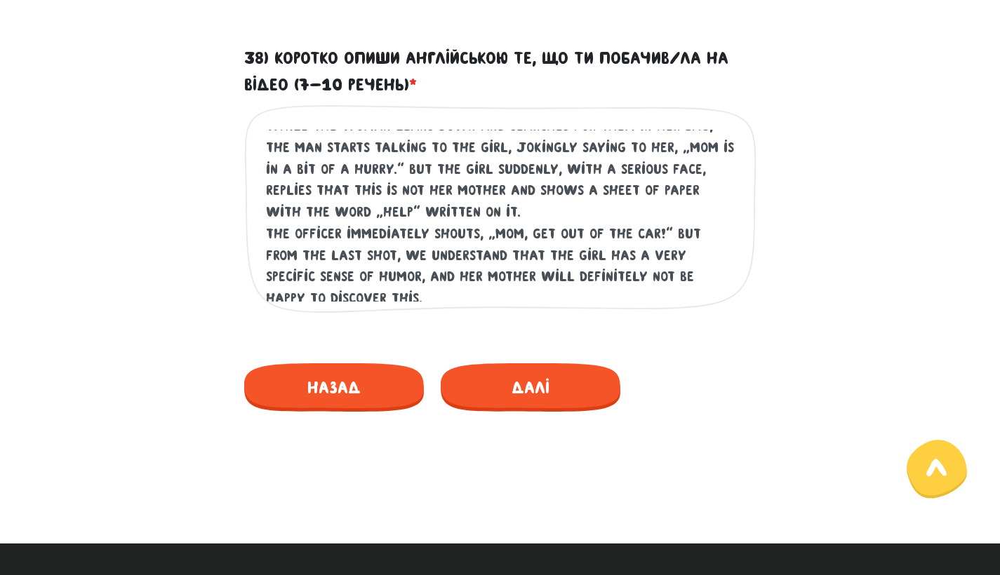
click at [530, 225] on textarea "In the video, we see a woman and a girl in a car. At first, it seems that every…" at bounding box center [501, 216] width 470 height 173
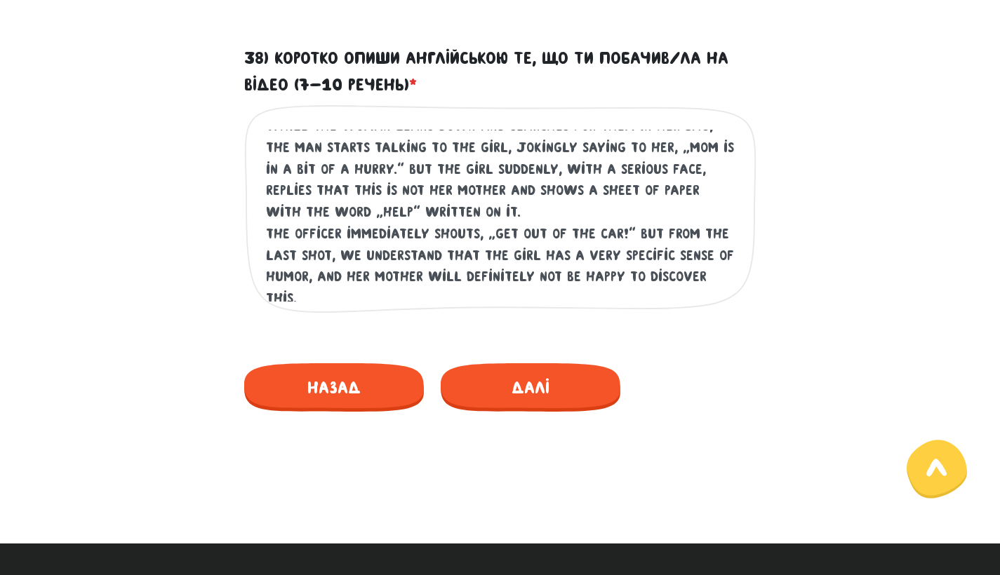
type textarea "In the video, we see a woman and a girl in a car. At first, it seems that every…"
click at [530, 391] on span "Далі" at bounding box center [531, 387] width 180 height 48
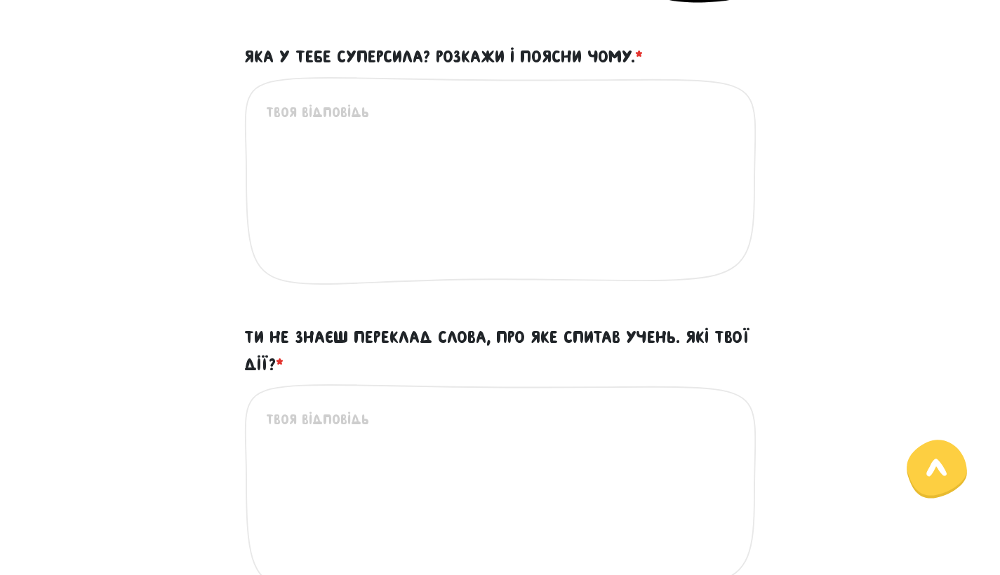
scroll to position [402, 0]
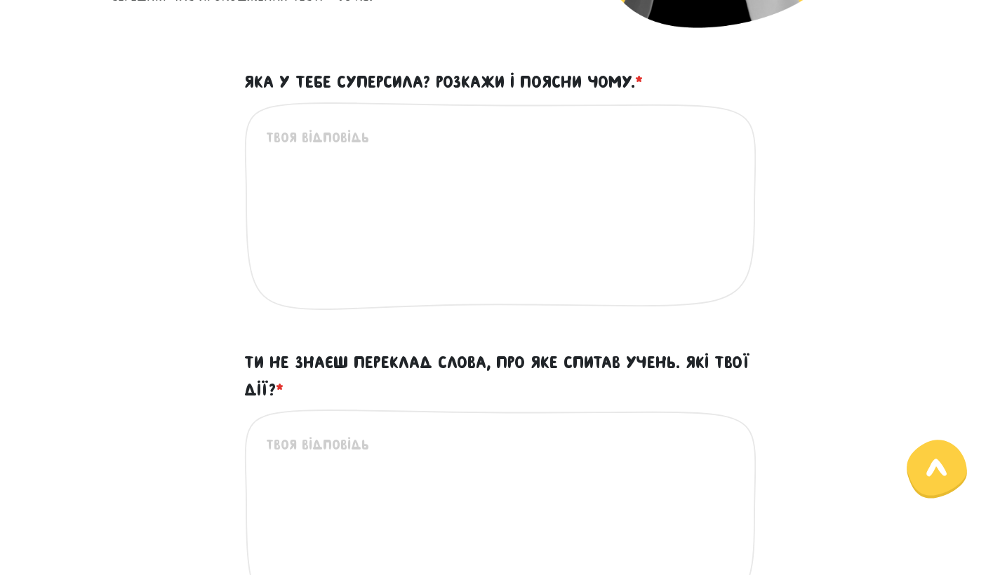
click at [121, 285] on div "Яка у тебе суперсила? Розкажи і поясни чому. * Це обов'язкове поле" at bounding box center [500, 206] width 800 height 275
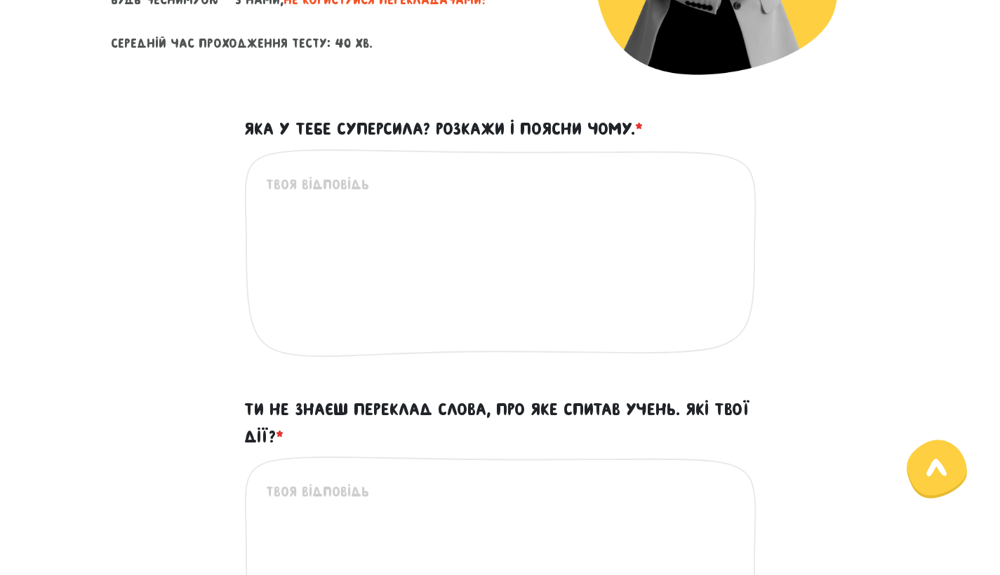
scroll to position [366, 0]
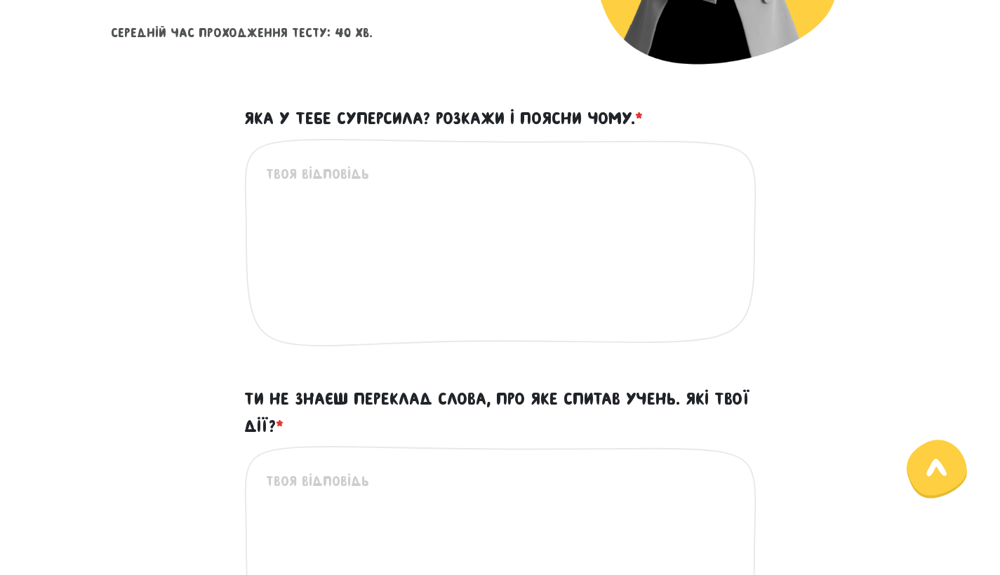
drag, startPoint x: 121, startPoint y: 285, endPoint x: 427, endPoint y: 187, distance: 321.9
click at [427, 187] on textarea "Яка у тебе суперсила? Розкажи і поясни чому. *" at bounding box center [501, 249] width 470 height 173
paste textarea "My superpower is empathy. I’m able to understand how people feel, even when the…"
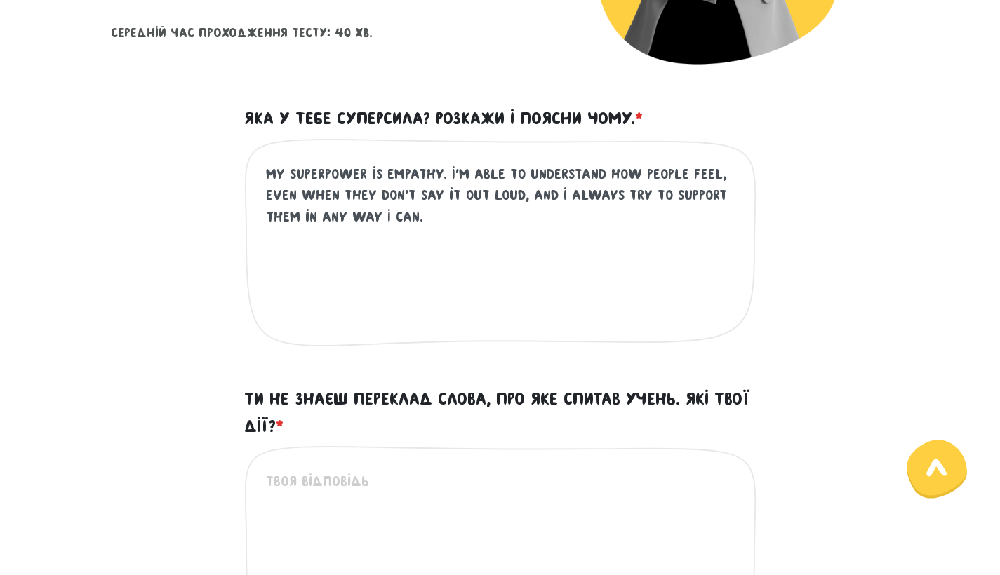
type textarea "My superpower is empathy. I’m able to understand how people feel, even when the…"
drag, startPoint x: 427, startPoint y: 187, endPoint x: 155, endPoint y: 255, distance: 280.6
click at [155, 255] on div "Яка у тебе суперсила? Розкажи і поясни чому. * My superpower is empathy. I’m ab…" at bounding box center [500, 242] width 800 height 275
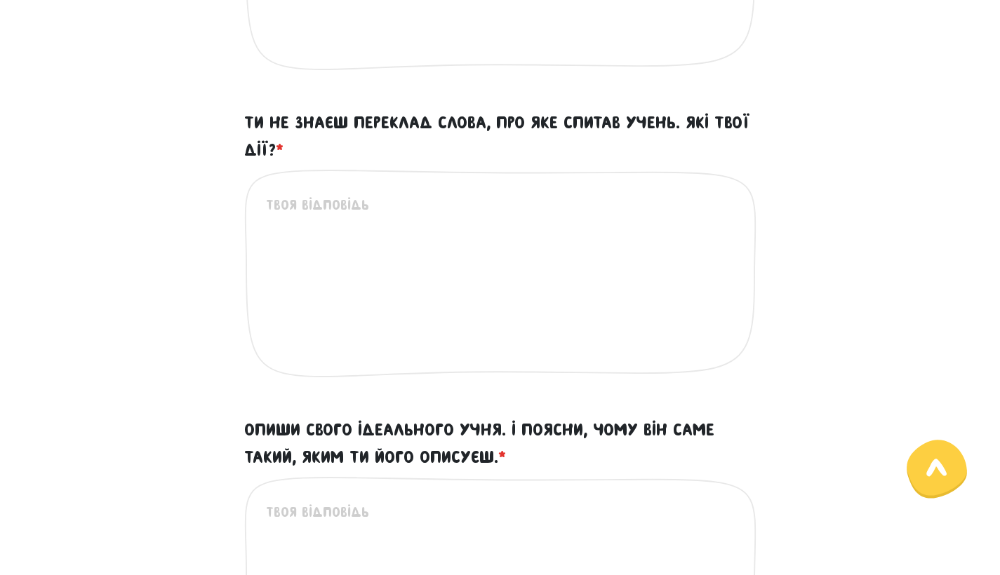
scroll to position [645, 0]
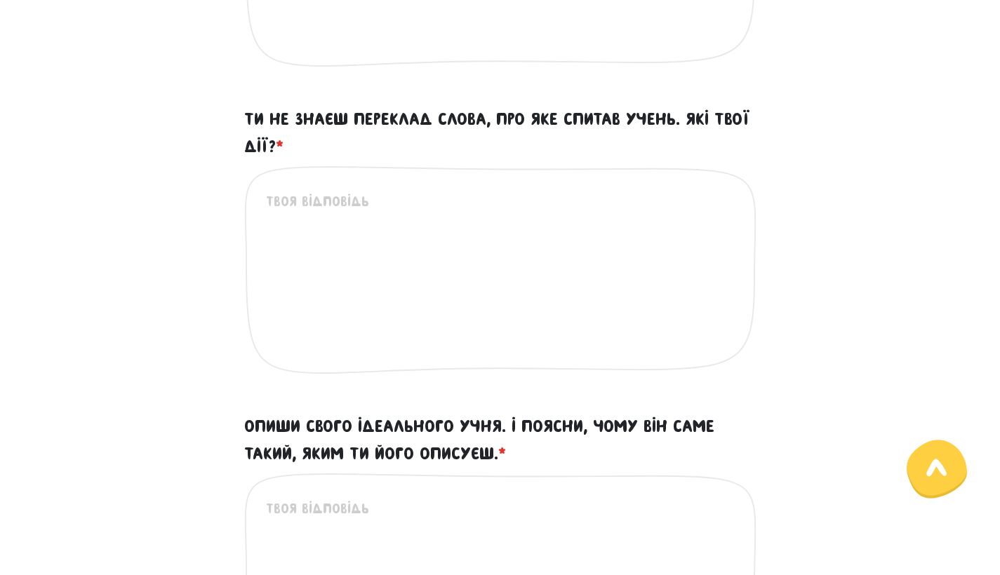
drag, startPoint x: 155, startPoint y: 255, endPoint x: 478, endPoint y: 273, distance: 323.9
click at [478, 273] on textarea "Ти не знаєш переклад слова, про яке спитав учень. Які твої дії? *" at bounding box center [501, 277] width 470 height 173
paste textarea "If I don’t know the translation of a word that a student asks me, I will ask th…"
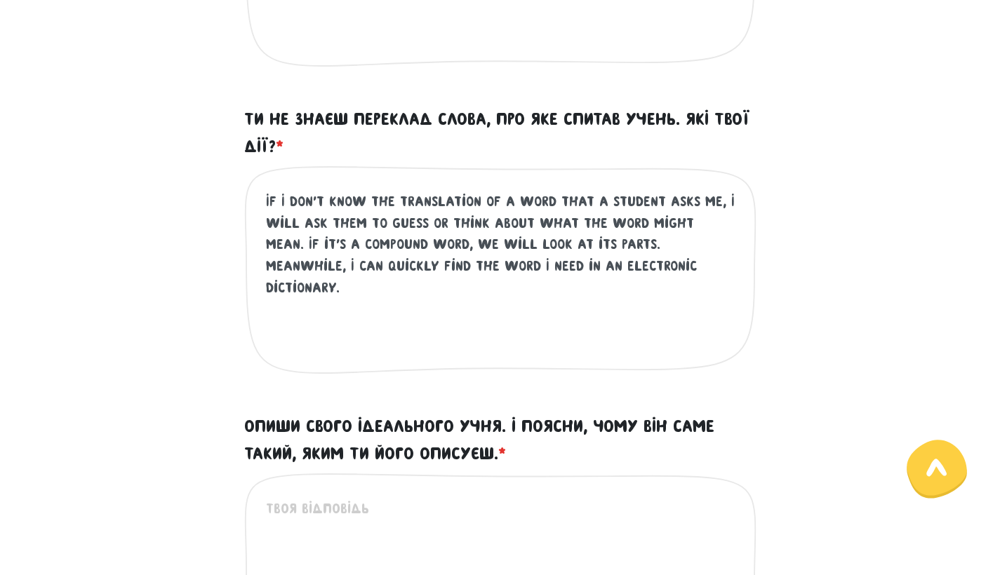
type textarea "If I don’t know the translation of a word that a student asks me, I will ask th…"
click at [137, 288] on div "Ти не знаєш переклад слова, про яке спитав учень. Які твої дії? * If I don’t kn…" at bounding box center [500, 257] width 800 height 302
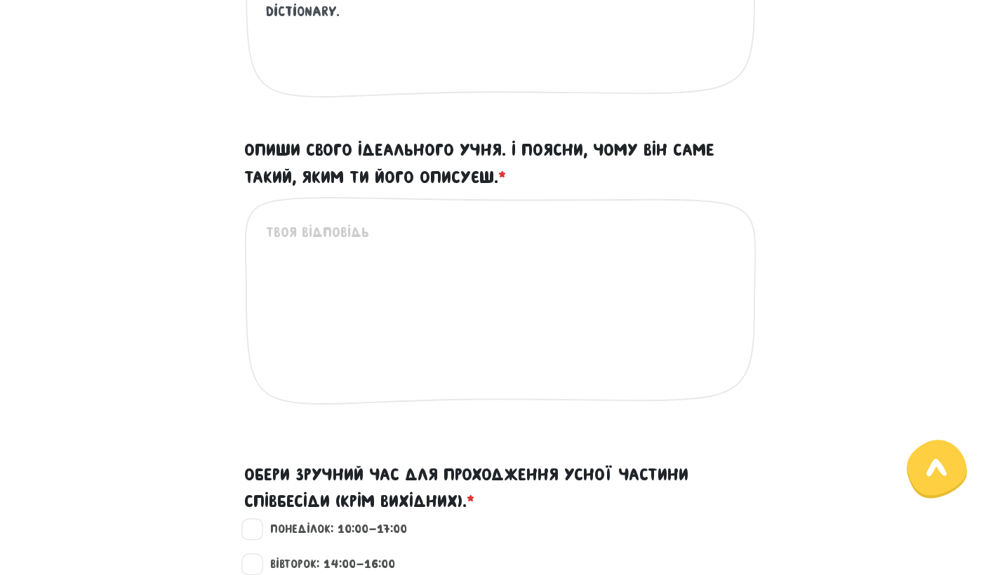
scroll to position [934, 0]
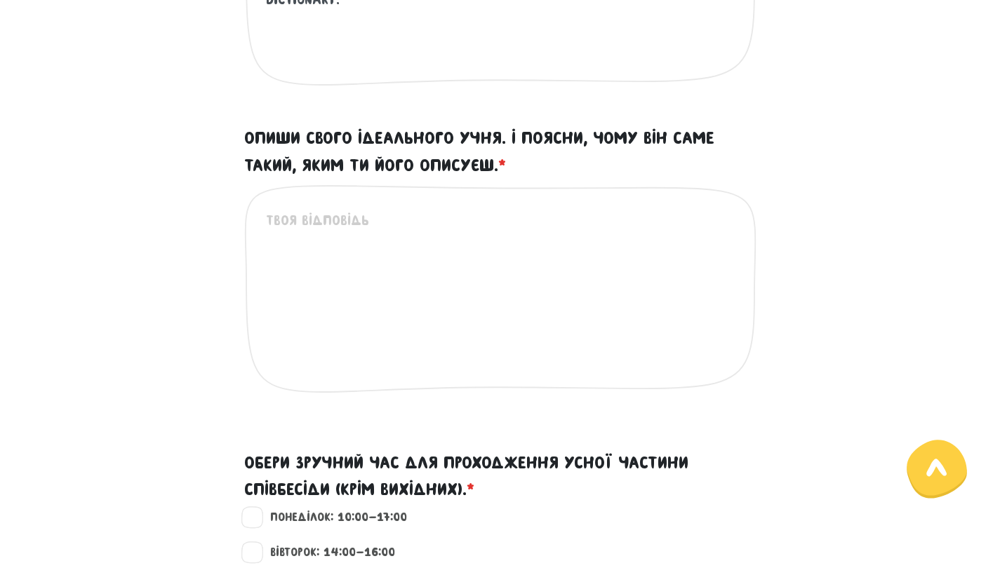
drag, startPoint x: 137, startPoint y: 288, endPoint x: 531, endPoint y: 212, distance: 401.6
click at [531, 212] on textarea "Опиши свого ідеального учня. І поясни, чому він саме такий, яким ти його описує…" at bounding box center [501, 296] width 470 height 173
paste textarea "An ideal student is enthusiastic and curious, ready to explore new things and a…"
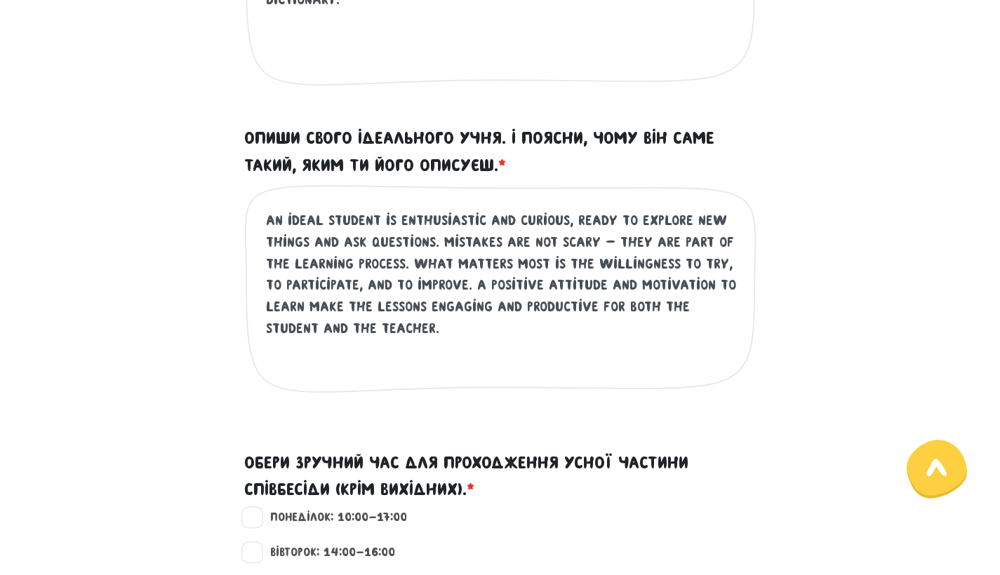
type textarea "An ideal student is enthusiastic and curious, ready to explore new things and a…"
drag, startPoint x: 531, startPoint y: 212, endPoint x: 187, endPoint y: 274, distance: 350.0
click at [187, 274] on div "Опиши свого ідеального учня. І поясни, чому він саме такий, яким ти його описує…" at bounding box center [500, 276] width 800 height 302
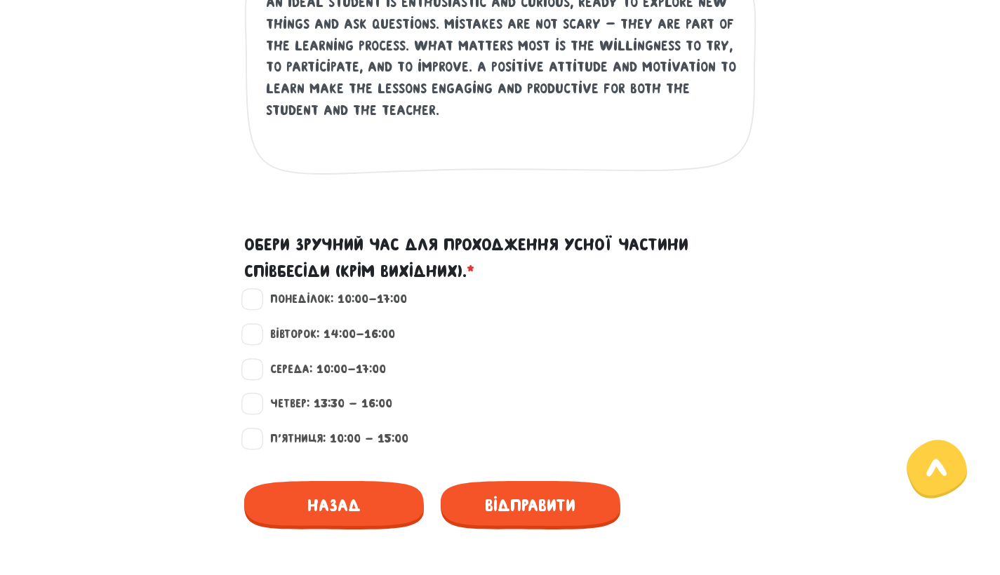
scroll to position [1160, 0]
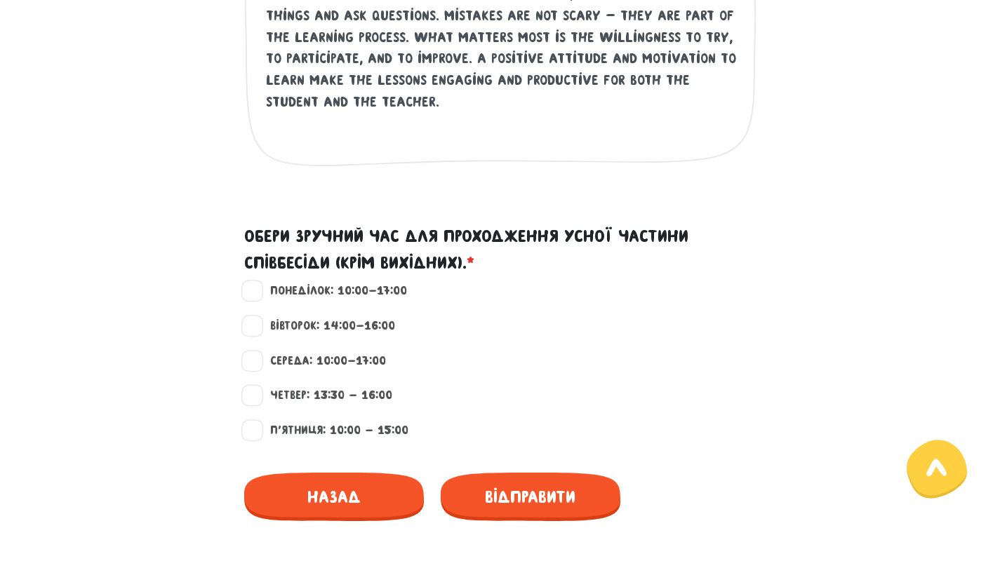
drag, startPoint x: 187, startPoint y: 274, endPoint x: 244, endPoint y: 356, distance: 100.2
click at [258, 356] on label "Середа: 10:00-17:00" at bounding box center [322, 361] width 128 height 18
click at [248, 356] on input "Середа: 10:00-17:00" at bounding box center [253, 359] width 11 height 14
checkbox input "true"
click at [508, 492] on span "Відправити" at bounding box center [531, 497] width 180 height 48
